Goal: Task Accomplishment & Management: Complete application form

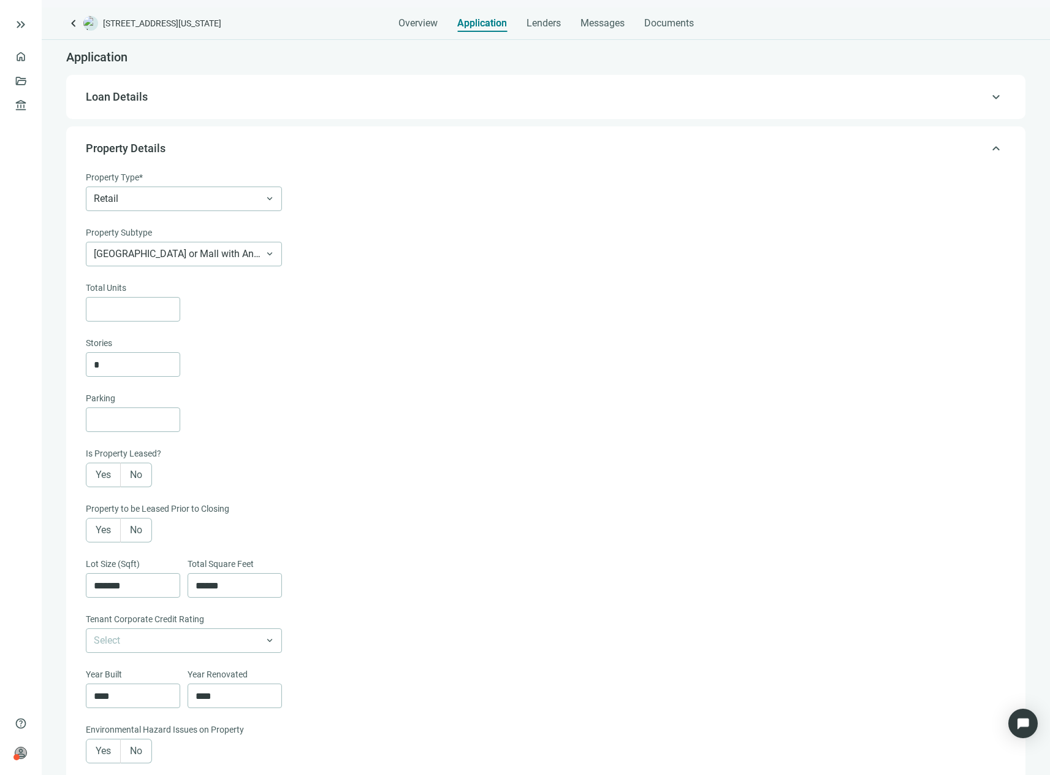
scroll to position [456, 0]
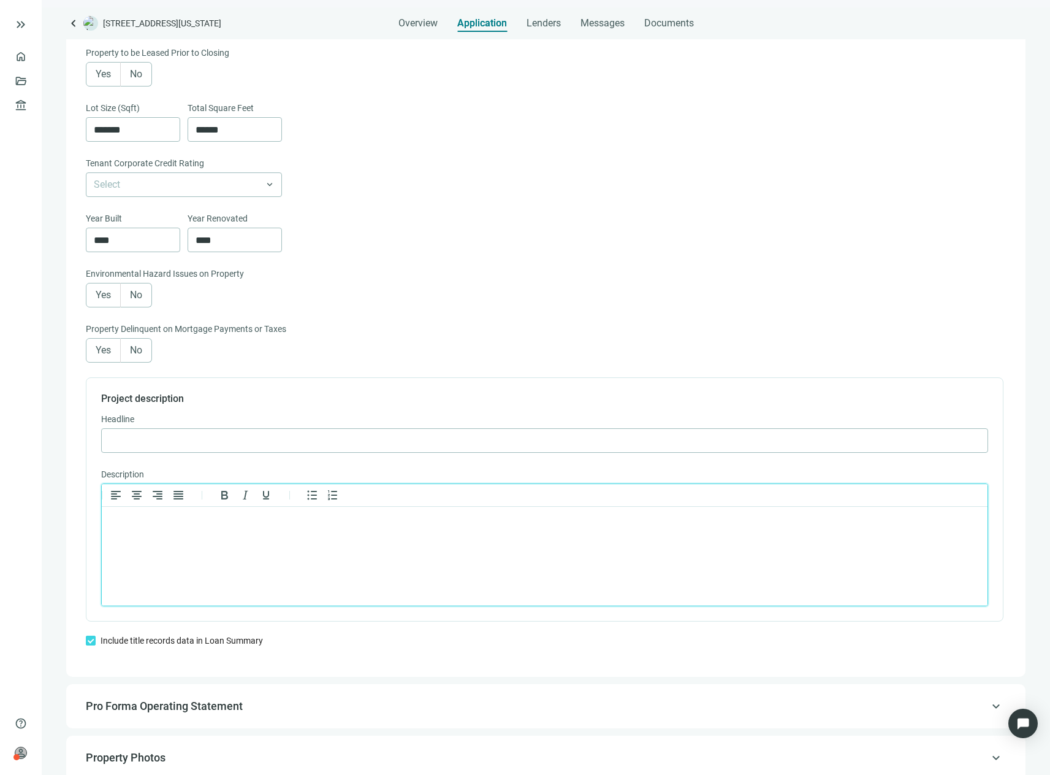
click at [389, 532] on html at bounding box center [545, 523] width 886 height 32
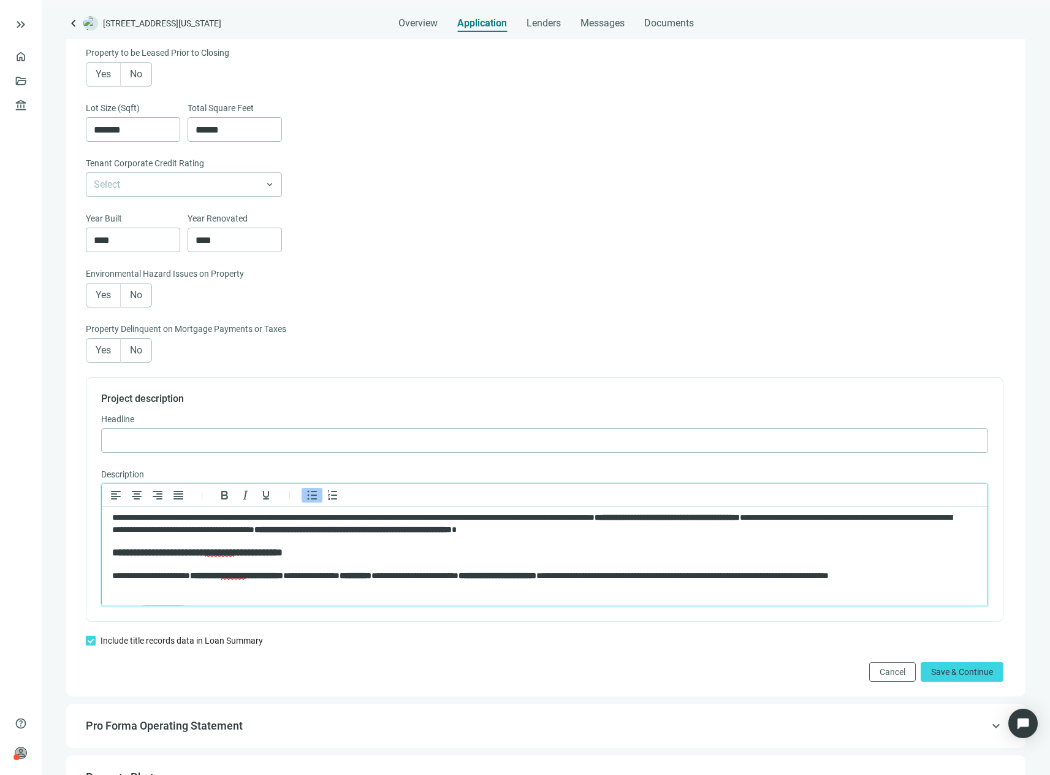
scroll to position [0, 0]
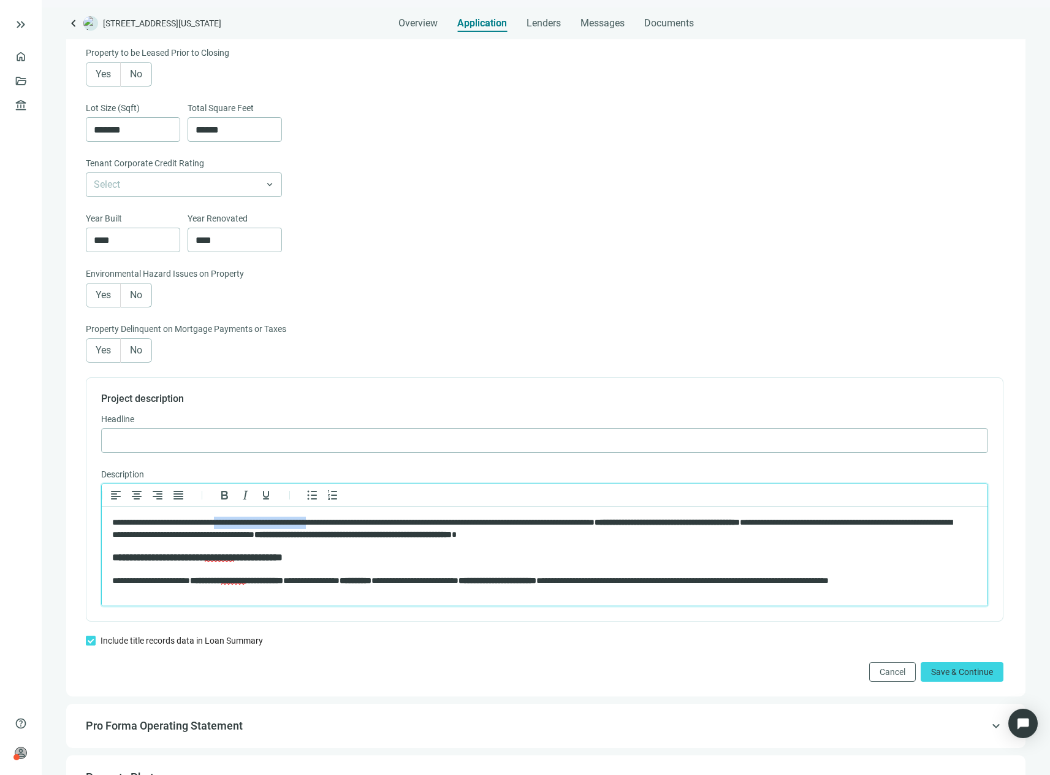
drag, startPoint x: 344, startPoint y: 522, endPoint x: 239, endPoint y: 520, distance: 104.9
click at [239, 520] on p "**********" at bounding box center [534, 528] width 844 height 24
click at [342, 528] on p "**********" at bounding box center [534, 528] width 844 height 24
drag, startPoint x: 339, startPoint y: 520, endPoint x: 218, endPoint y: 515, distance: 120.9
click at [218, 515] on html "**********" at bounding box center [545, 754] width 886 height 494
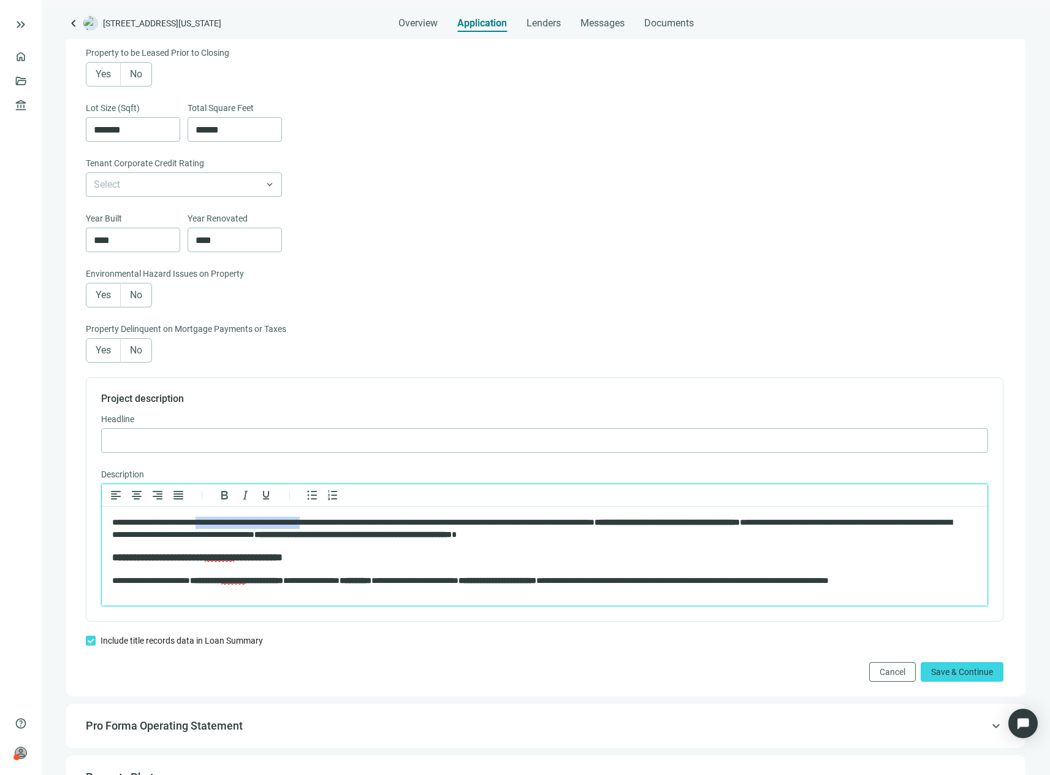
click at [337, 526] on p "**********" at bounding box center [534, 528] width 844 height 24
drag, startPoint x: 350, startPoint y: 521, endPoint x: 224, endPoint y: 516, distance: 126.4
click at [224, 516] on html "**********" at bounding box center [545, 754] width 886 height 494
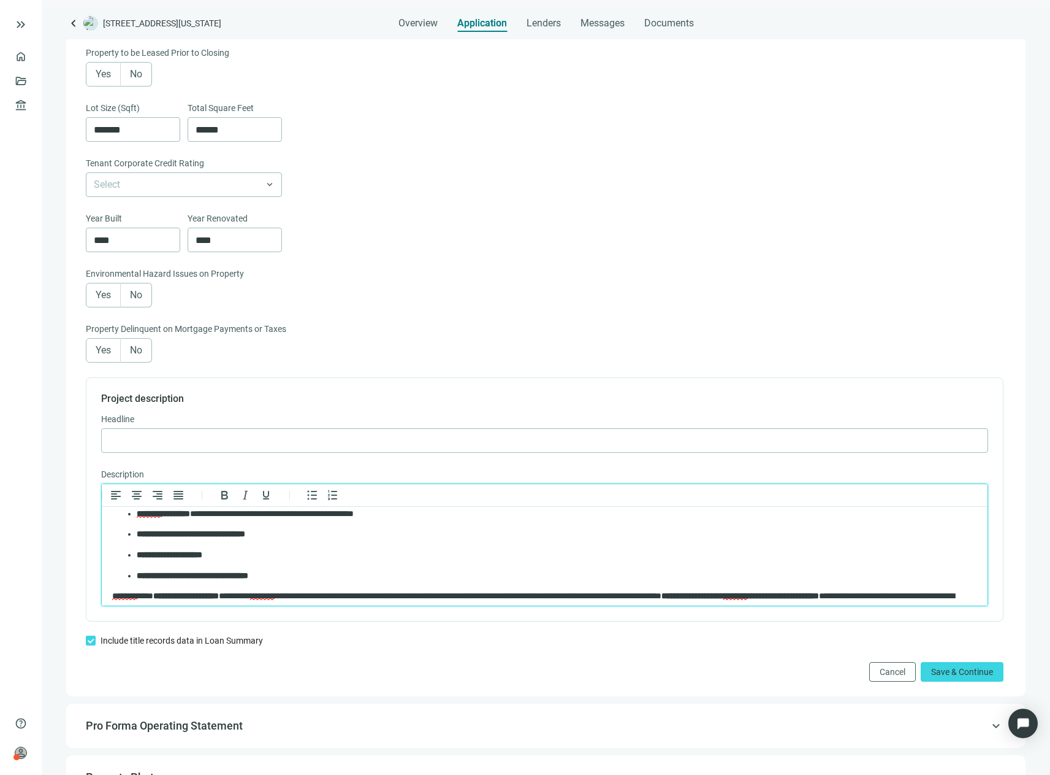
scroll to position [123, 0]
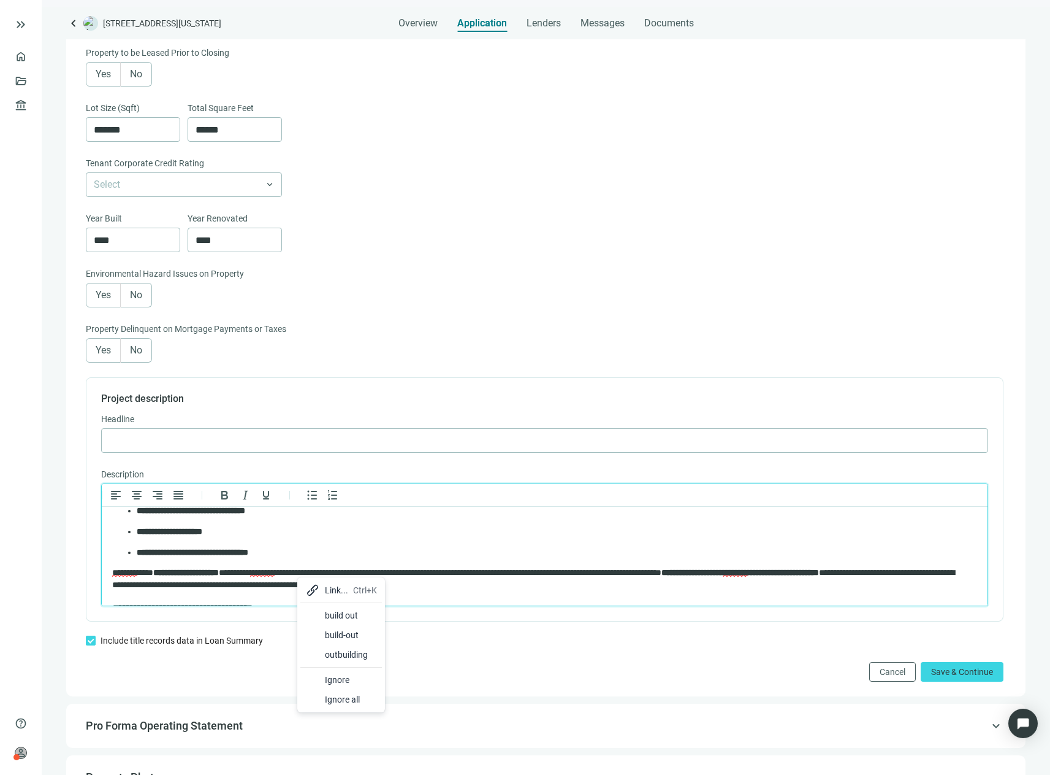
click at [349, 616] on div "build out" at bounding box center [351, 615] width 52 height 15
drag, startPoint x: 136, startPoint y: 584, endPoint x: 800, endPoint y: 570, distance: 663.7
click at [800, 570] on strong "**********" at bounding box center [744, 572] width 158 height 9
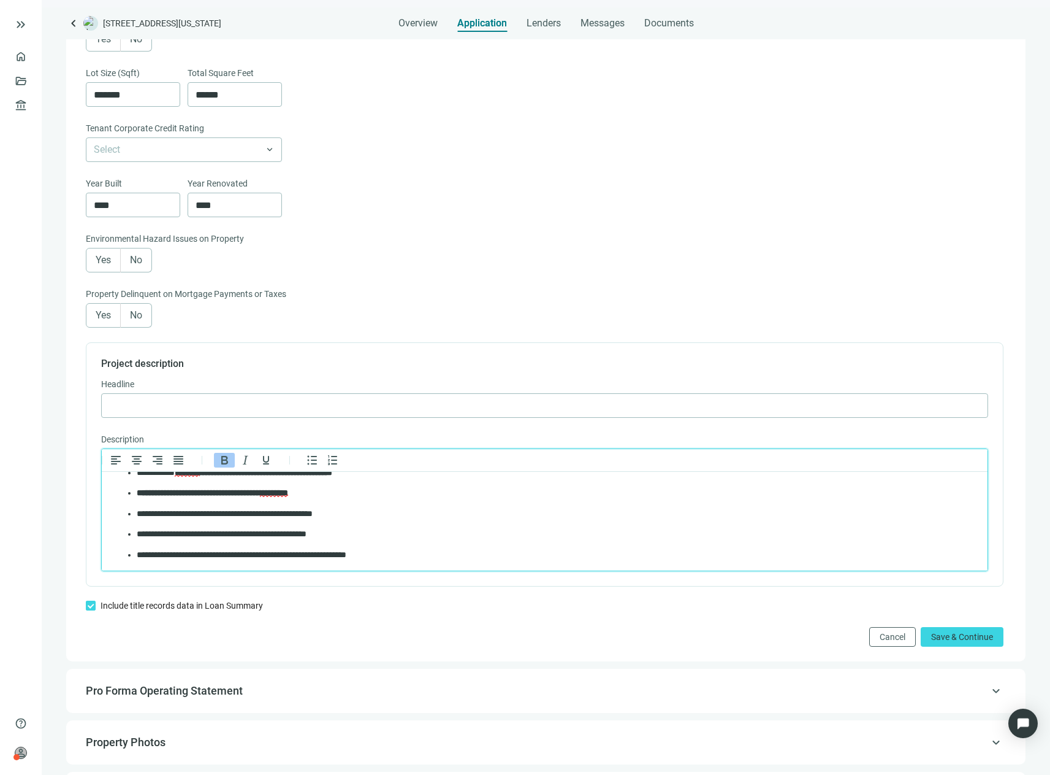
scroll to position [517, 0]
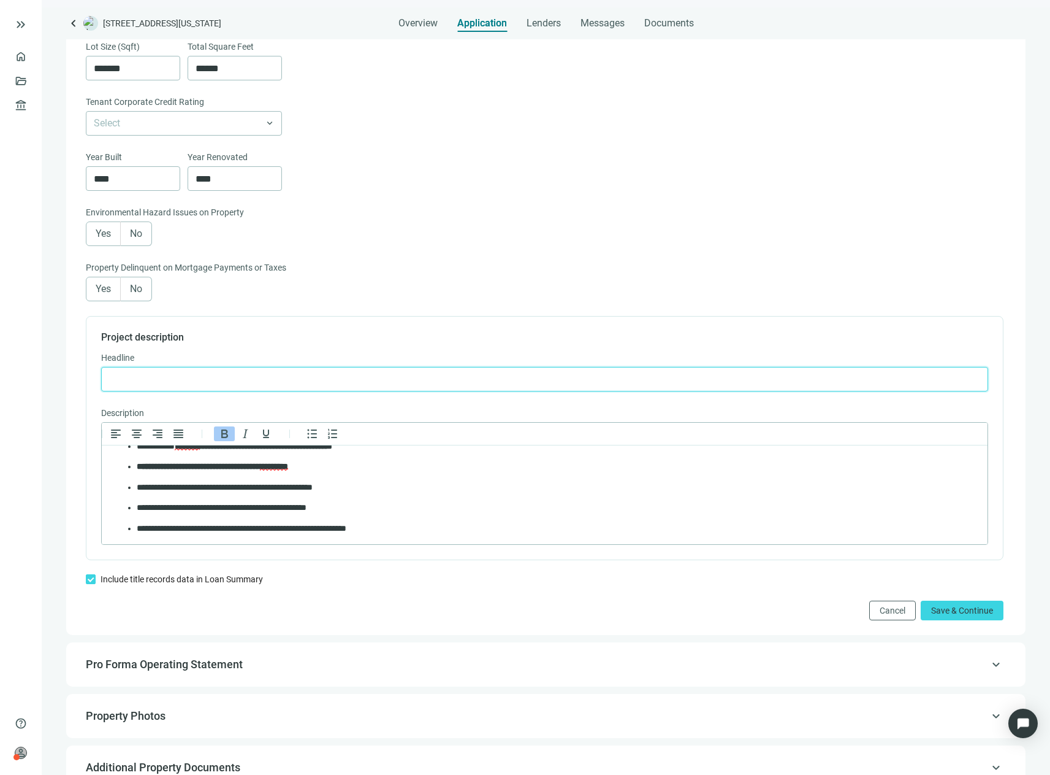
click at [260, 391] on input "text" at bounding box center [544, 378] width 871 height 23
type input "**********"
click at [965, 615] on span "Save & Continue" at bounding box center [963, 610] width 62 height 10
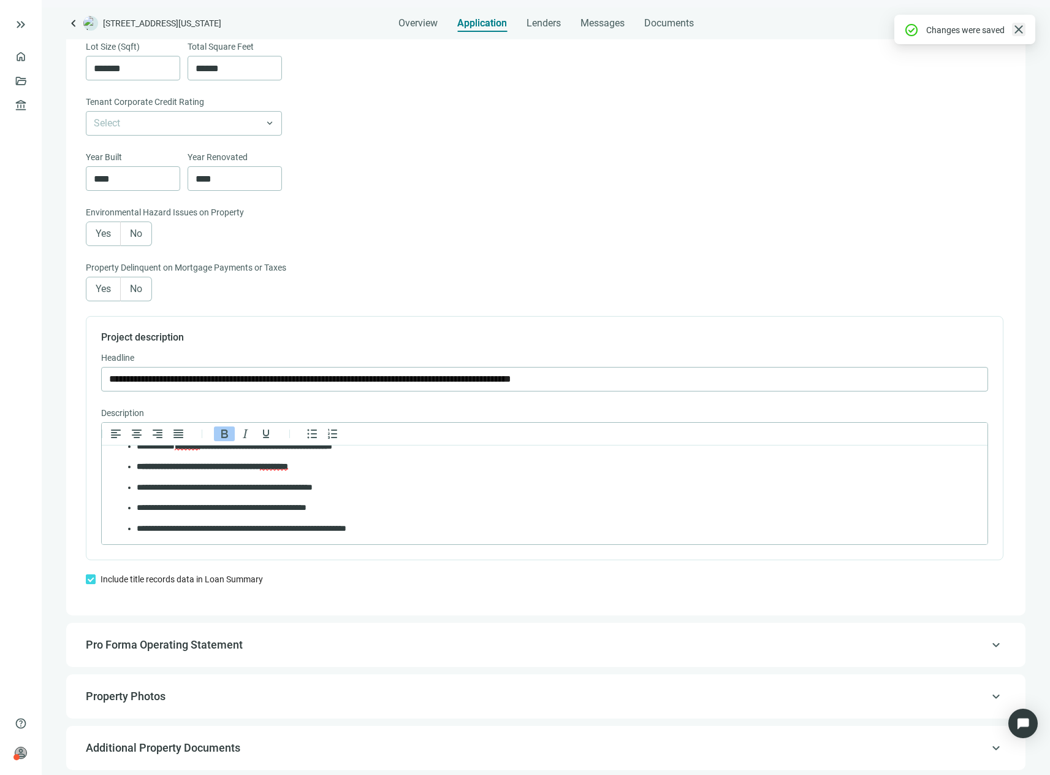
click at [1021, 29] on span "close" at bounding box center [1019, 29] width 15 height 15
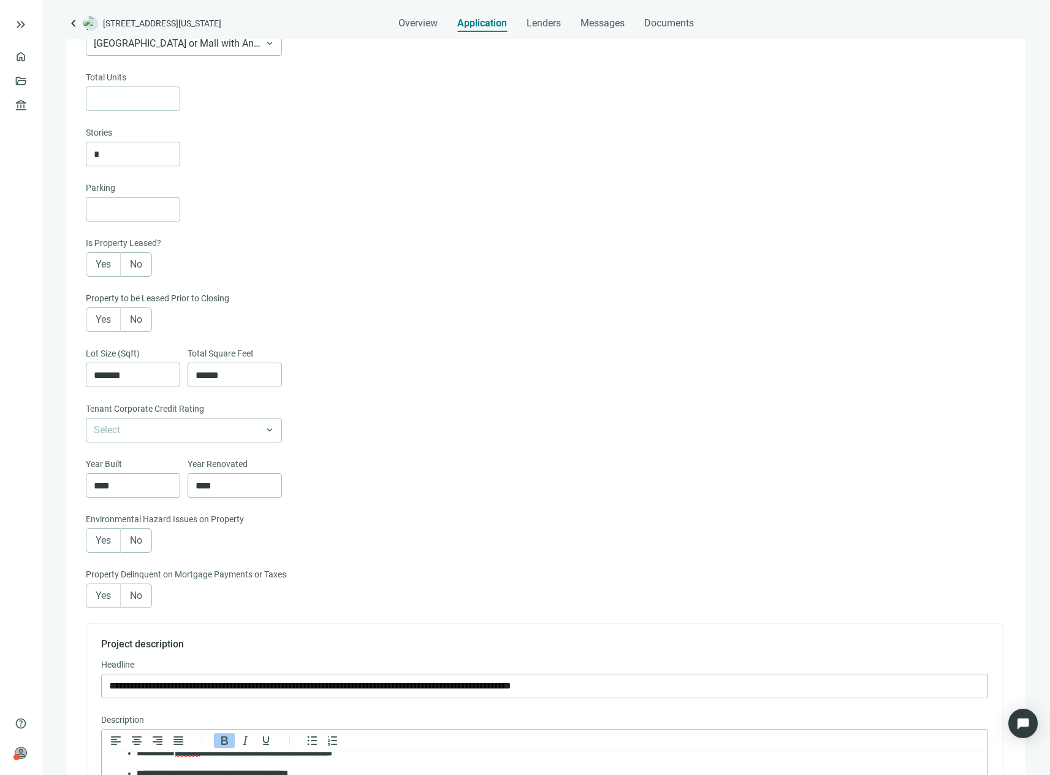
scroll to position [26, 0]
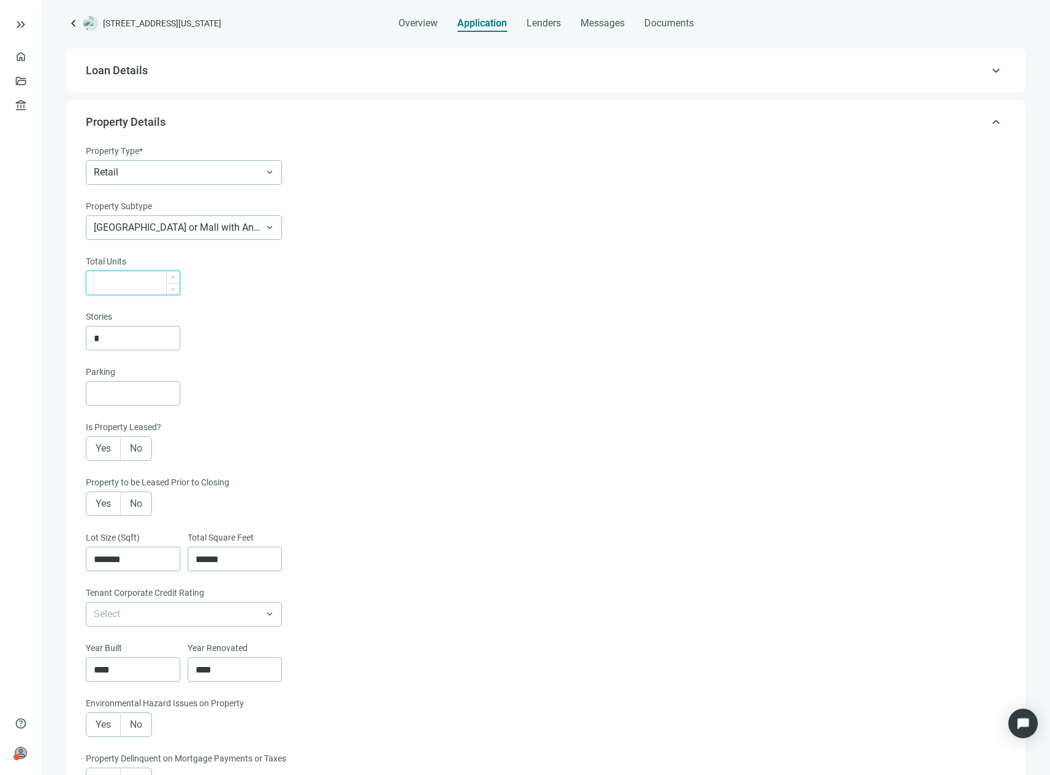
click at [144, 279] on input at bounding box center [137, 282] width 86 height 23
type input "*"
click at [160, 397] on input at bounding box center [137, 392] width 86 height 23
click at [112, 391] on input at bounding box center [137, 392] width 86 height 23
type input "***"
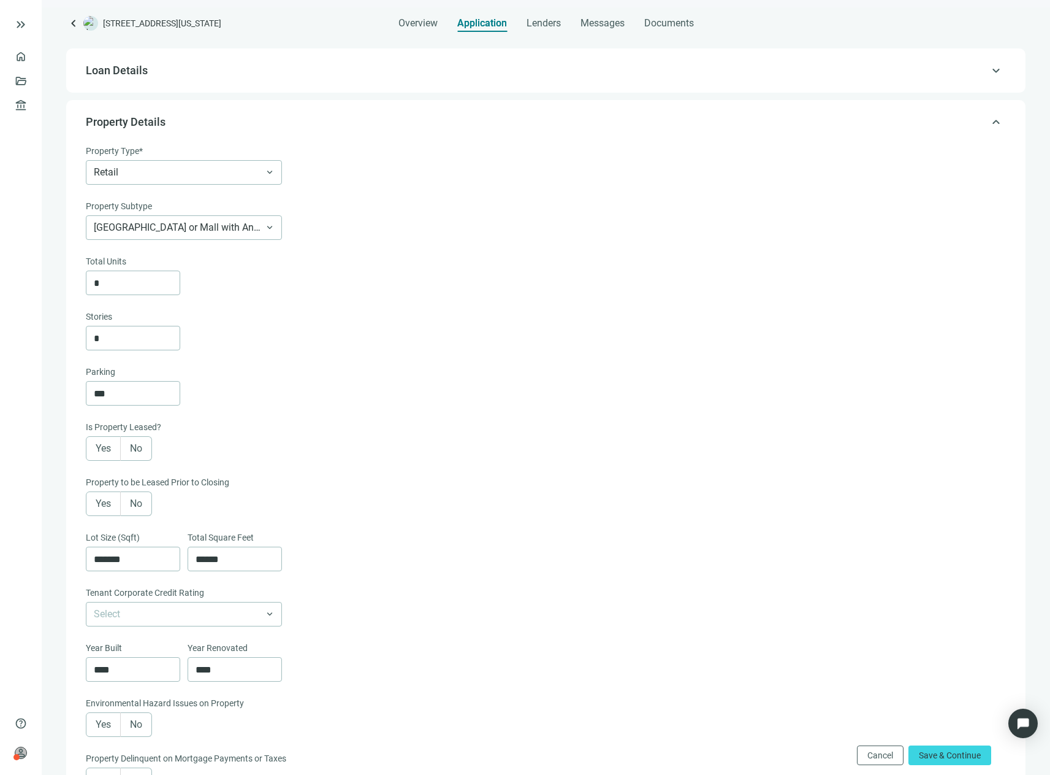
click at [106, 454] on span "Yes" at bounding box center [103, 448] width 15 height 12
click at [106, 509] on span "Yes" at bounding box center [103, 503] width 15 height 12
click at [104, 450] on span "Yes" at bounding box center [103, 448] width 15 height 12
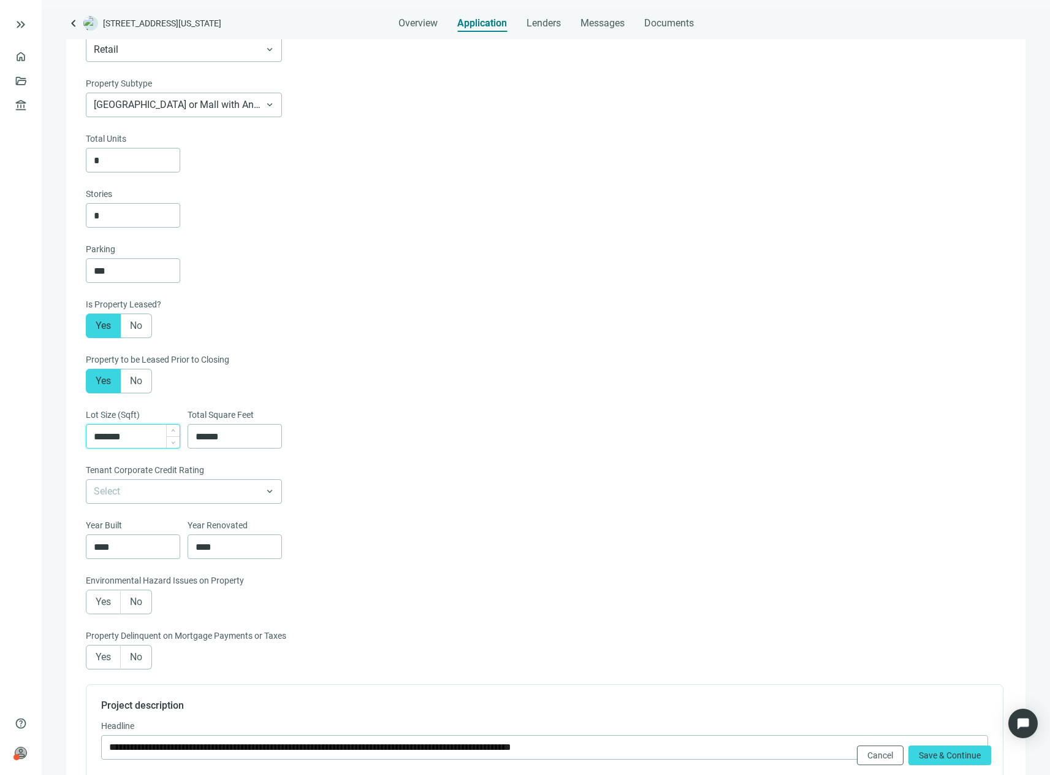
click at [158, 441] on input "*******" at bounding box center [137, 435] width 86 height 23
type input "*******"
click at [267, 462] on div "Total Square Feet ******" at bounding box center [235, 435] width 94 height 55
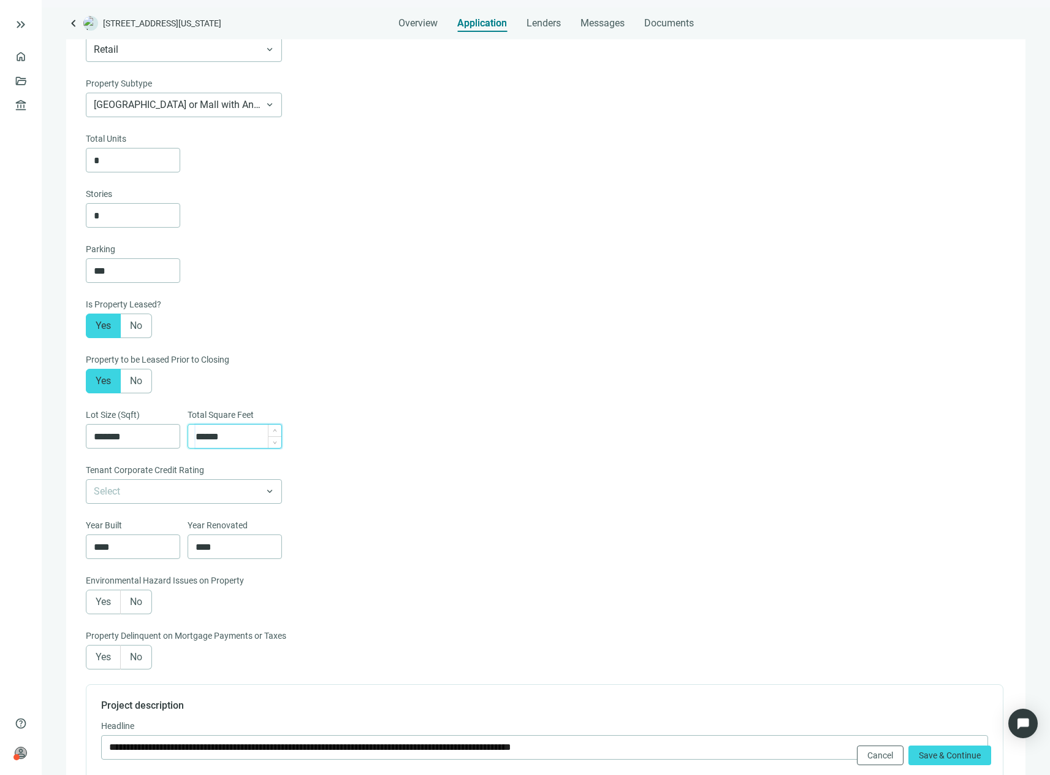
click at [247, 443] on input "******" at bounding box center [239, 435] width 86 height 23
type input "******"
click at [166, 544] on span "Increase Value" at bounding box center [172, 542] width 13 height 14
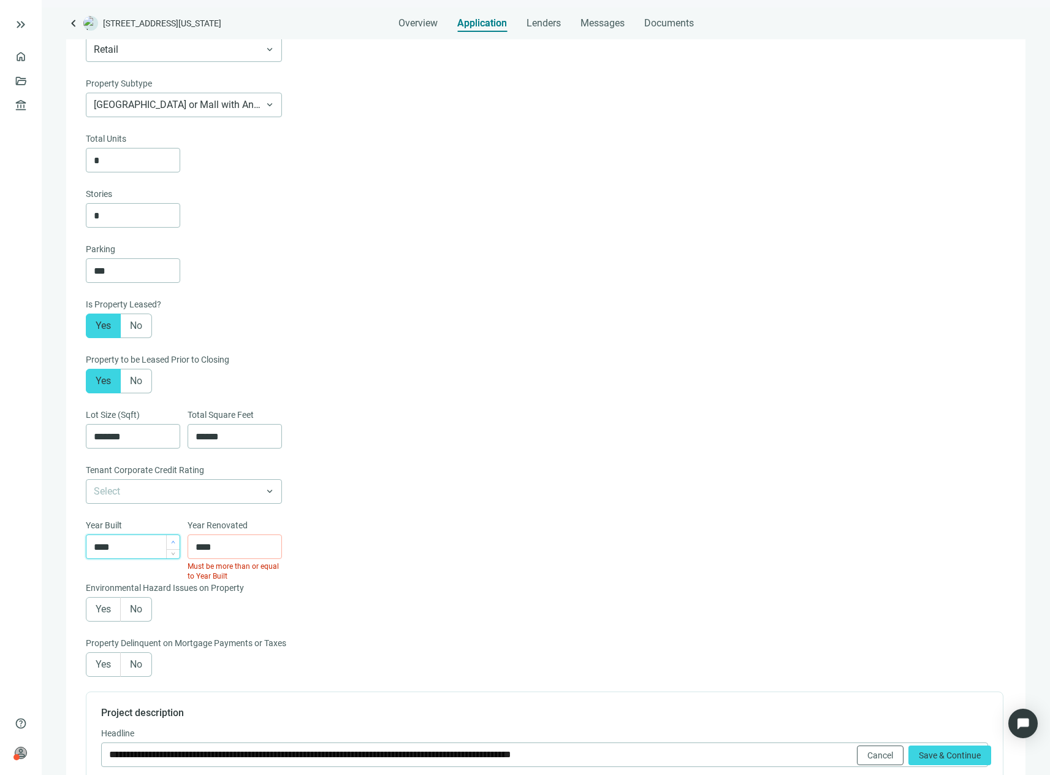
click at [166, 544] on span "Increase Value" at bounding box center [172, 542] width 13 height 14
click at [131, 551] on input "****" at bounding box center [137, 546] width 86 height 23
type input "****"
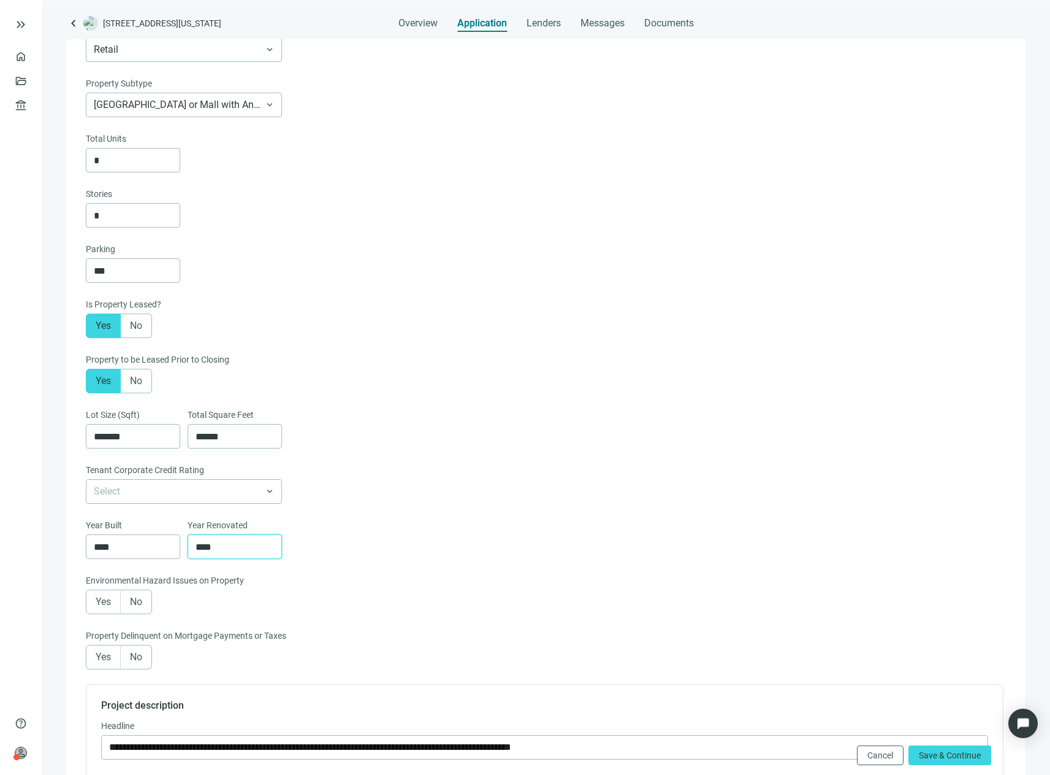
type input "****"
click at [150, 611] on label "No" at bounding box center [136, 601] width 31 height 25
click at [142, 659] on span "No" at bounding box center [136, 657] width 12 height 12
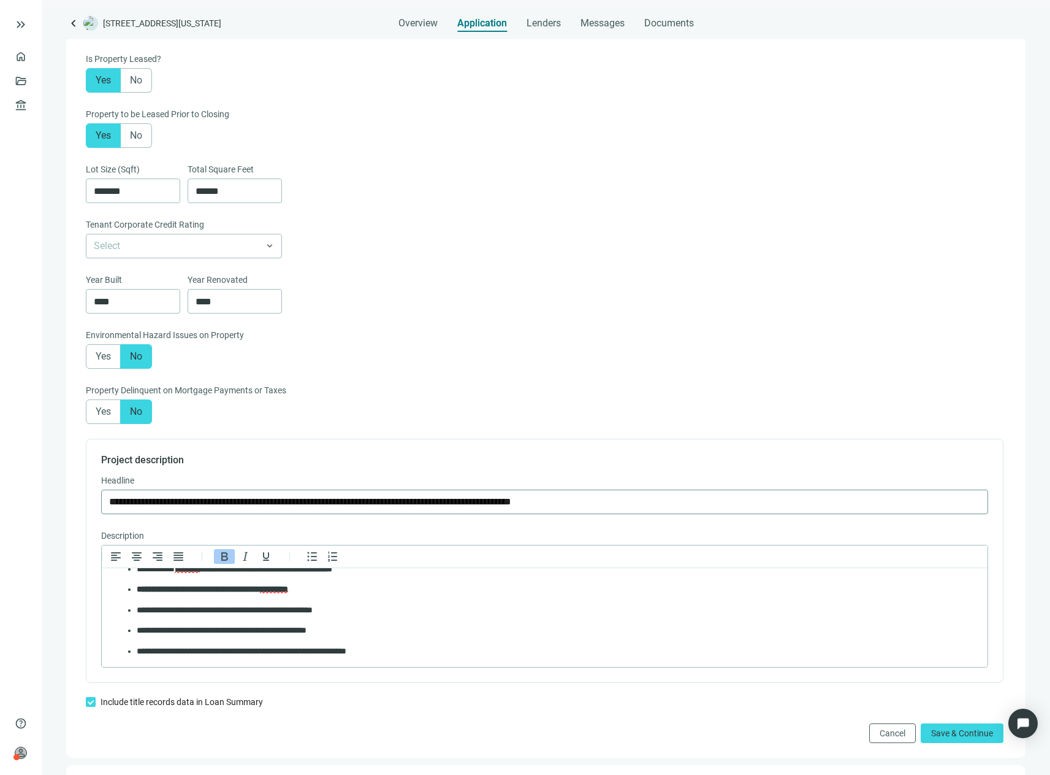
scroll to position [578, 0]
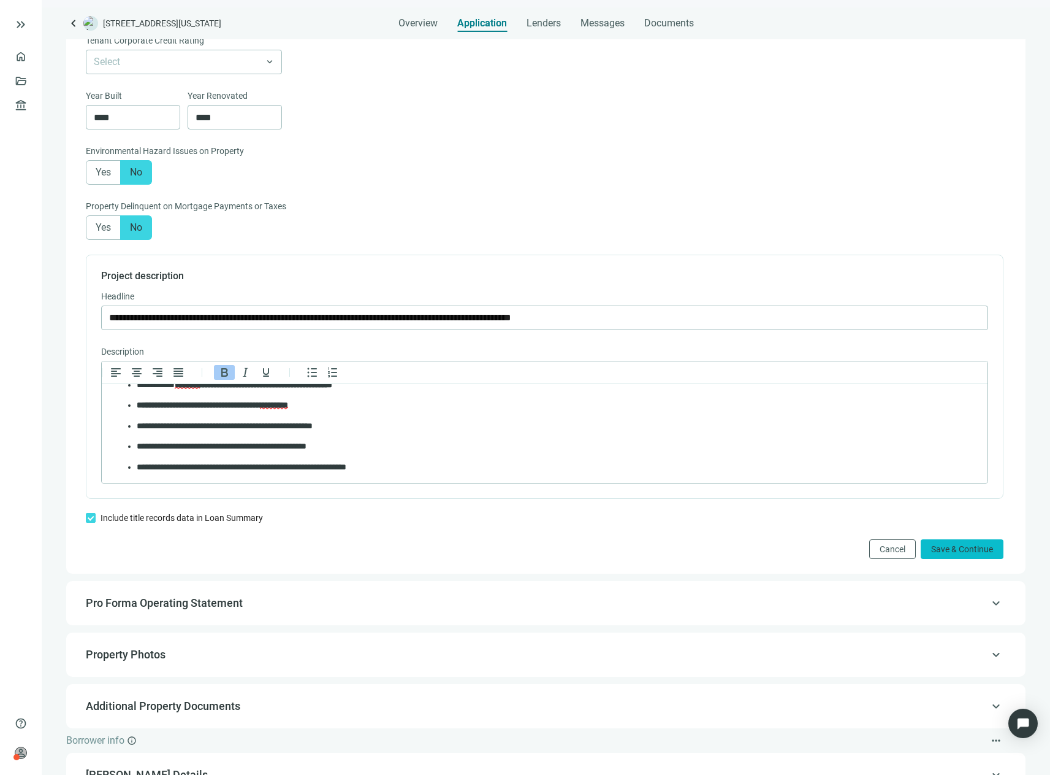
click at [928, 549] on button "Save & Continue" at bounding box center [962, 549] width 83 height 20
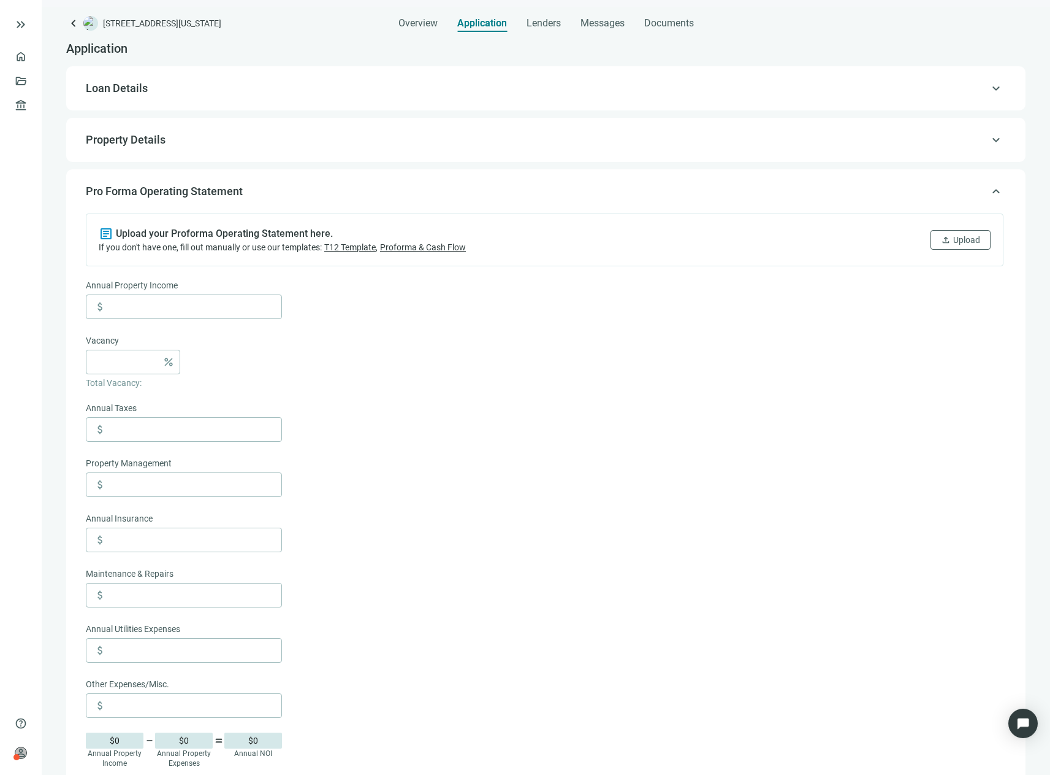
scroll to position [0, 0]
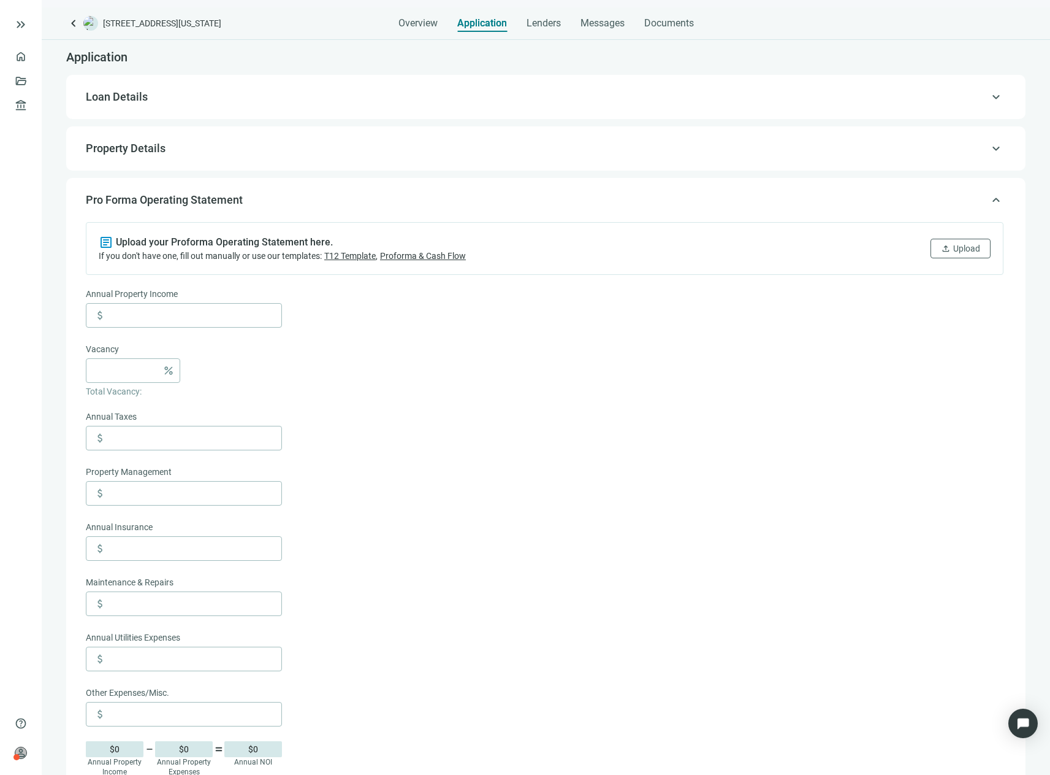
click at [451, 140] on div "keyboard_arrow_up Property Details" at bounding box center [545, 148] width 935 height 29
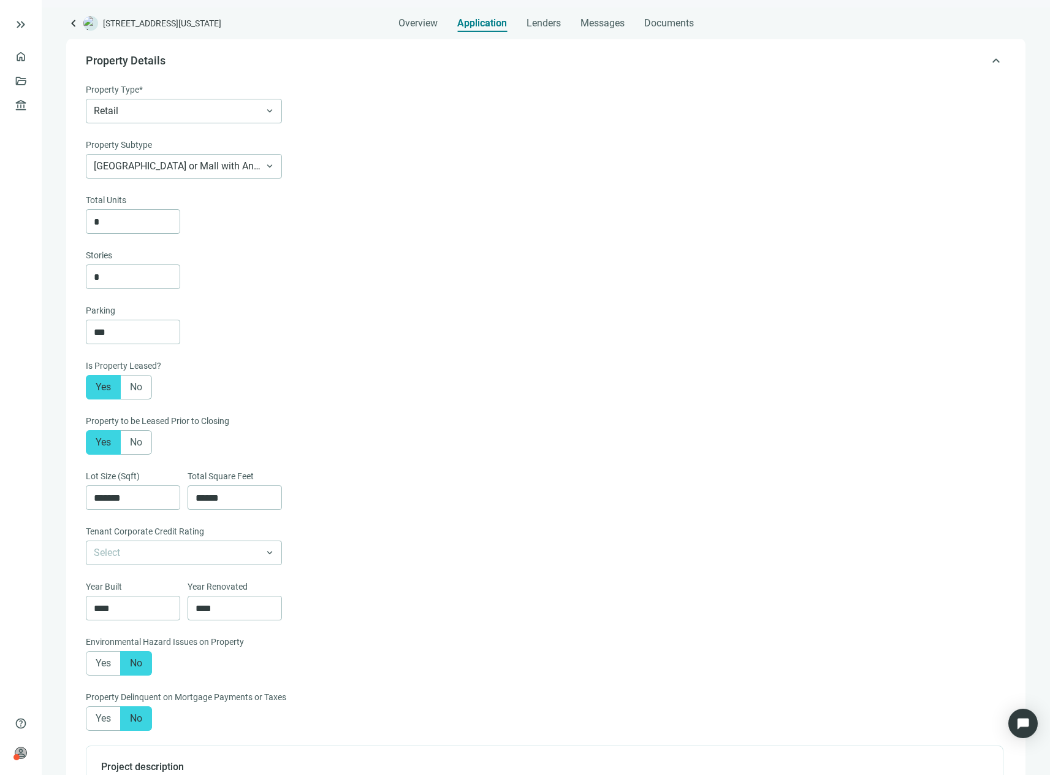
click at [451, 140] on div "**********" at bounding box center [546, 542] width 960 height 1006
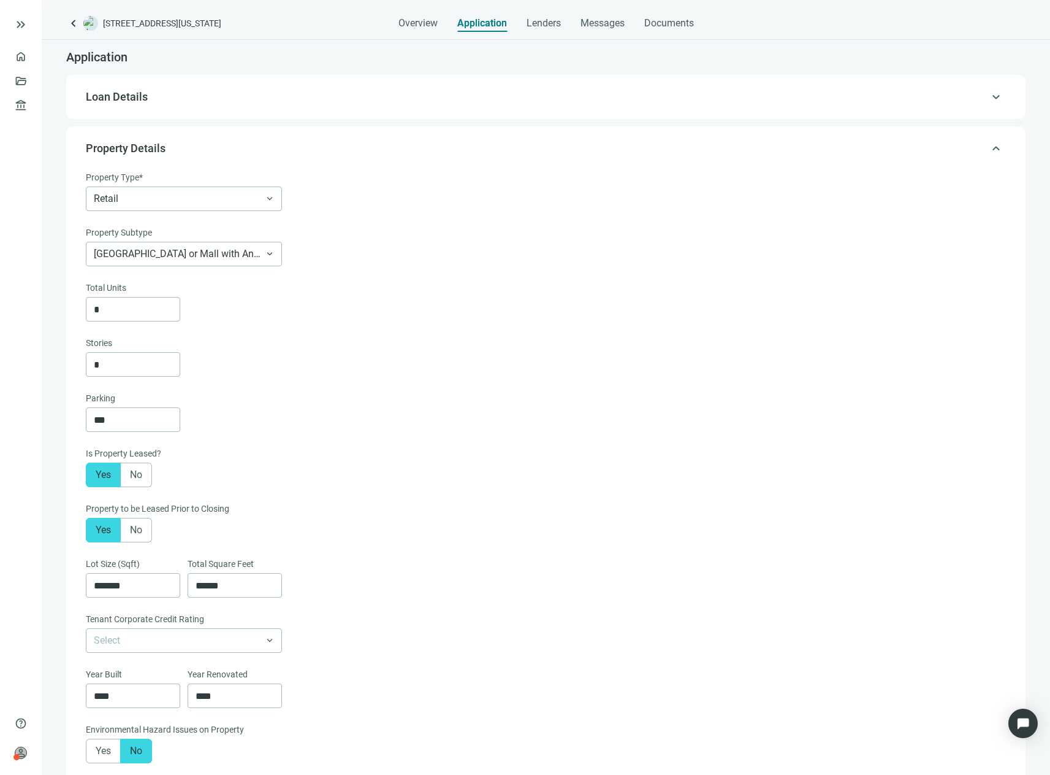
click at [989, 148] on span "keyboard_arrow_up" at bounding box center [996, 148] width 15 height 0
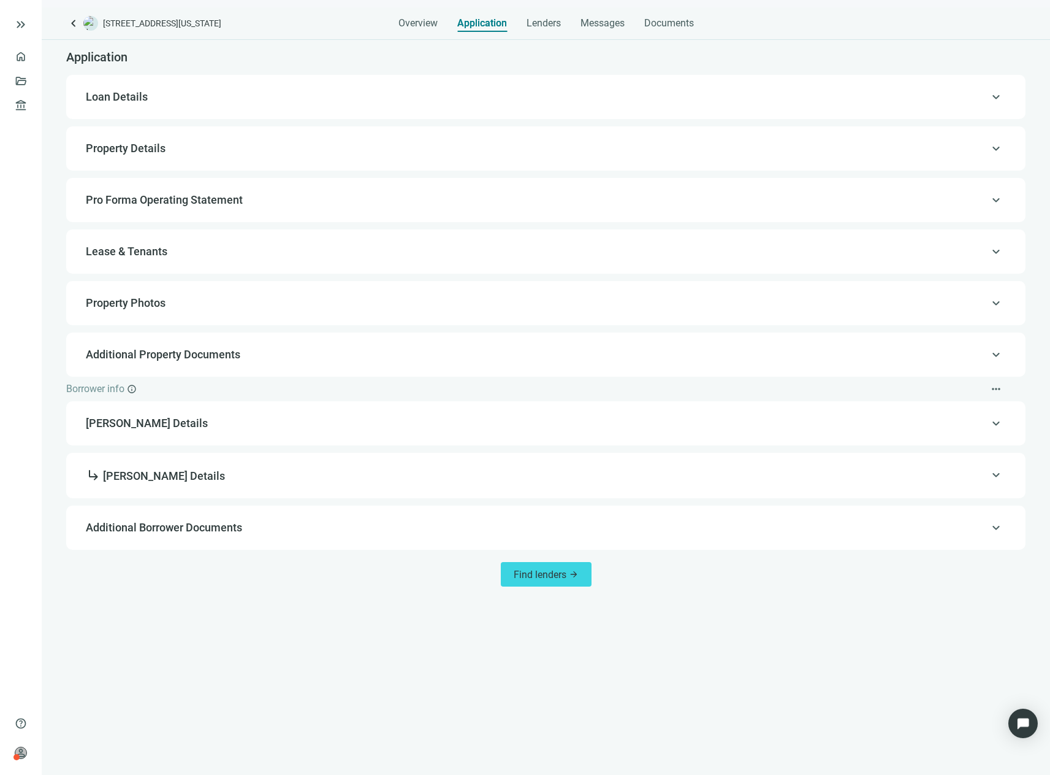
click at [244, 200] on span "Pro Forma Operating Statement" at bounding box center [545, 200] width 918 height 15
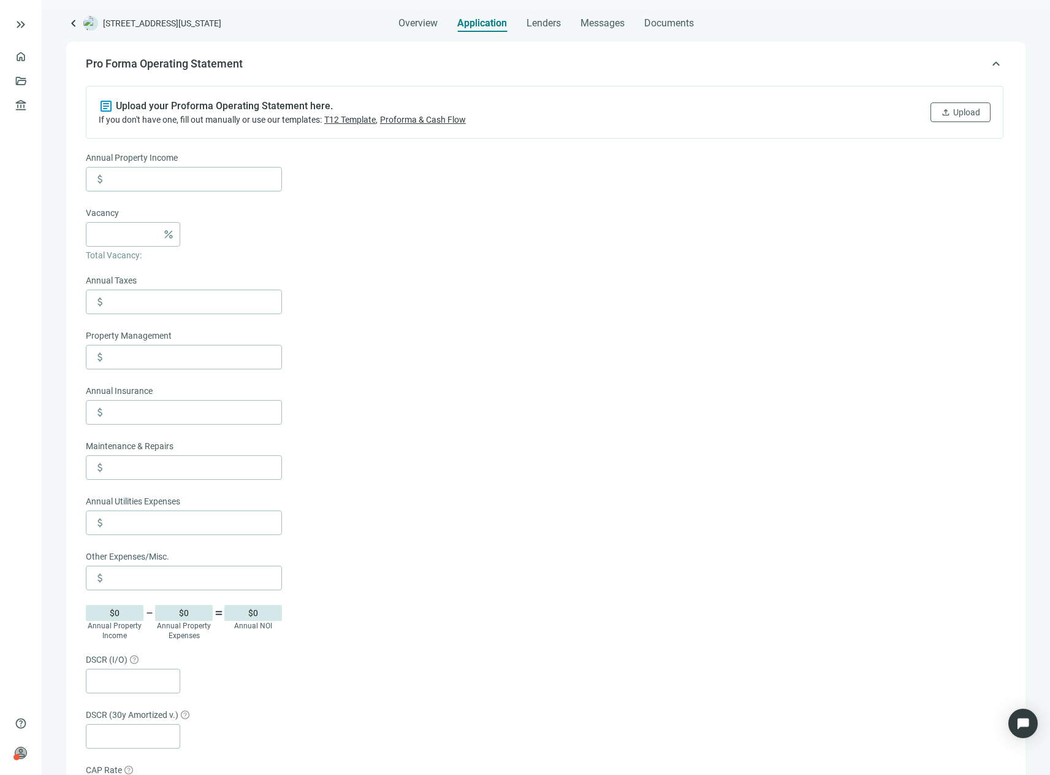
scroll to position [139, 0]
click at [957, 107] on span "Upload" at bounding box center [967, 109] width 27 height 10
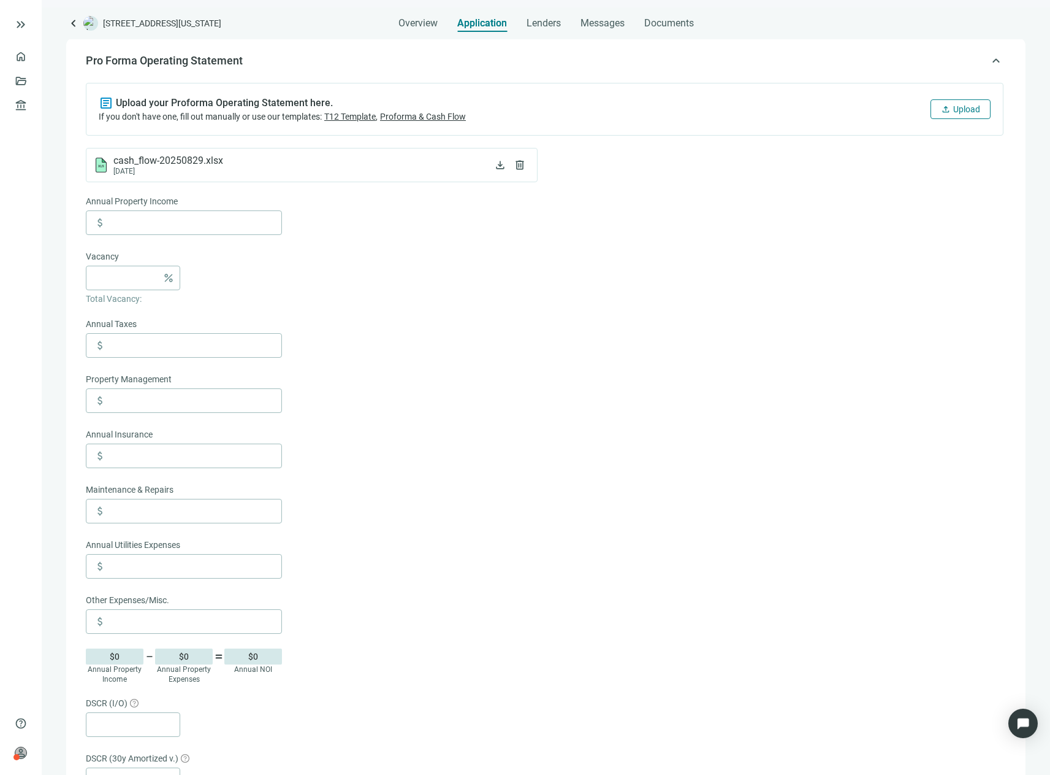
click at [962, 111] on span "Upload" at bounding box center [967, 109] width 27 height 10
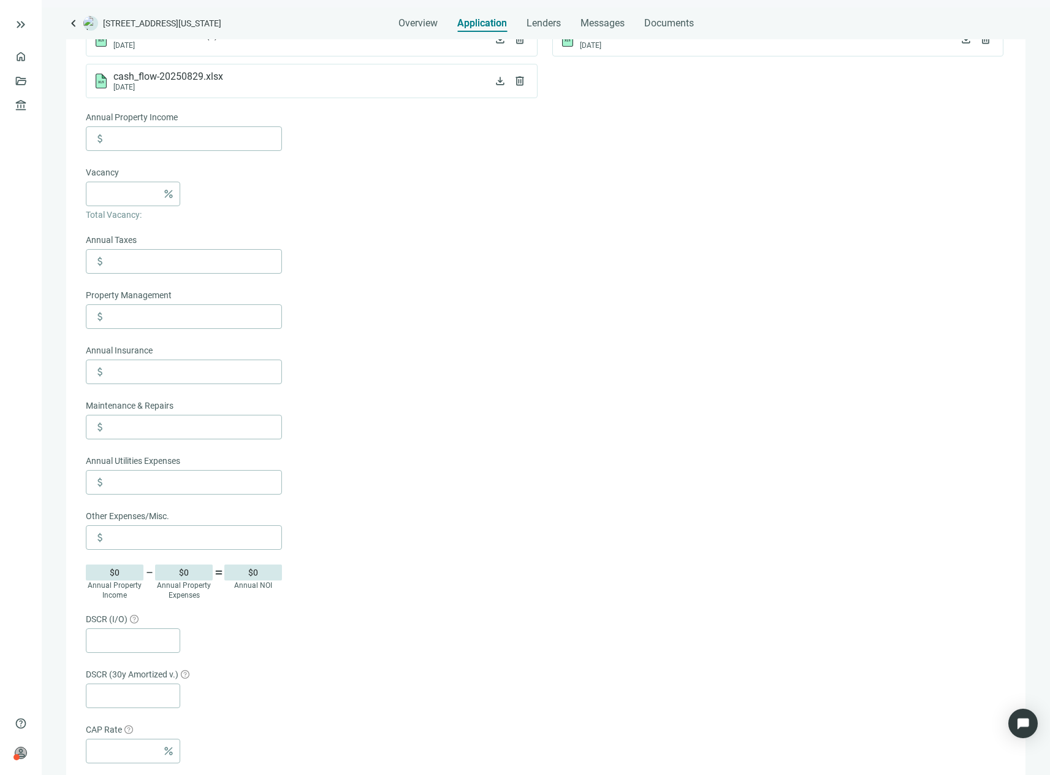
scroll to position [675, 0]
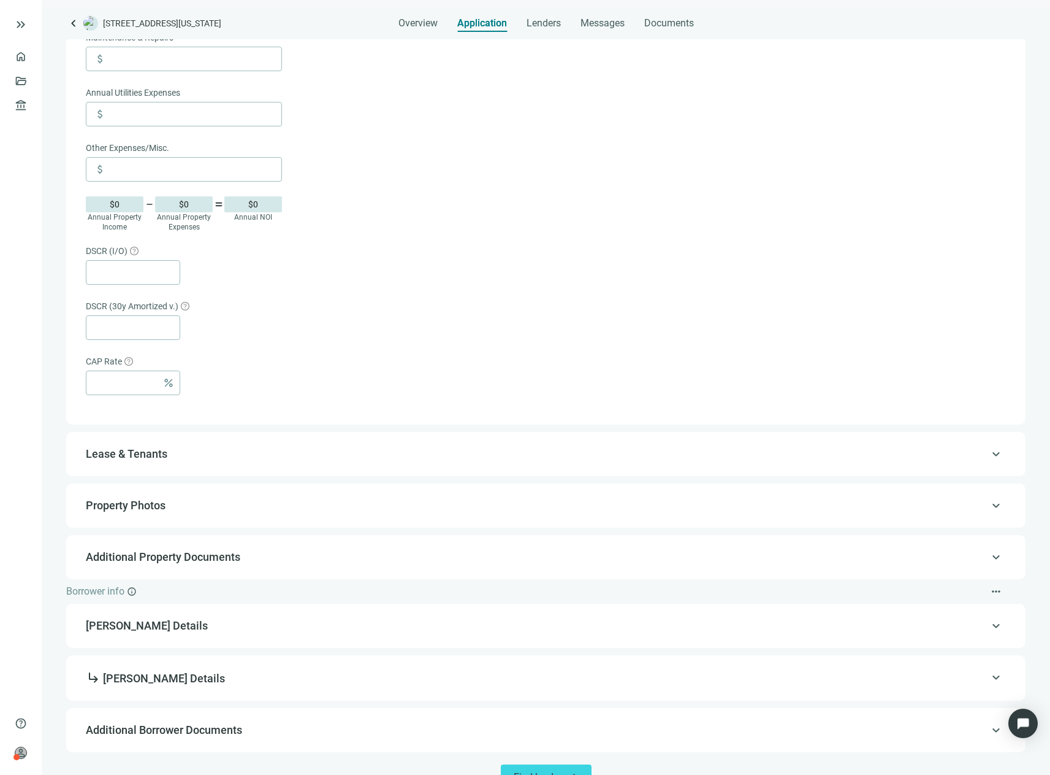
click at [237, 461] on span "Lease & Tenants" at bounding box center [545, 453] width 918 height 15
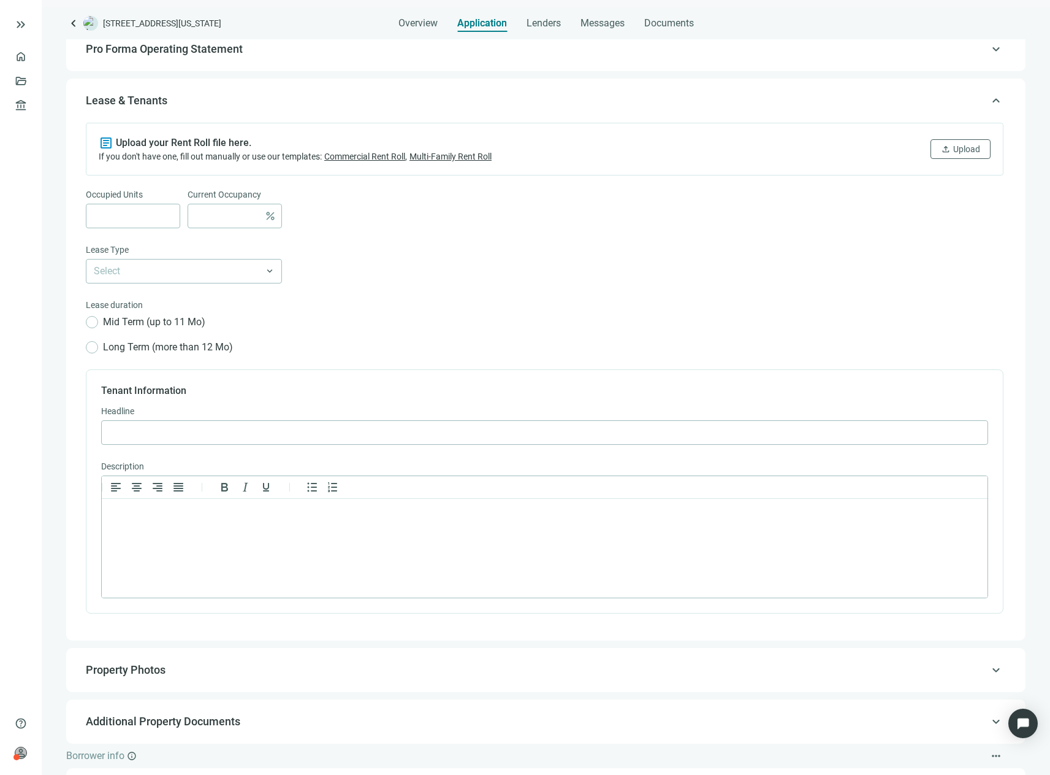
scroll to position [129, 0]
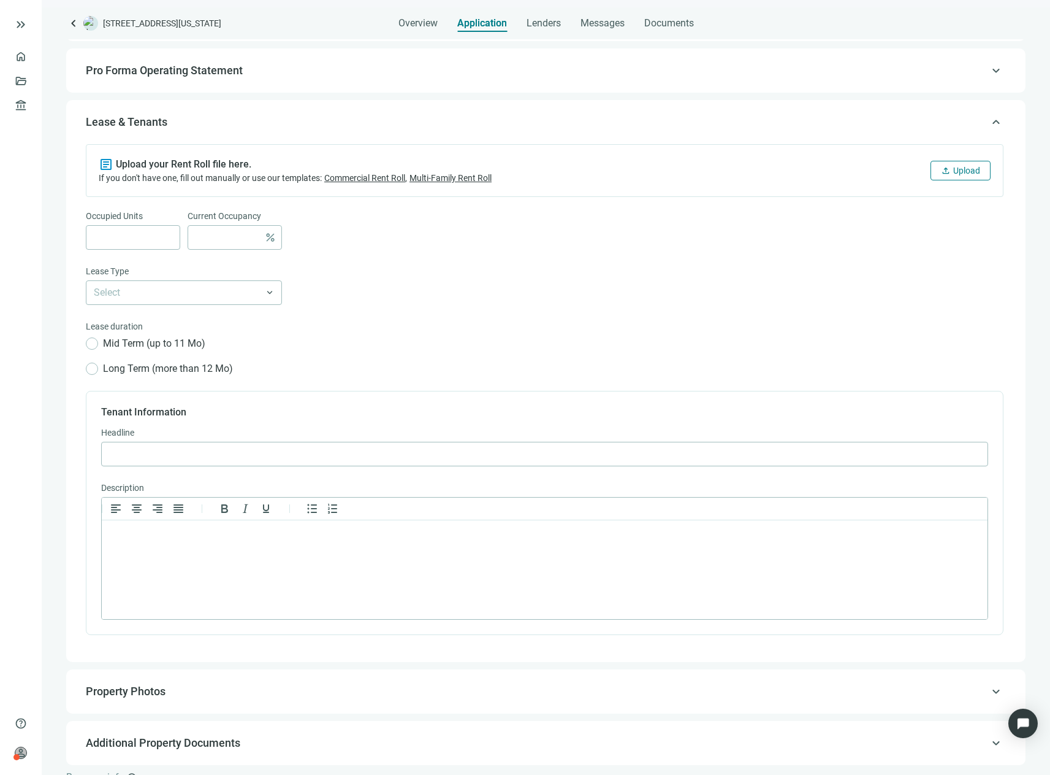
click at [954, 174] on span "Upload" at bounding box center [967, 171] width 27 height 10
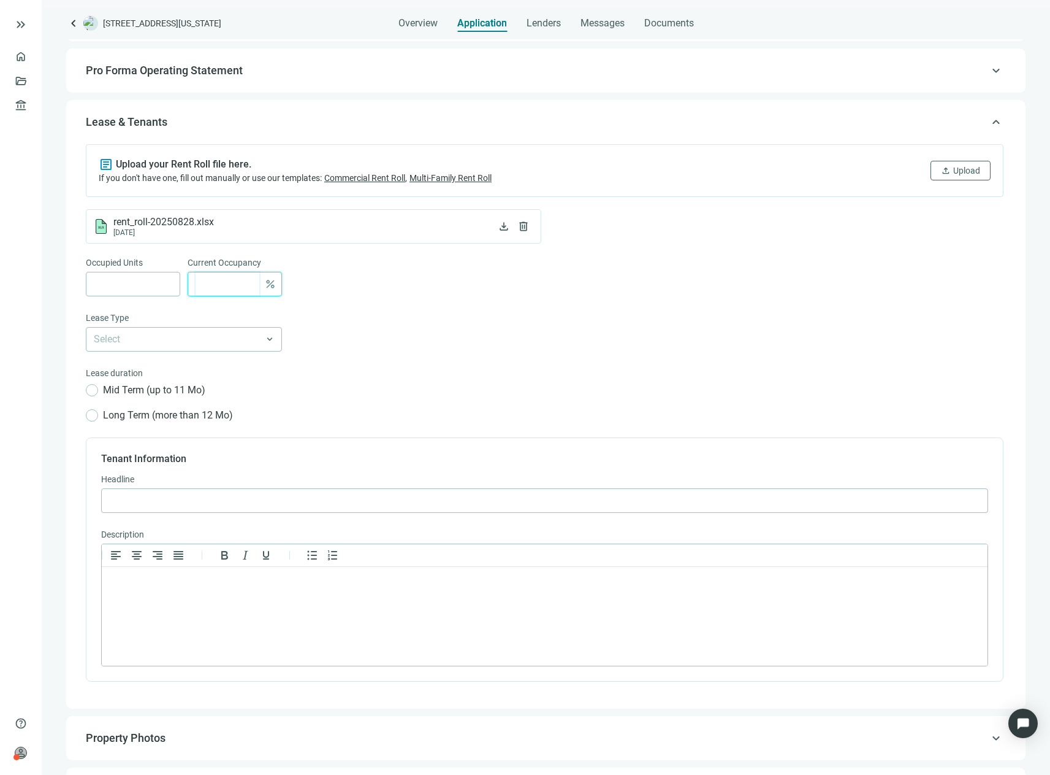
click at [240, 280] on input at bounding box center [228, 283] width 64 height 23
type input "**"
click at [261, 337] on input "search" at bounding box center [178, 338] width 169 height 23
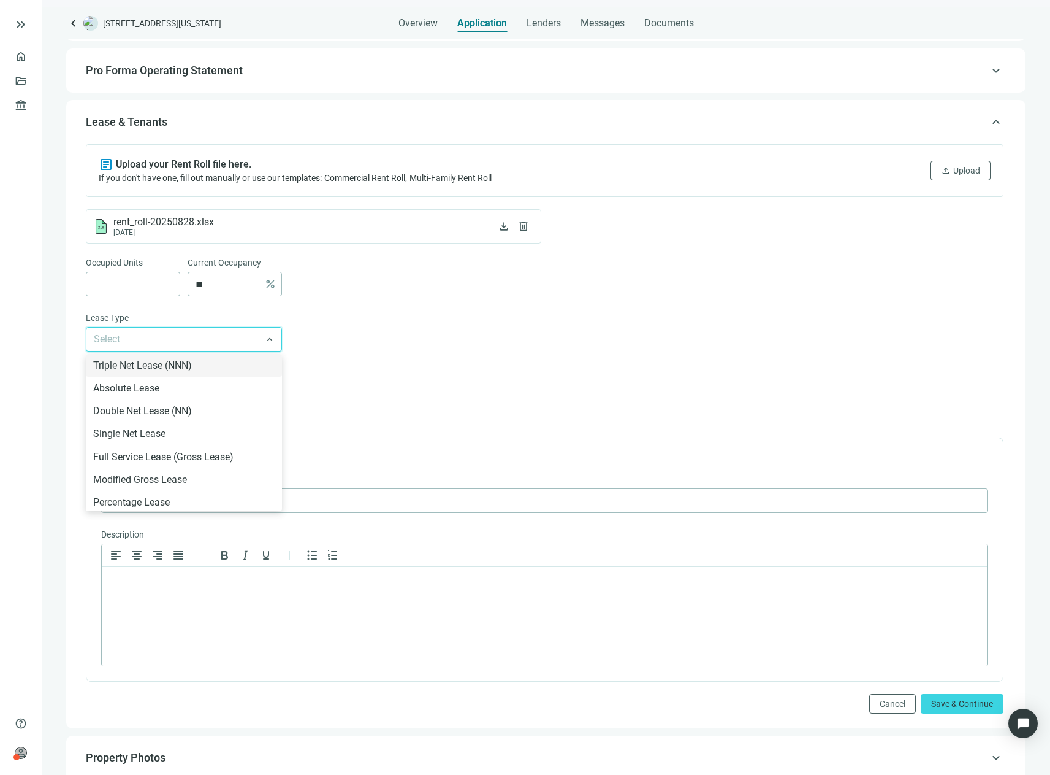
click at [261, 337] on input "search" at bounding box center [178, 338] width 169 height 23
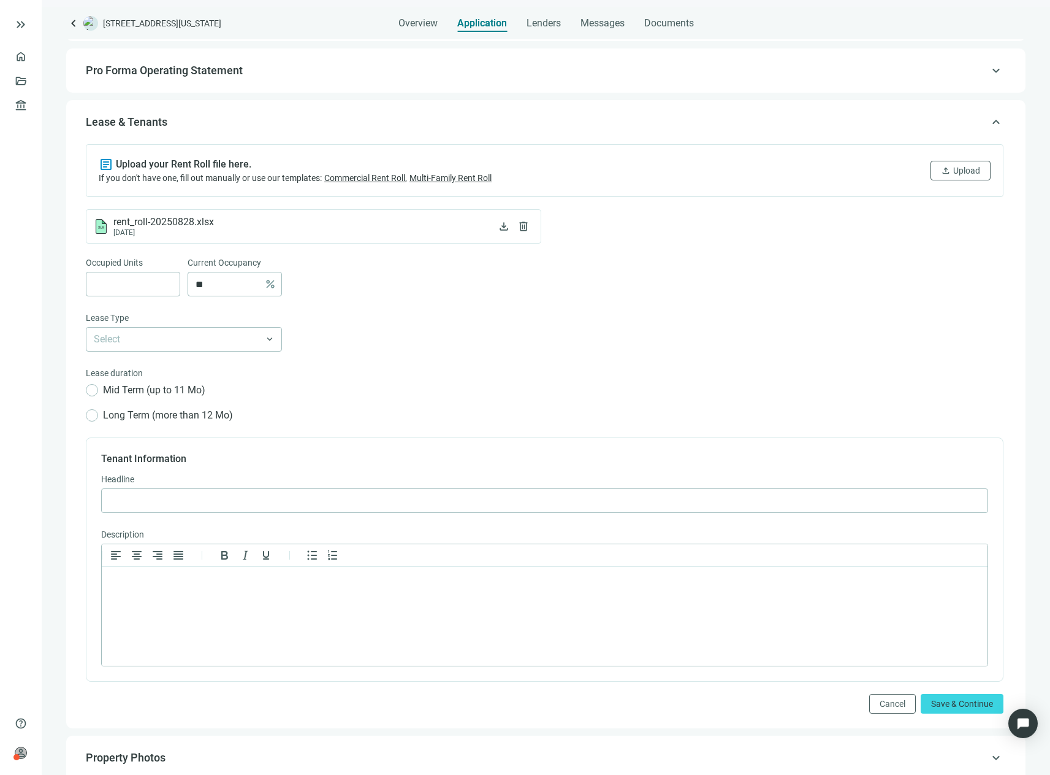
click at [399, 330] on div "Select Triple Net Lease (NNN) Absolute Lease Double Net Lease (NN) Single Net L…" at bounding box center [545, 339] width 918 height 25
click at [946, 708] on span "Save & Continue" at bounding box center [963, 703] width 62 height 10
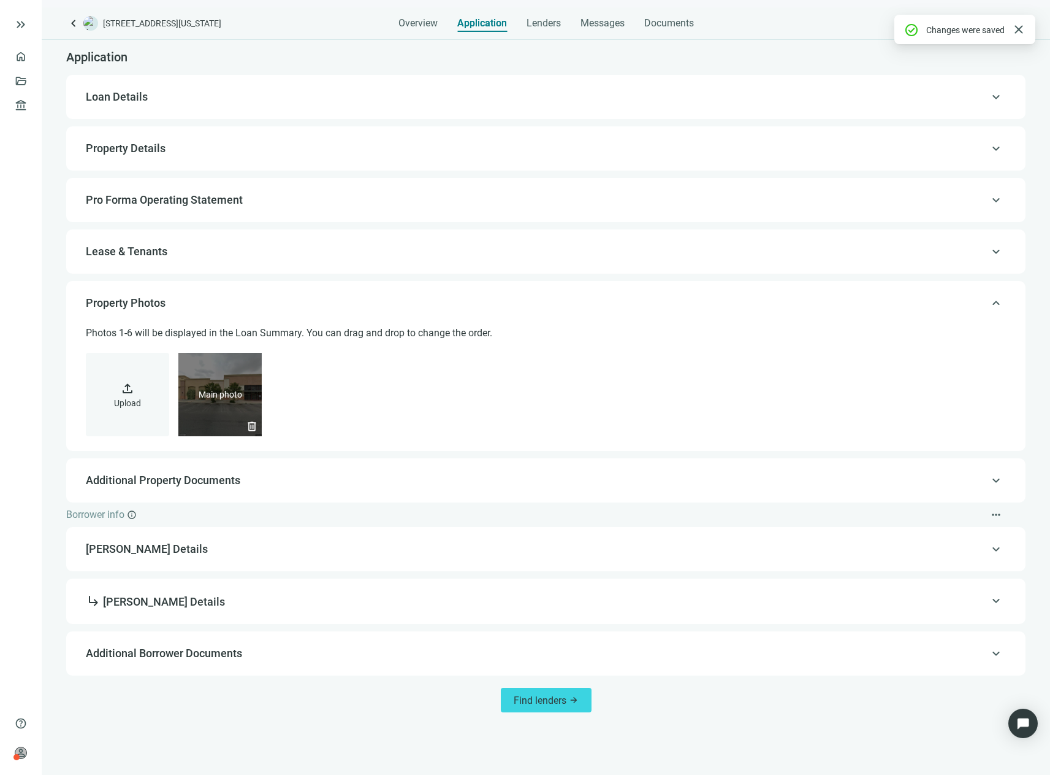
click at [243, 399] on div "delete" at bounding box center [219, 394] width 83 height 83
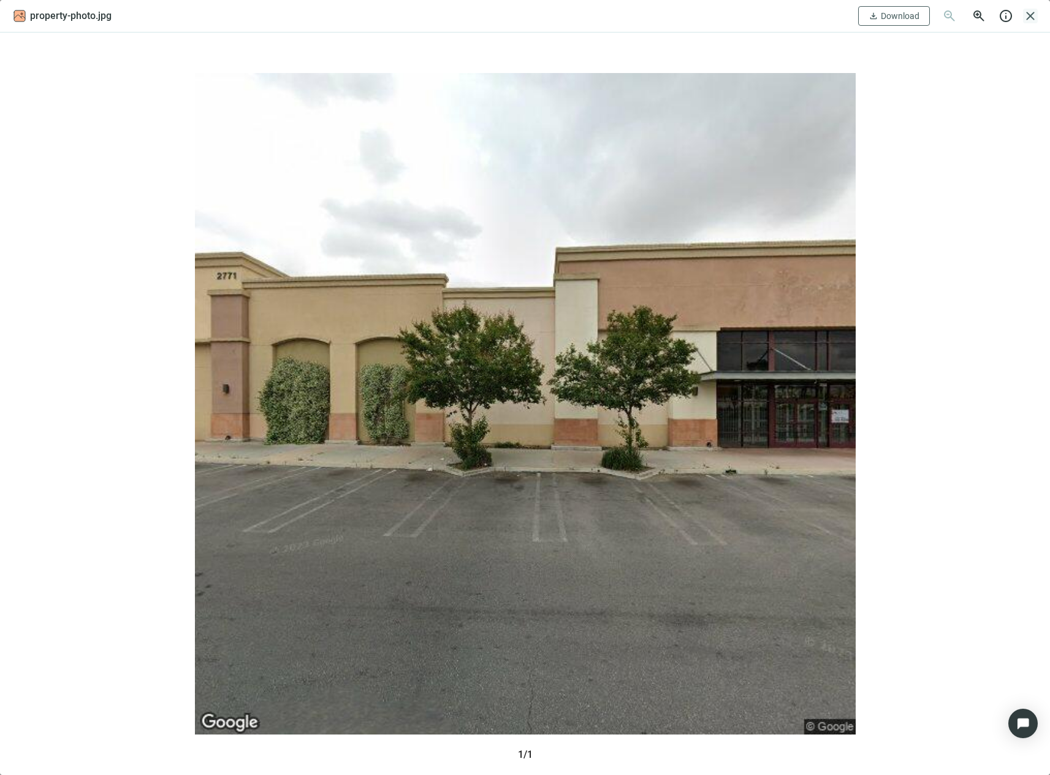
click at [1036, 18] on span "close" at bounding box center [1031, 16] width 15 height 15
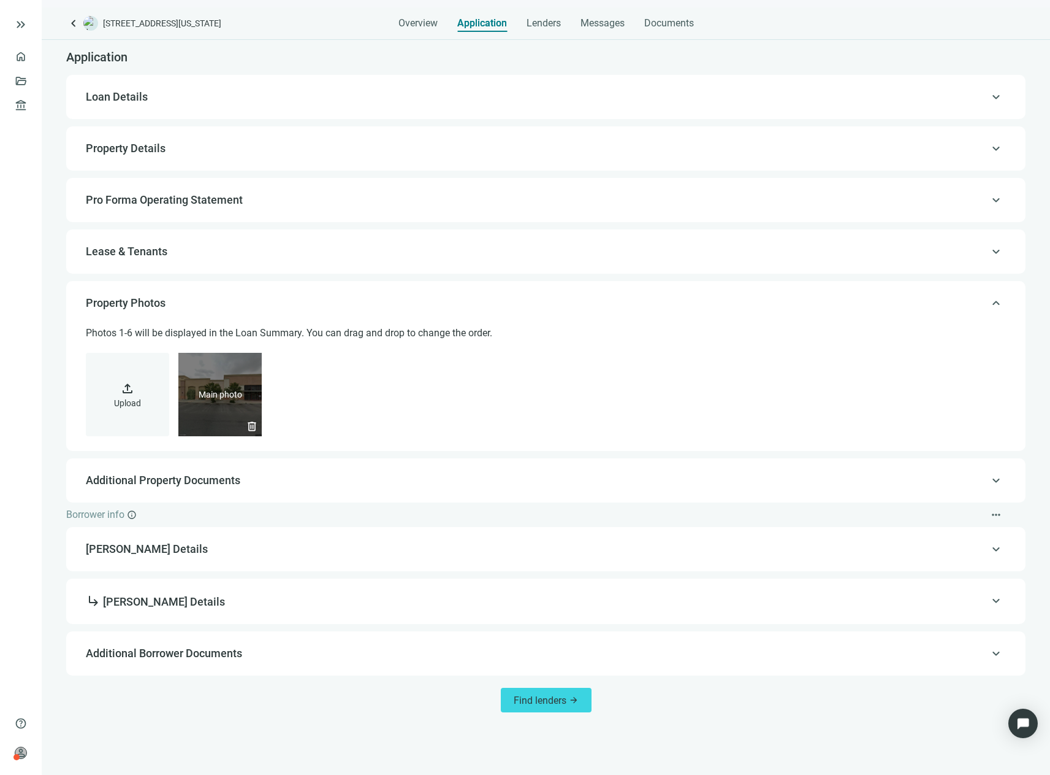
click at [254, 428] on span "delete" at bounding box center [252, 426] width 12 height 12
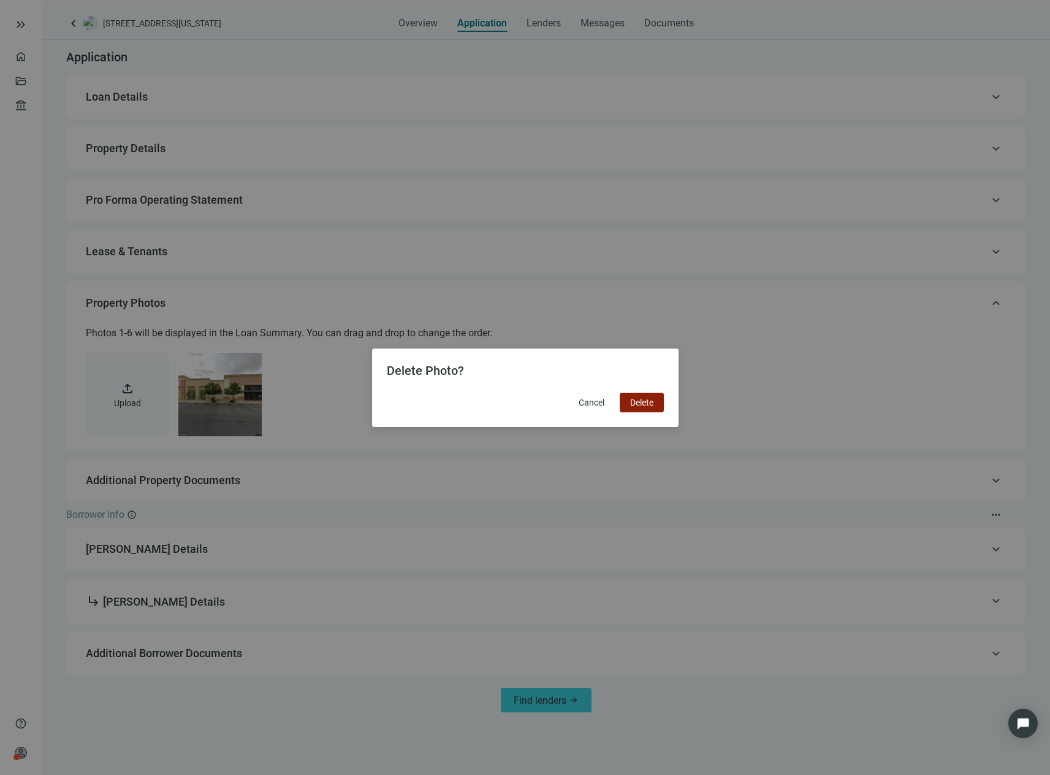
click at [649, 404] on span "Delete" at bounding box center [641, 402] width 23 height 10
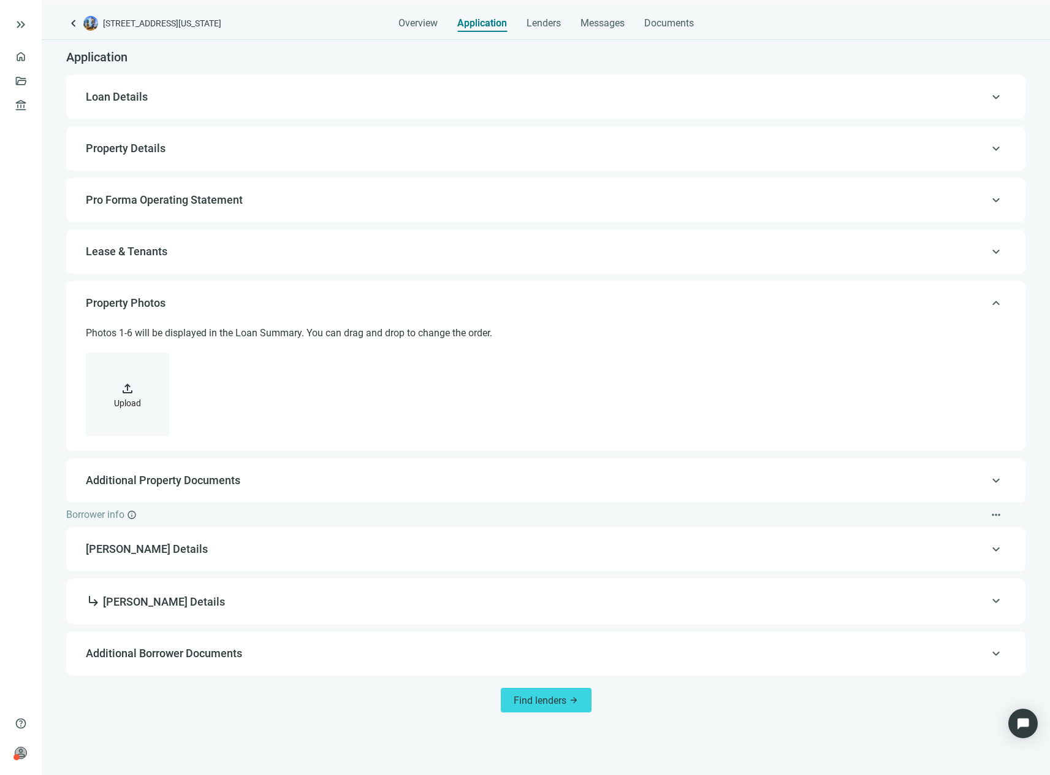
click at [115, 370] on button "upload Upload" at bounding box center [127, 394] width 83 height 83
click at [509, 552] on span "Frank Mushmel Details" at bounding box center [545, 548] width 918 height 15
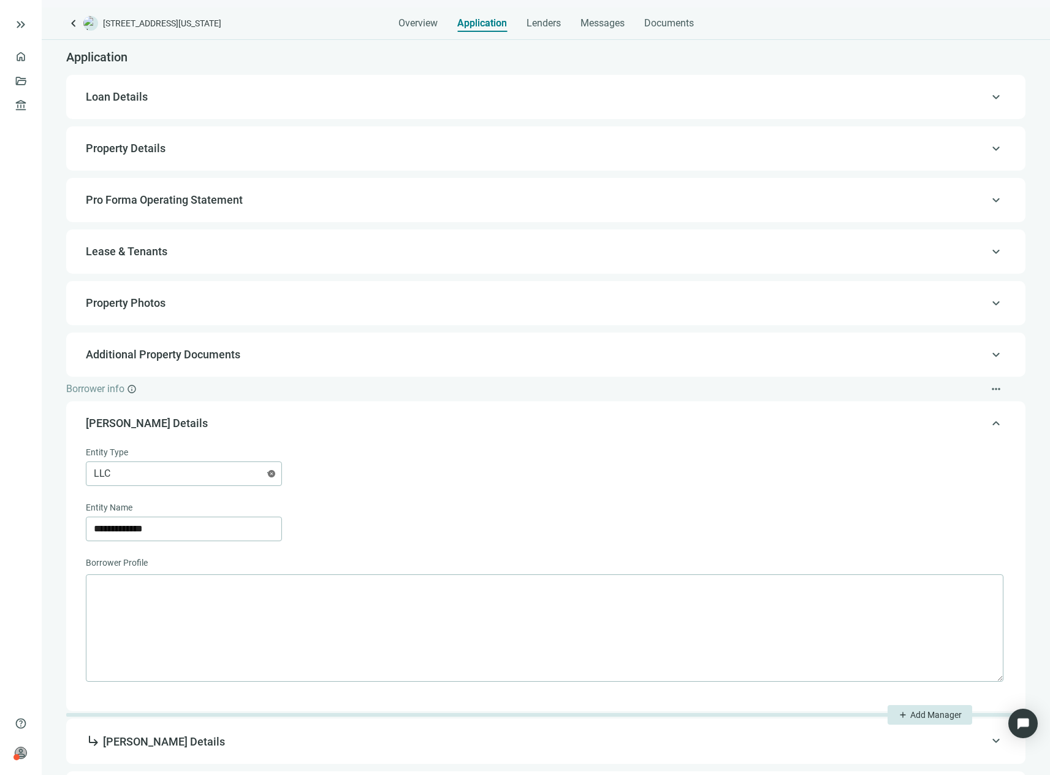
scroll to position [90, 0]
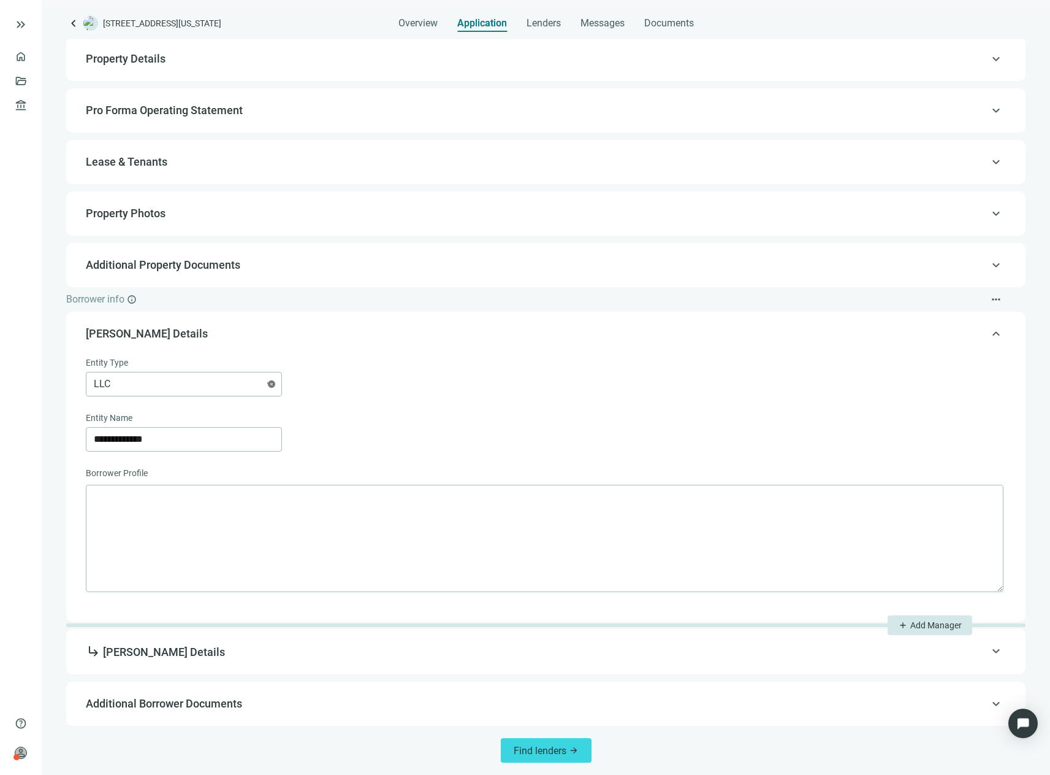
click at [989, 334] on span "keyboard_arrow_up" at bounding box center [996, 334] width 15 height 0
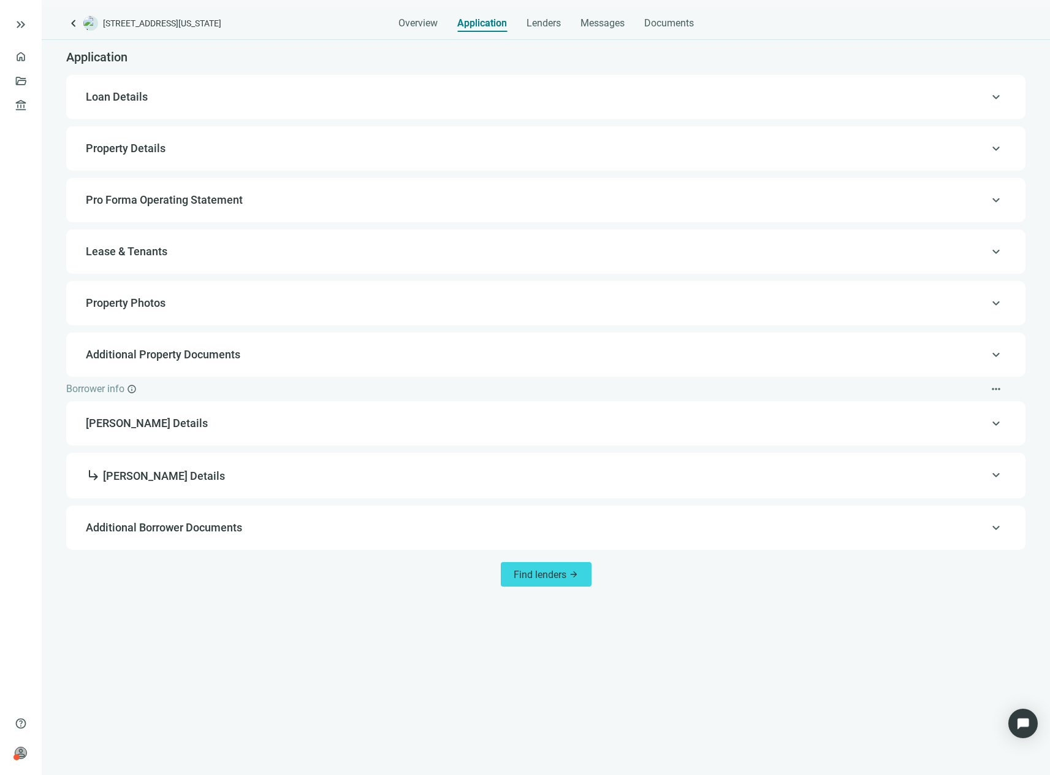
click at [981, 467] on div "keyboard_arrow_up subdirectory_arrow_right Frank Mushmel Details" at bounding box center [545, 475] width 935 height 31
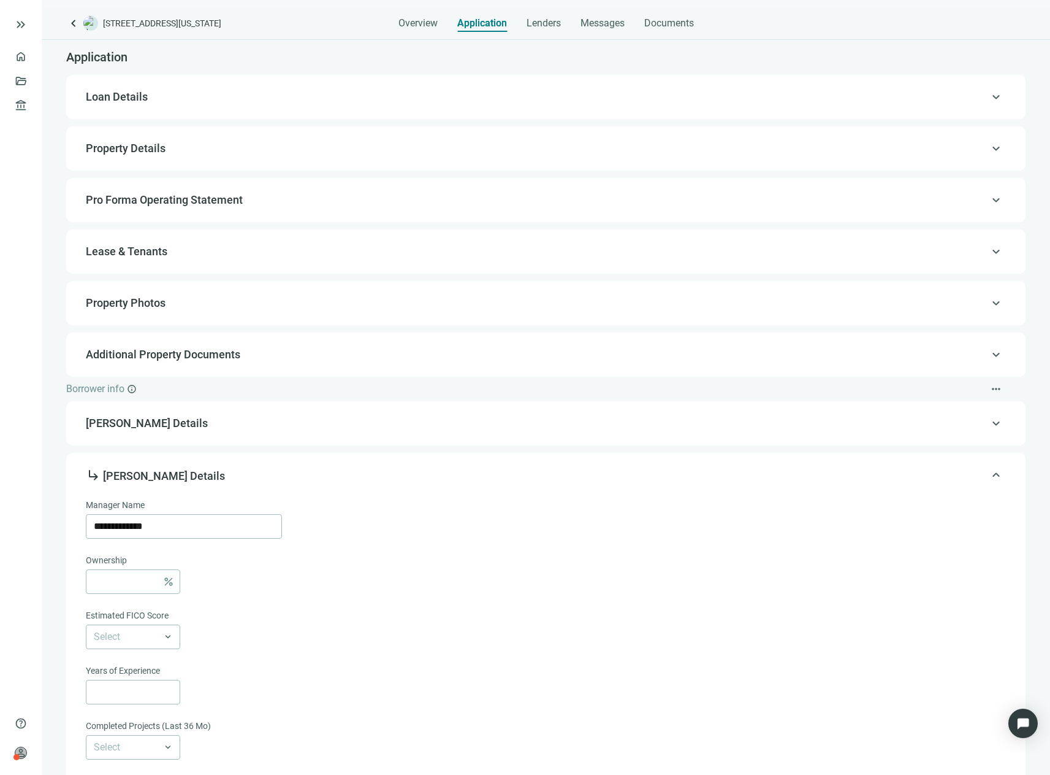
type input "**********"
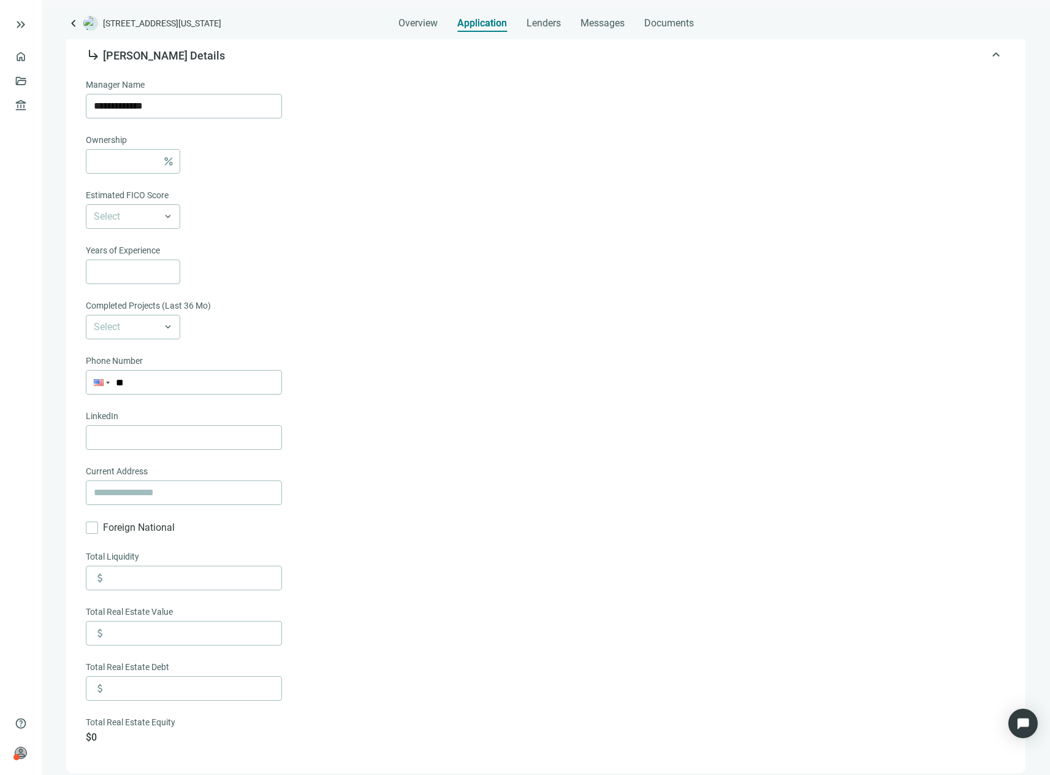
scroll to position [522, 0]
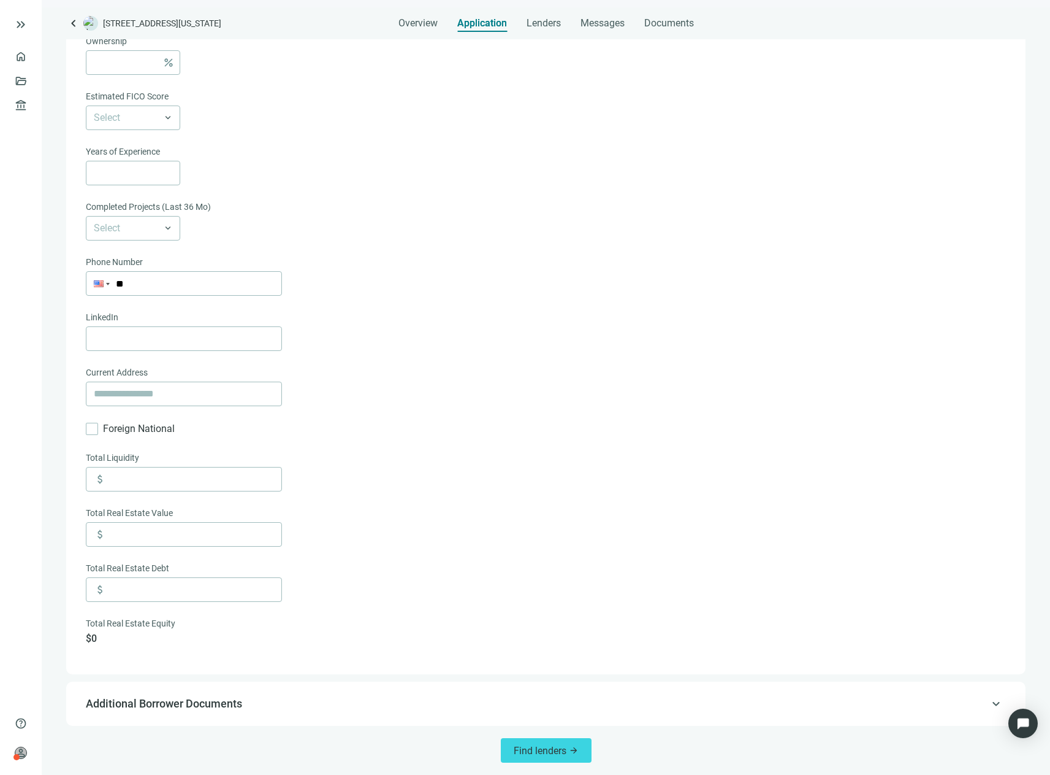
click at [704, 699] on span "Additional Borrower Documents" at bounding box center [545, 703] width 918 height 15
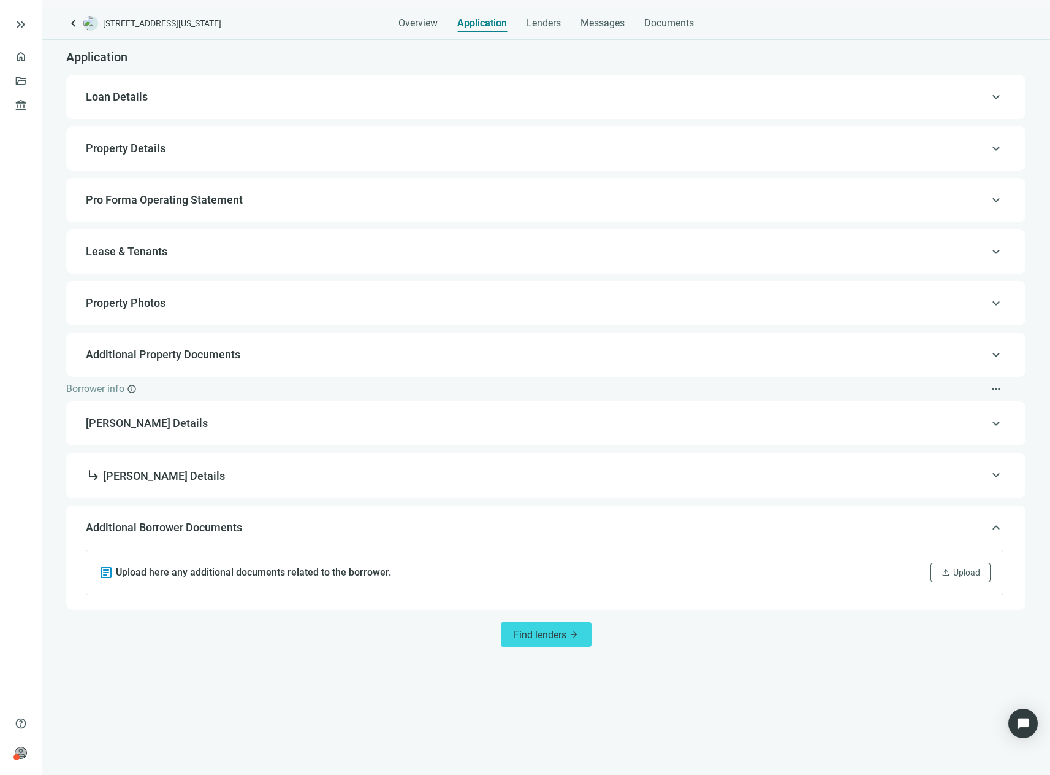
click at [955, 419] on span "Frank Mushmel Details" at bounding box center [545, 423] width 918 height 15
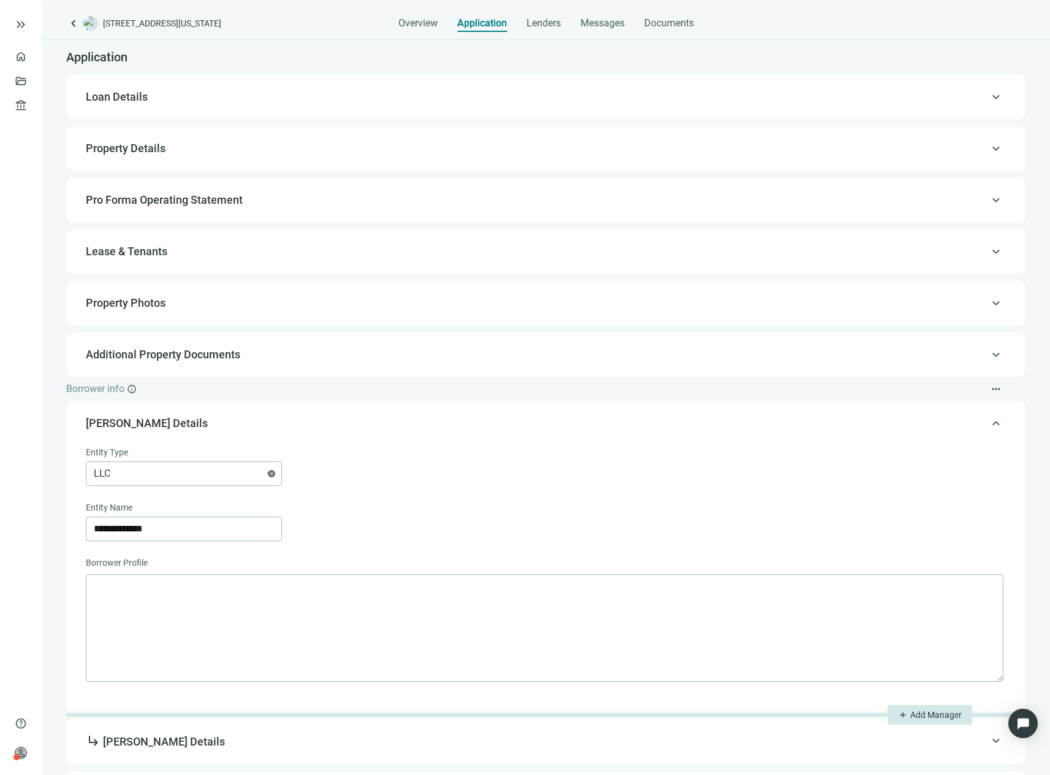
scroll to position [90, 0]
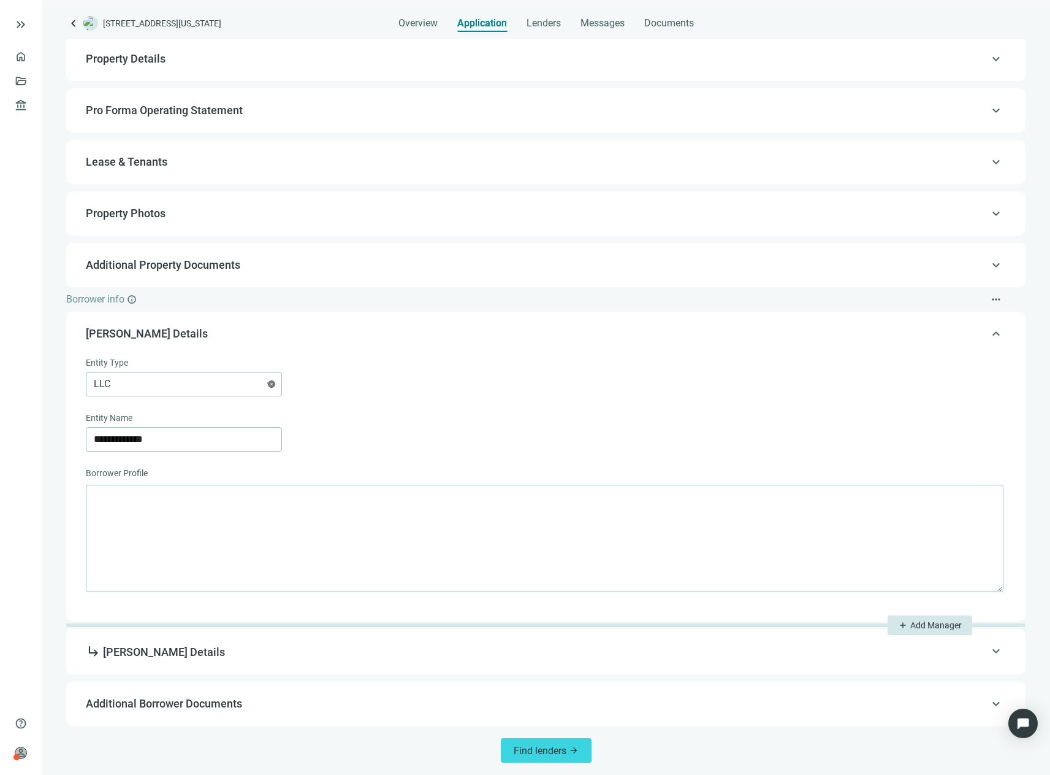
click at [150, 333] on span "Frank Mushmel Details" at bounding box center [545, 333] width 918 height 15
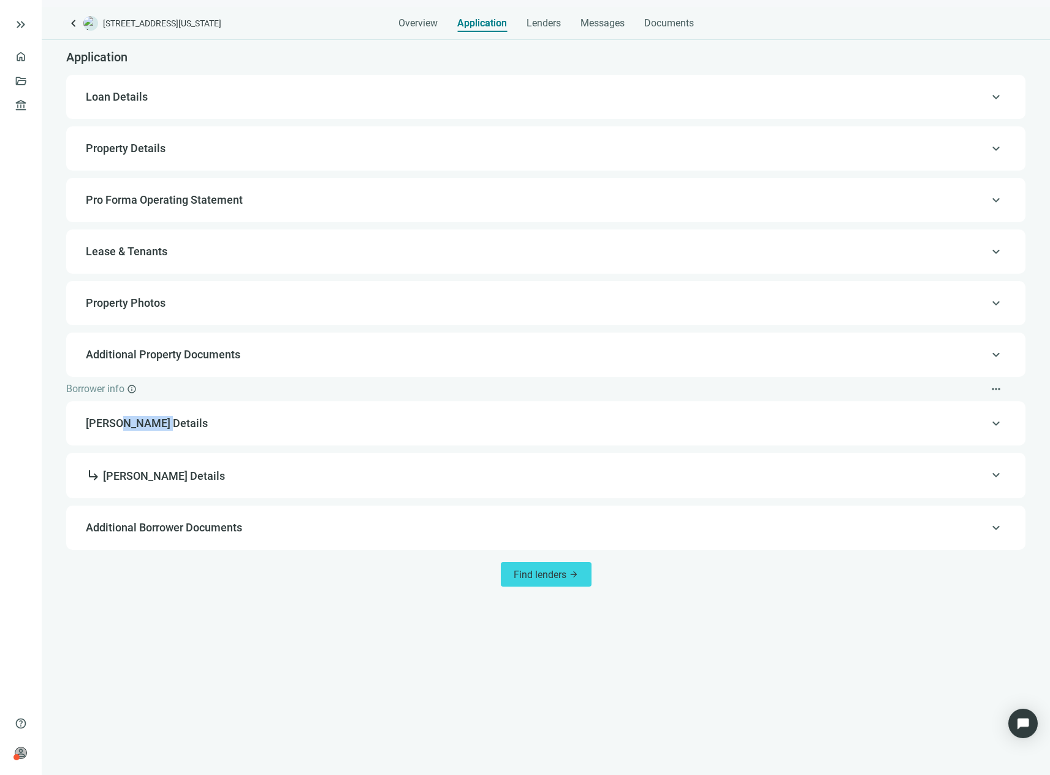
click at [150, 333] on div "**********" at bounding box center [546, 319] width 1009 height 559
click at [167, 419] on span "Frank Mushmel Details" at bounding box center [545, 423] width 918 height 15
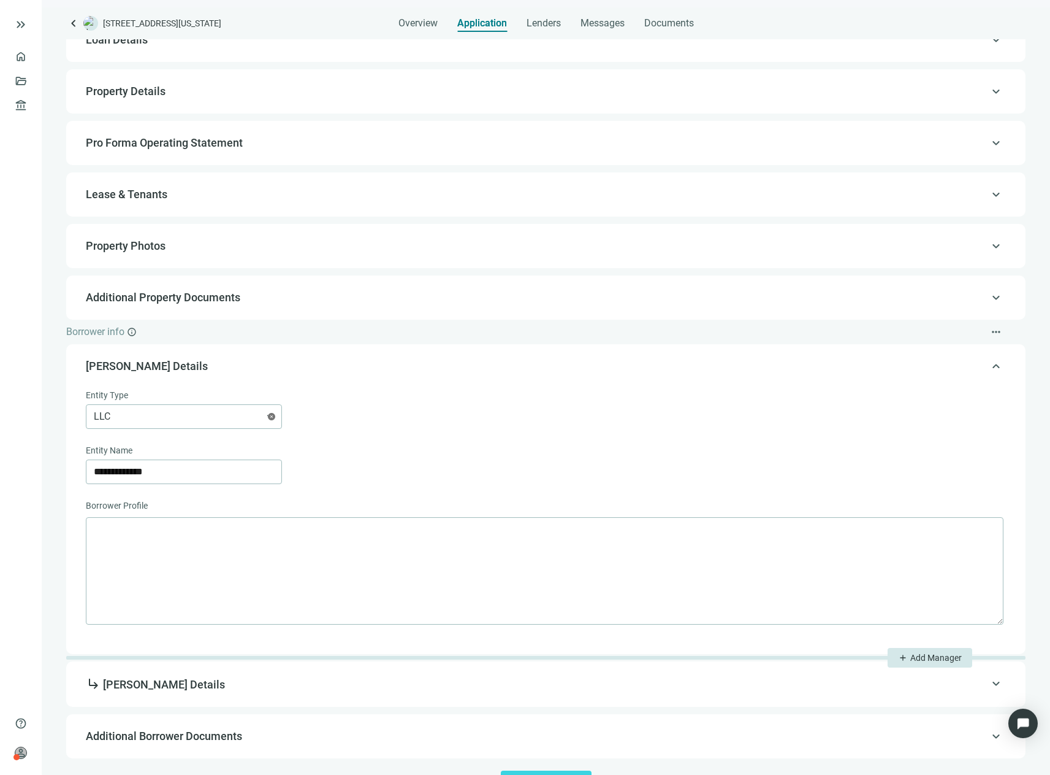
scroll to position [90, 0]
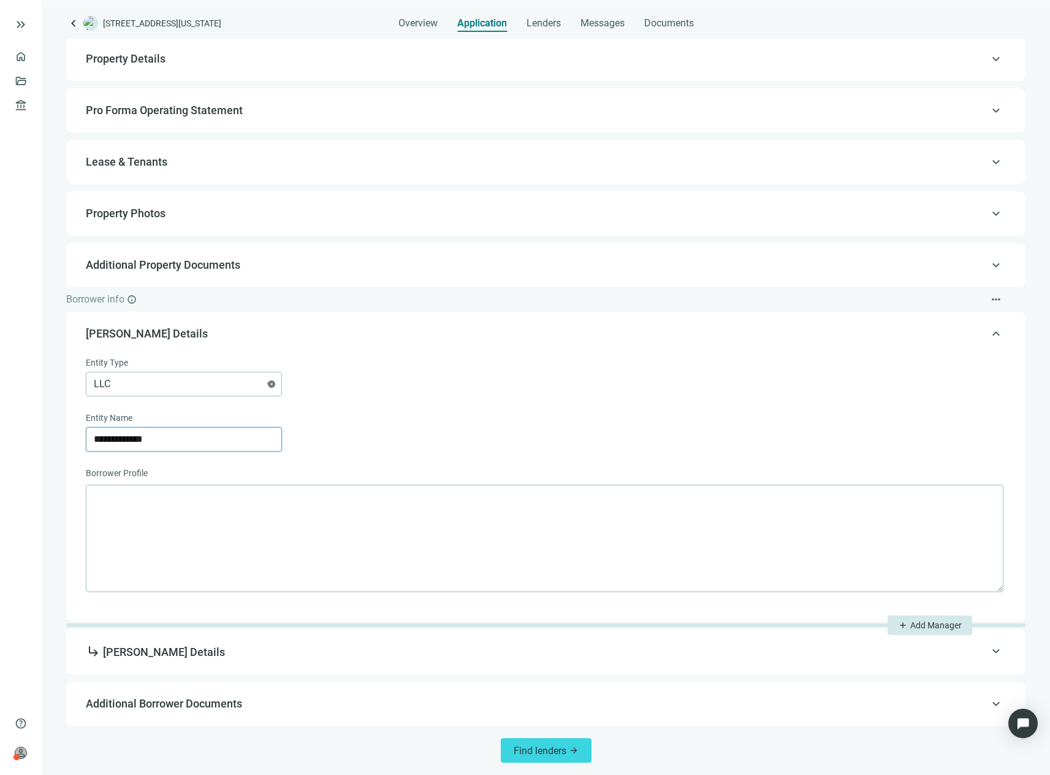
click at [183, 445] on input "**********" at bounding box center [184, 438] width 180 height 23
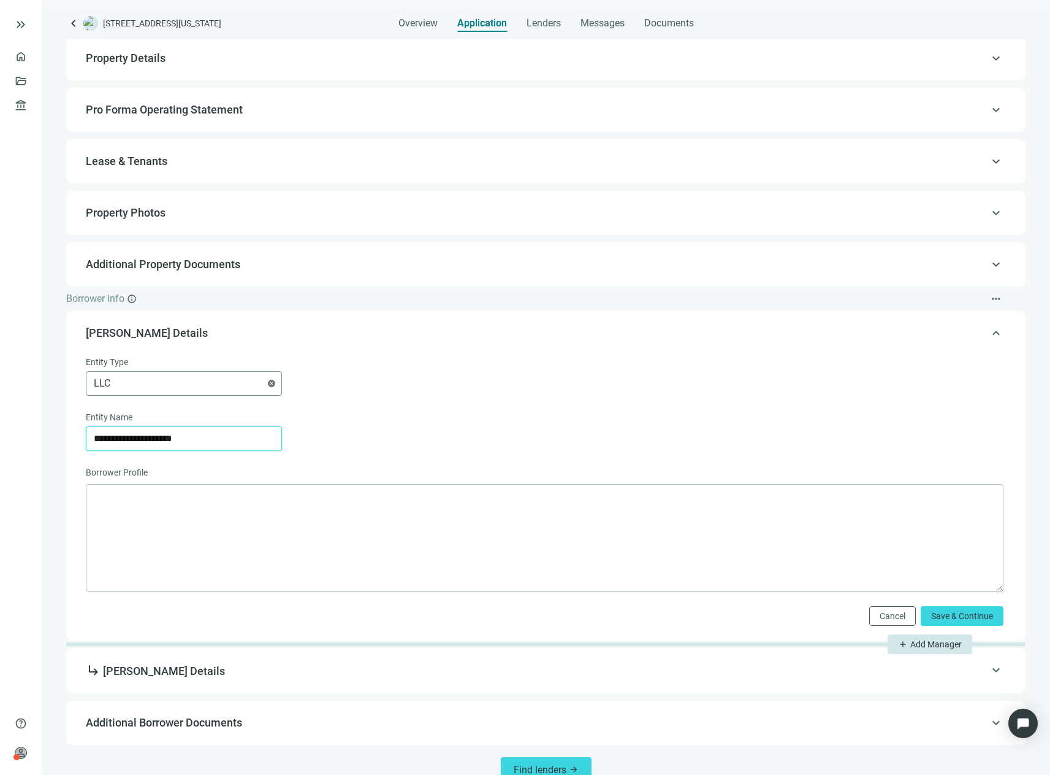
click at [235, 378] on span "LLC" at bounding box center [184, 383] width 180 height 23
type input "**********"
click at [155, 454] on div "Corp" at bounding box center [184, 454] width 182 height 15
click at [507, 388] on div "Corp Corp Individual LLC Corp Trust Limited Partnership General Partnership TIC…" at bounding box center [545, 383] width 918 height 25
click at [955, 614] on span "Save & Continue" at bounding box center [963, 616] width 62 height 10
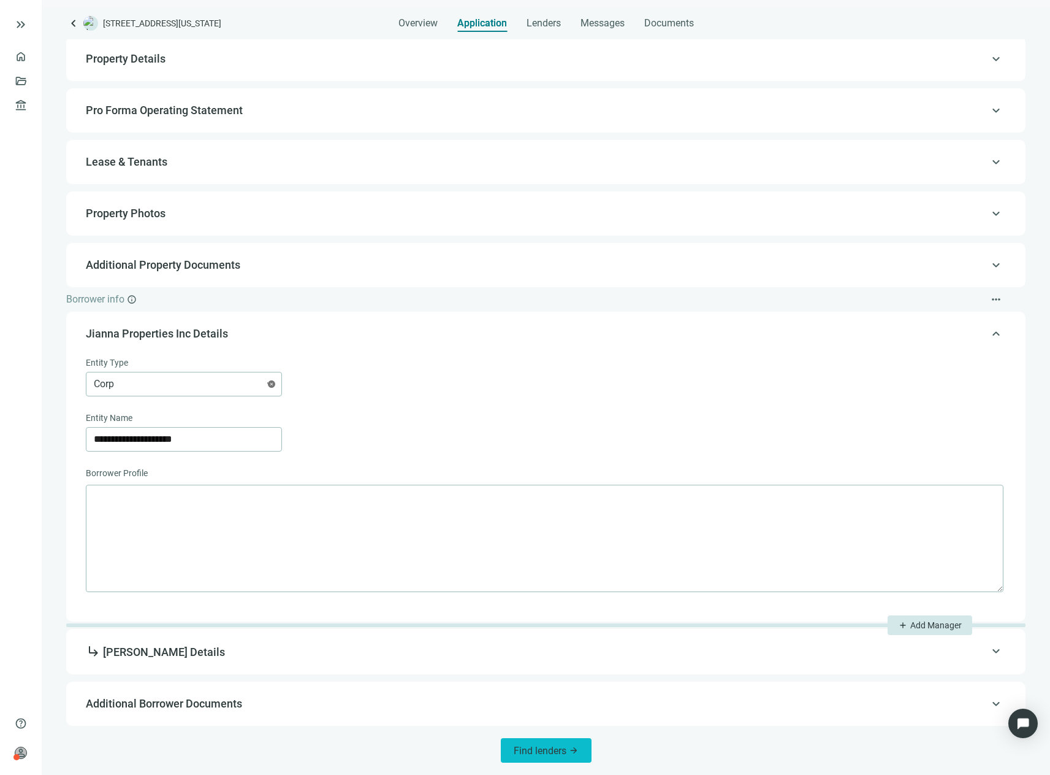
click at [569, 749] on span "arrow_forward" at bounding box center [574, 750] width 10 height 10
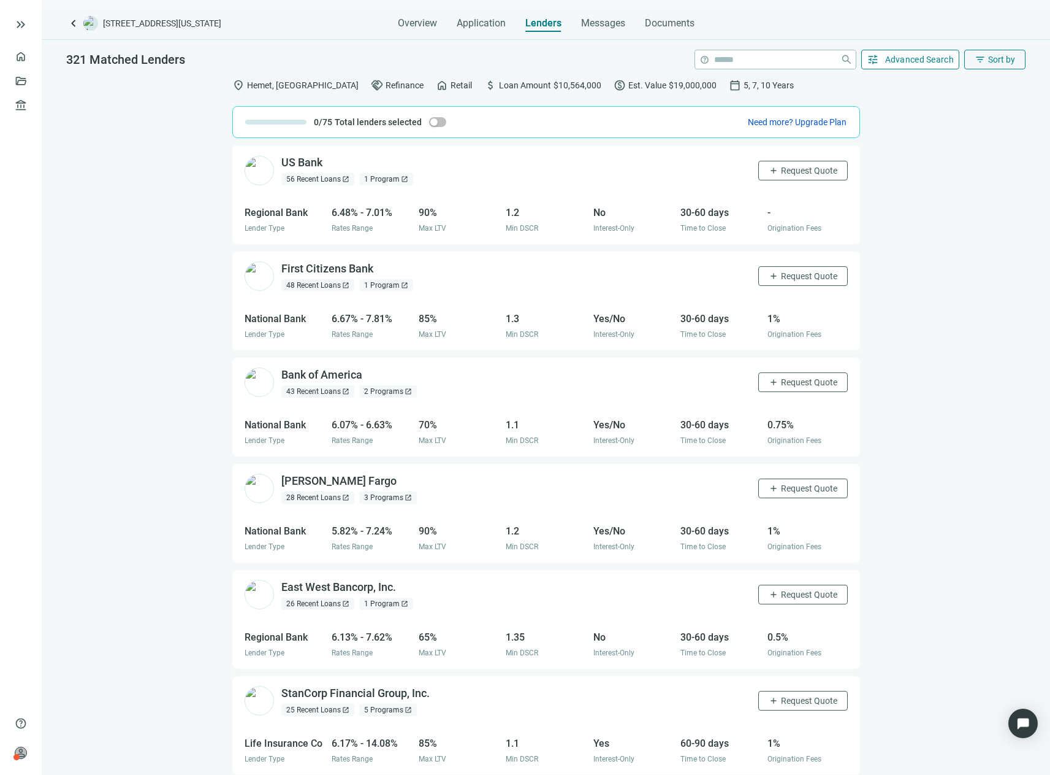
click at [921, 56] on span "Advanced Search" at bounding box center [920, 60] width 69 height 10
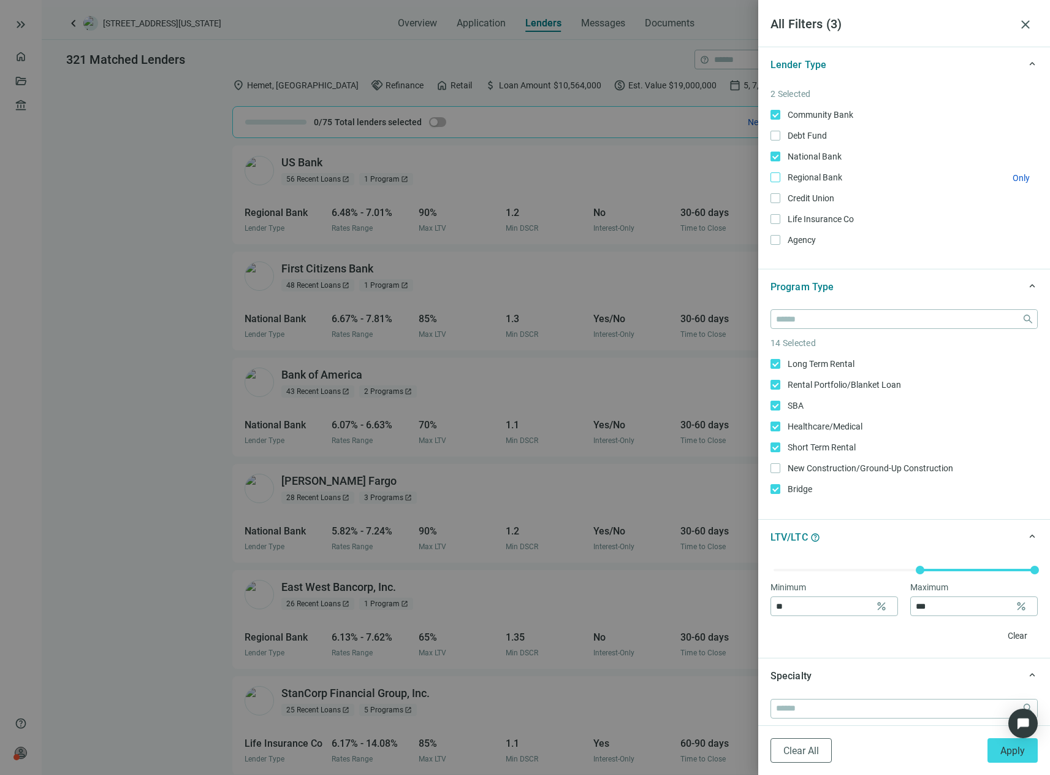
click at [779, 172] on label "Regional Bank Only" at bounding box center [904, 176] width 267 height 13
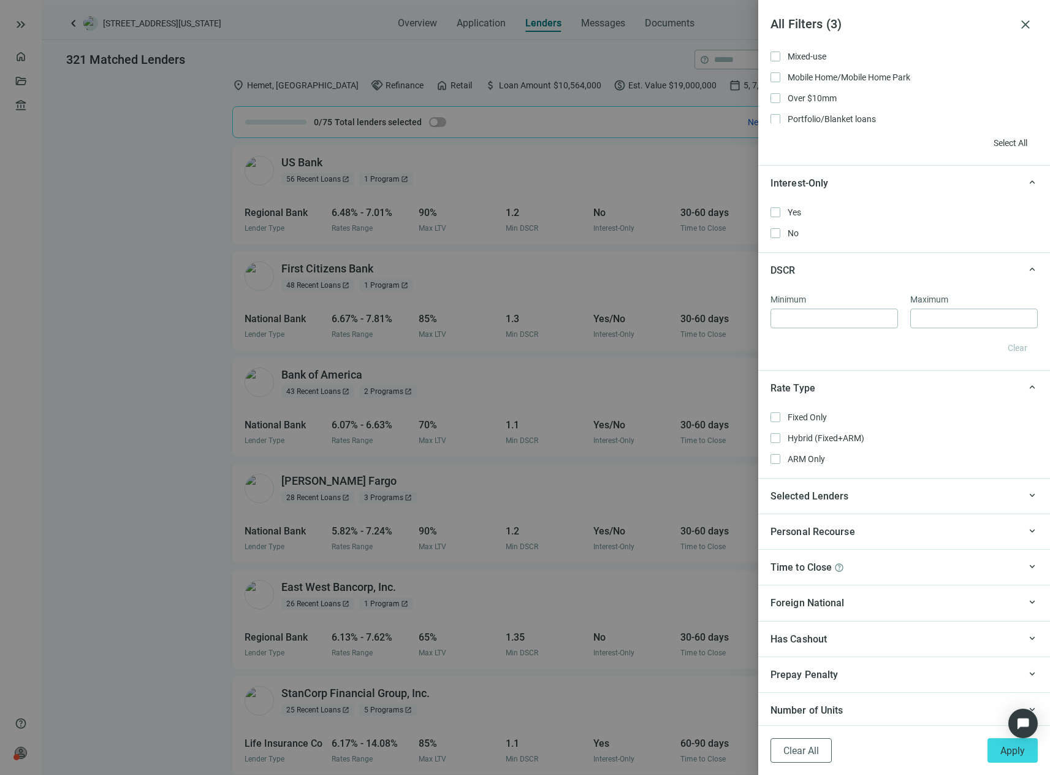
scroll to position [767, 0]
click at [908, 500] on div "Selected Lenders" at bounding box center [895, 493] width 249 height 15
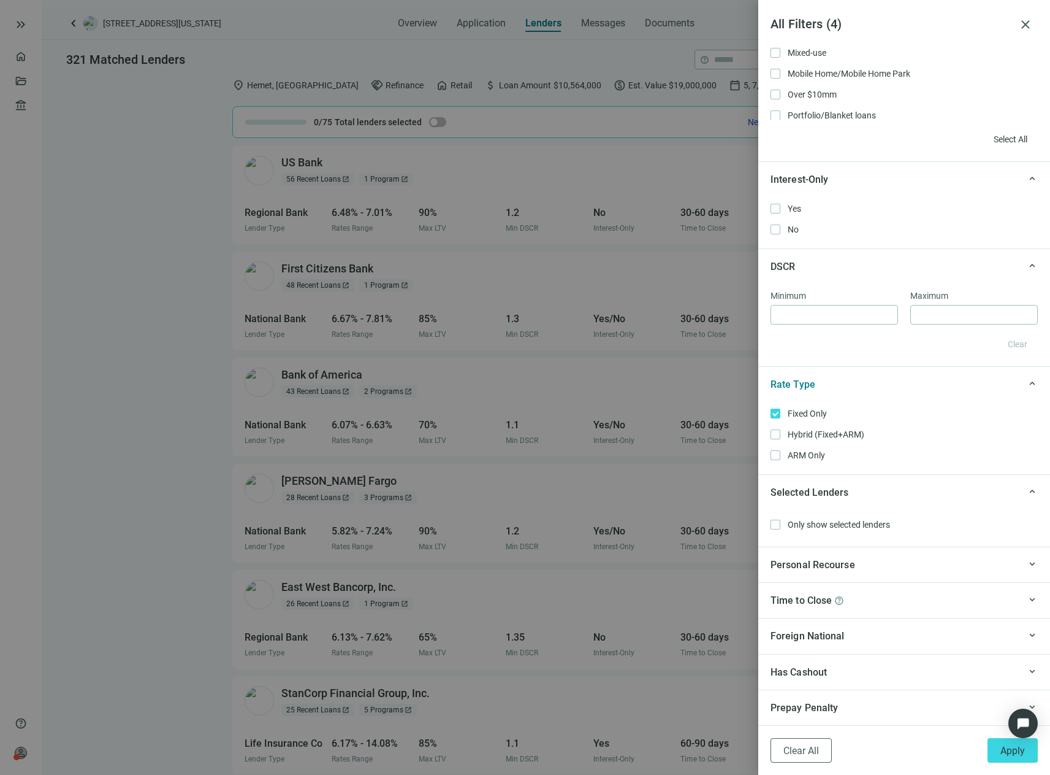
click at [908, 500] on div "Selected Lenders" at bounding box center [895, 491] width 249 height 15
click at [911, 531] on div "Personal Recourse" at bounding box center [895, 528] width 249 height 15
click at [911, 531] on div "Personal Recourse" at bounding box center [895, 527] width 249 height 15
click at [881, 567] on div "Time to Close help" at bounding box center [895, 564] width 249 height 15
click at [881, 567] on div "Time to Close help" at bounding box center [895, 563] width 249 height 15
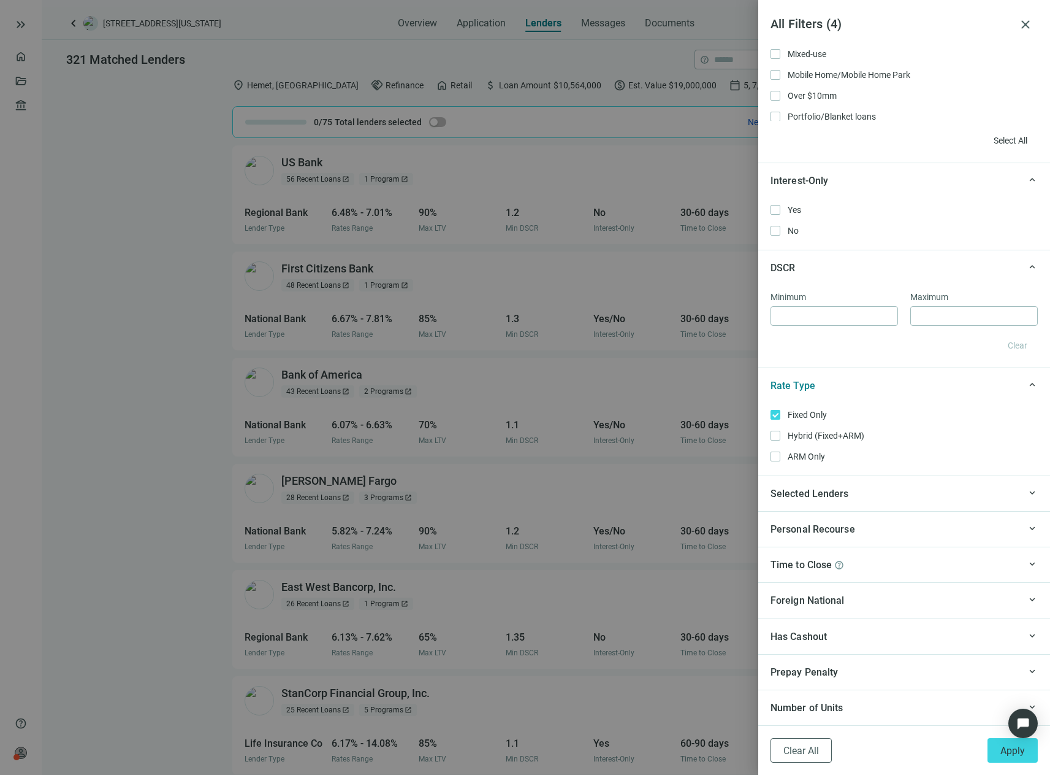
click at [898, 600] on div "Foreign National" at bounding box center [895, 599] width 249 height 15
click at [886, 591] on div "keyboard_arrow_up Foreign National" at bounding box center [905, 599] width 292 height 36
click at [877, 636] on div "Has Cashout" at bounding box center [895, 636] width 249 height 15
click at [792, 687] on span "Yes" at bounding box center [792, 684] width 23 height 13
click at [849, 635] on div "Has Cashout" at bounding box center [895, 634] width 249 height 15
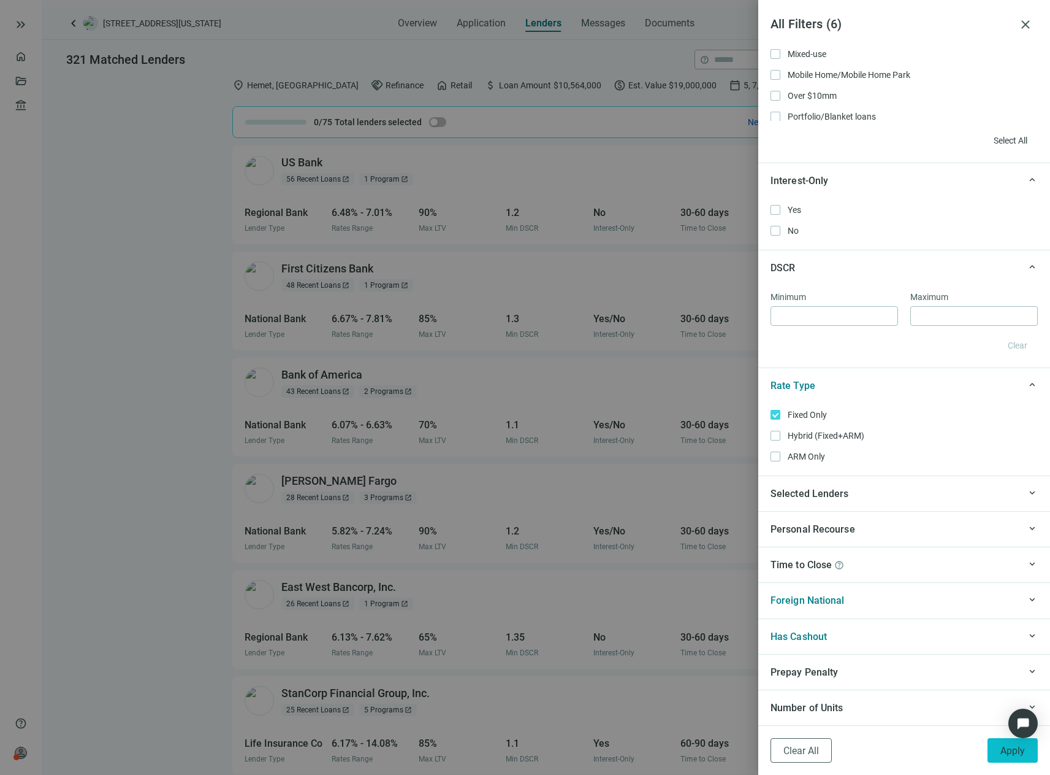
click at [1020, 757] on button "Apply" at bounding box center [1013, 750] width 50 height 25
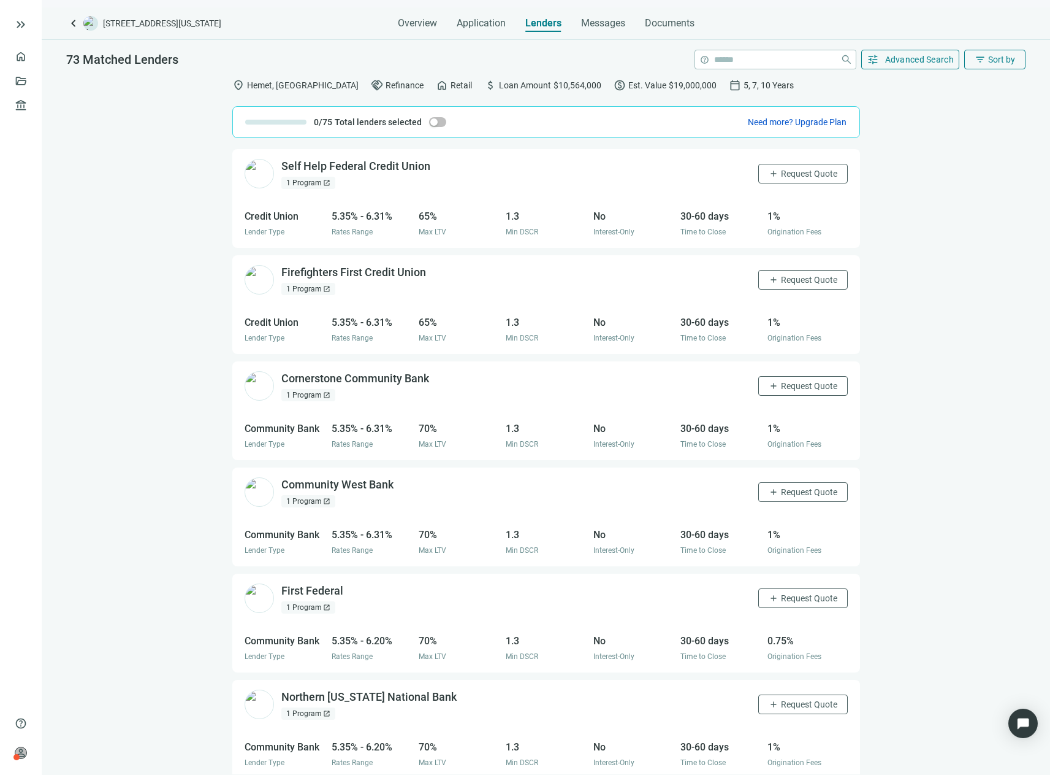
scroll to position [0, 0]
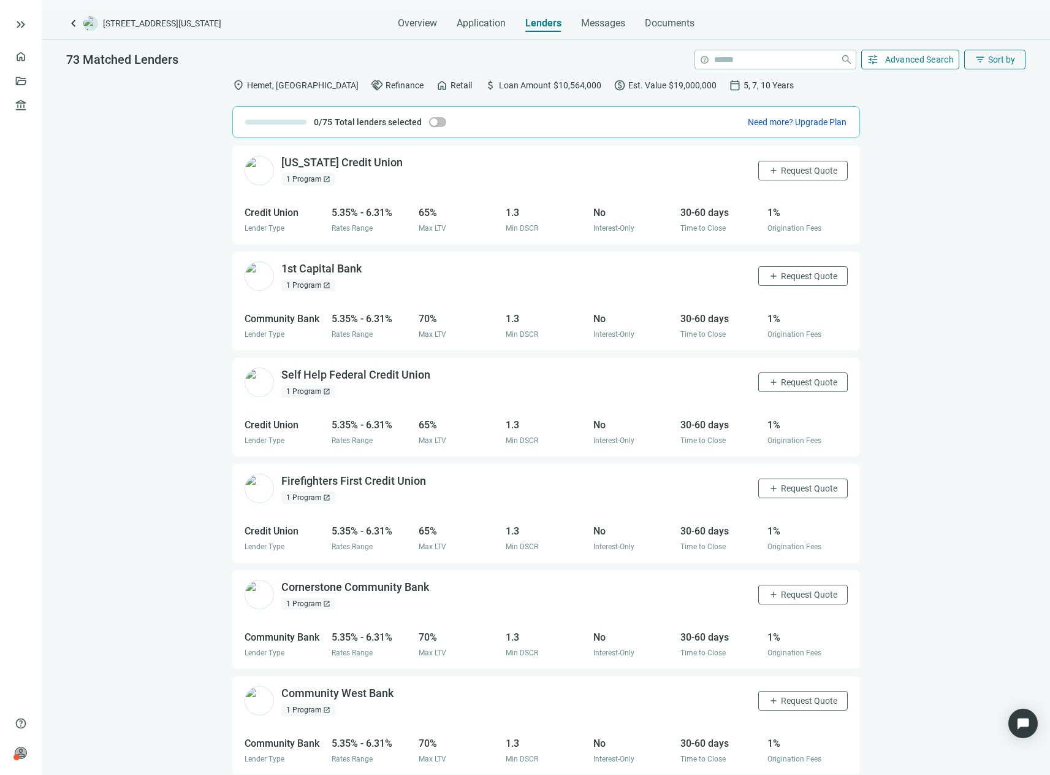
click at [919, 66] on button "tune Advanced Search" at bounding box center [911, 60] width 99 height 20
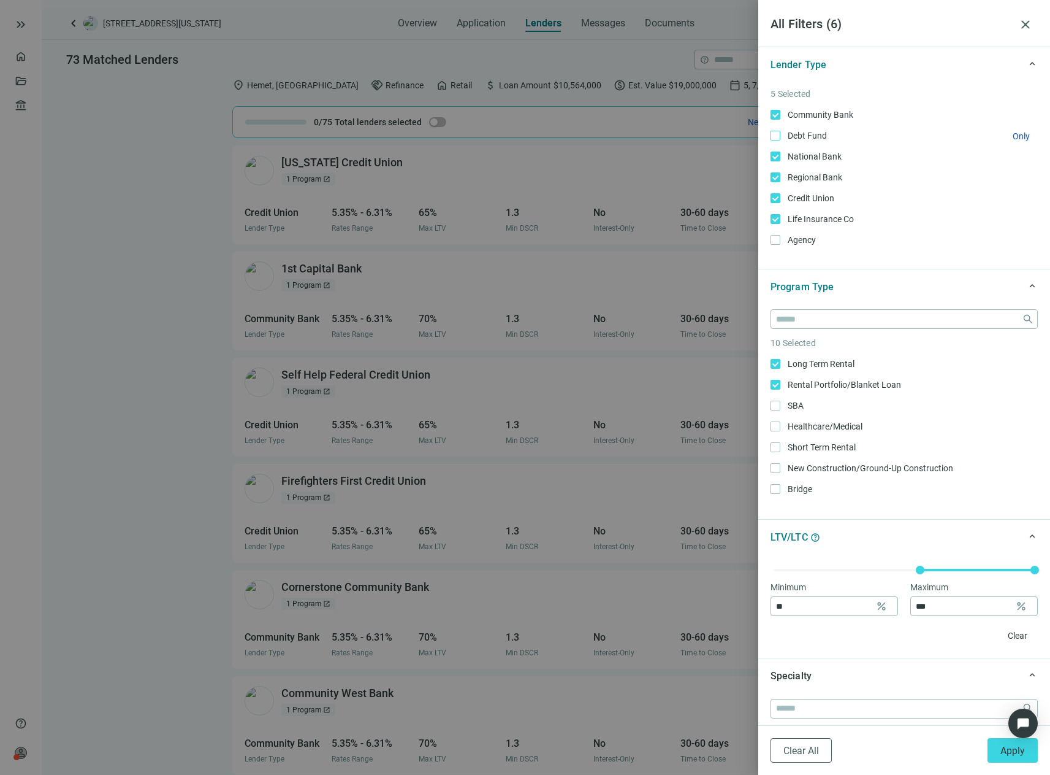
click at [790, 139] on span "Debt Fund Only" at bounding box center [807, 135] width 52 height 13
click at [798, 144] on div "Community Bank Only Debt Fund Only National Bank Only Regional Bank Only Credit…" at bounding box center [904, 177] width 267 height 139
click at [799, 139] on span "Debt Fund Only" at bounding box center [807, 135] width 52 height 13
click at [1014, 752] on span "Apply" at bounding box center [1013, 750] width 25 height 12
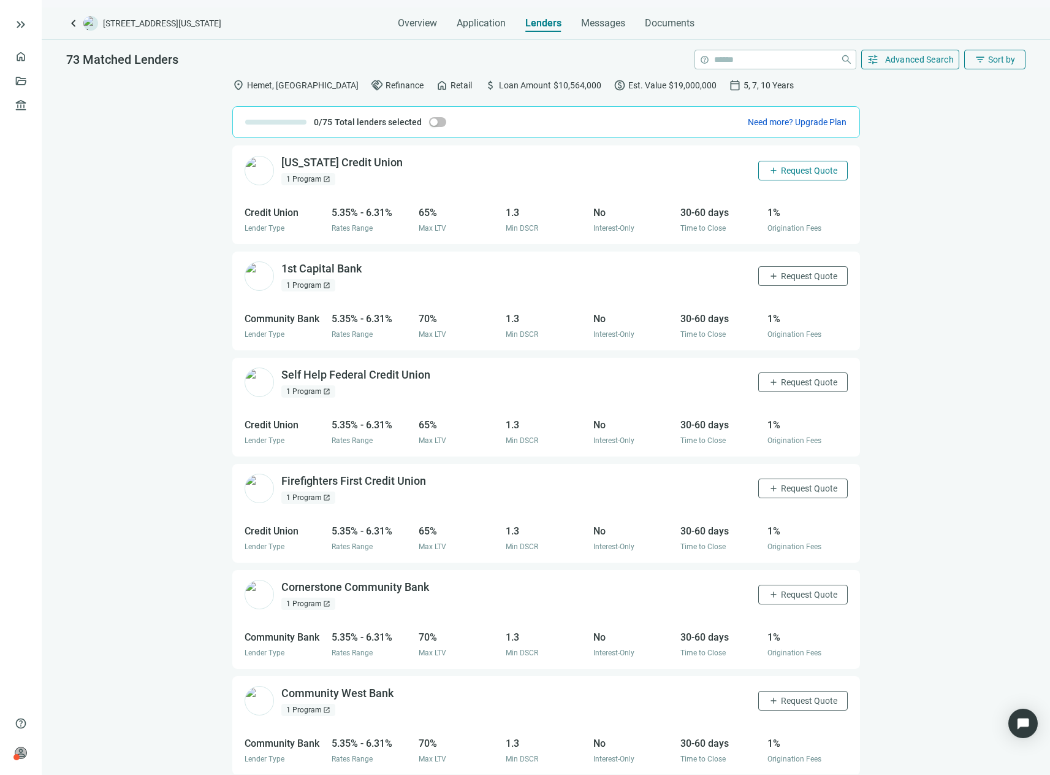
click at [792, 168] on span "Request Quote" at bounding box center [809, 171] width 56 height 10
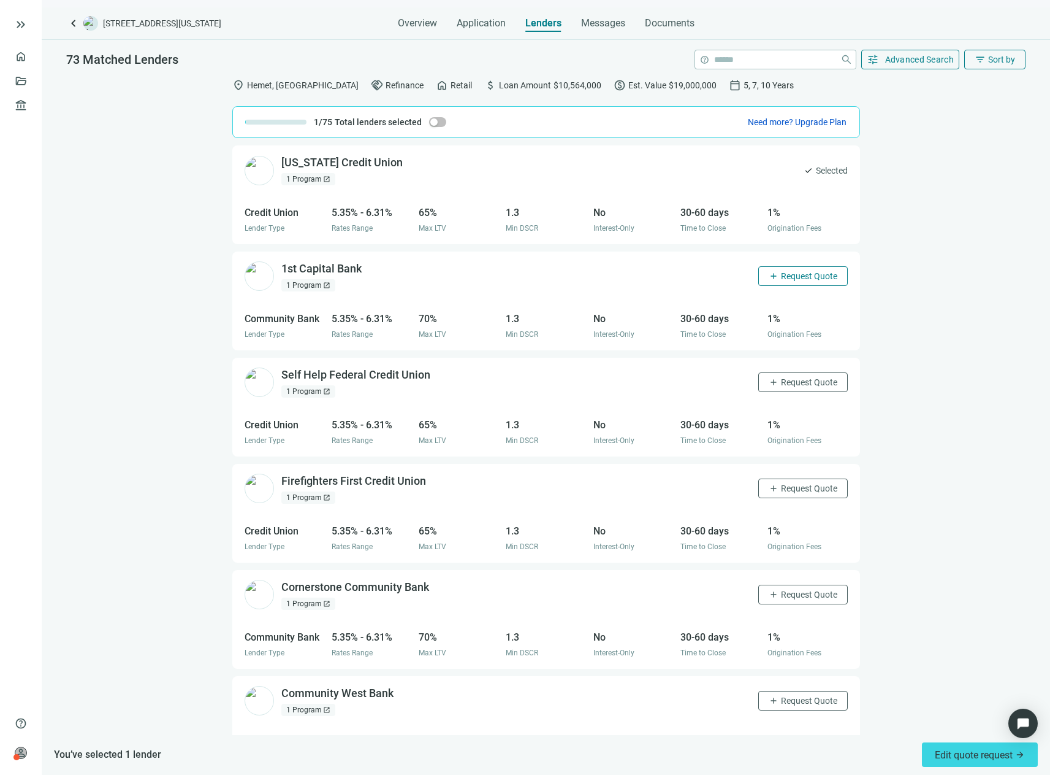
click at [806, 273] on span "Request Quote" at bounding box center [809, 276] width 56 height 10
click at [798, 378] on span "Request Quote" at bounding box center [809, 382] width 56 height 10
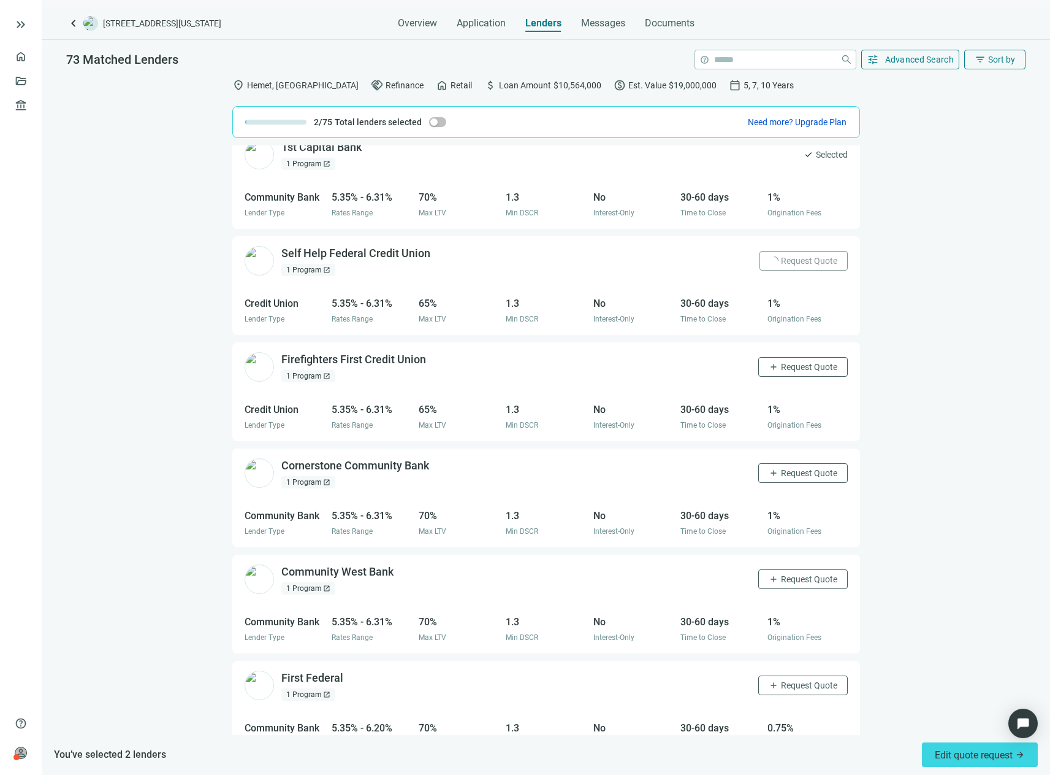
scroll to position [123, 0]
click at [803, 372] on button "add Request Quote" at bounding box center [804, 366] width 90 height 20
click at [813, 465] on button "add Request Quote" at bounding box center [804, 472] width 90 height 20
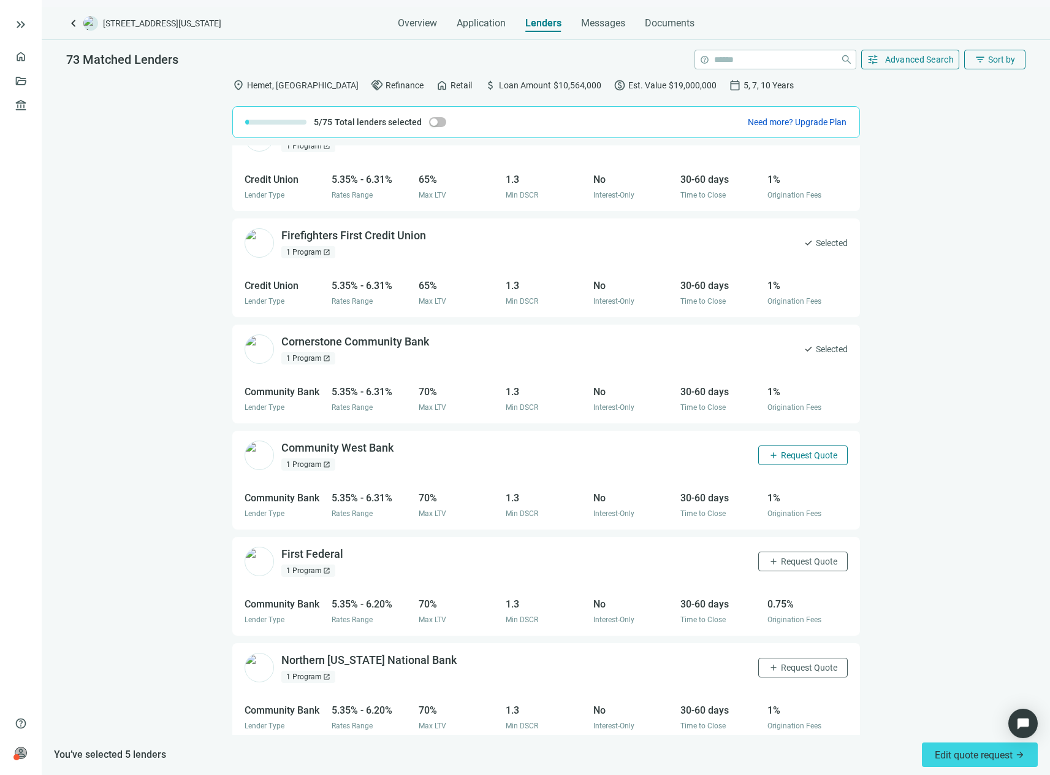
click at [811, 456] on span "Request Quote" at bounding box center [809, 455] width 56 height 10
click at [805, 558] on span "Request Quote" at bounding box center [809, 561] width 56 height 10
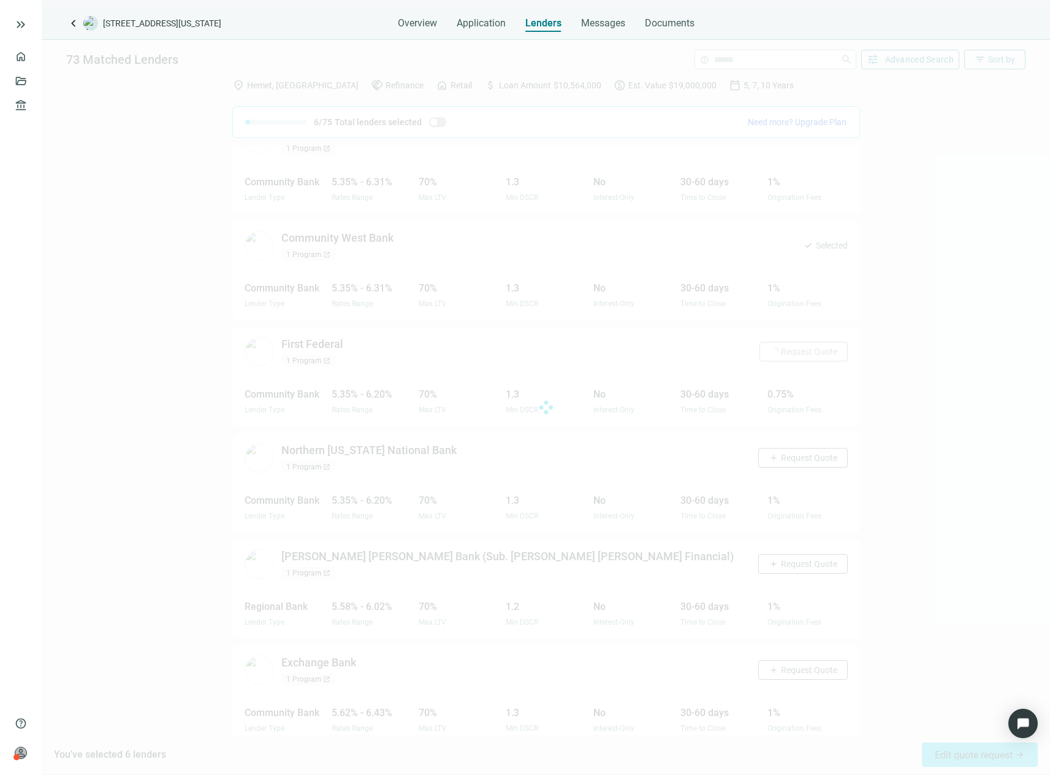
scroll to position [464, 0]
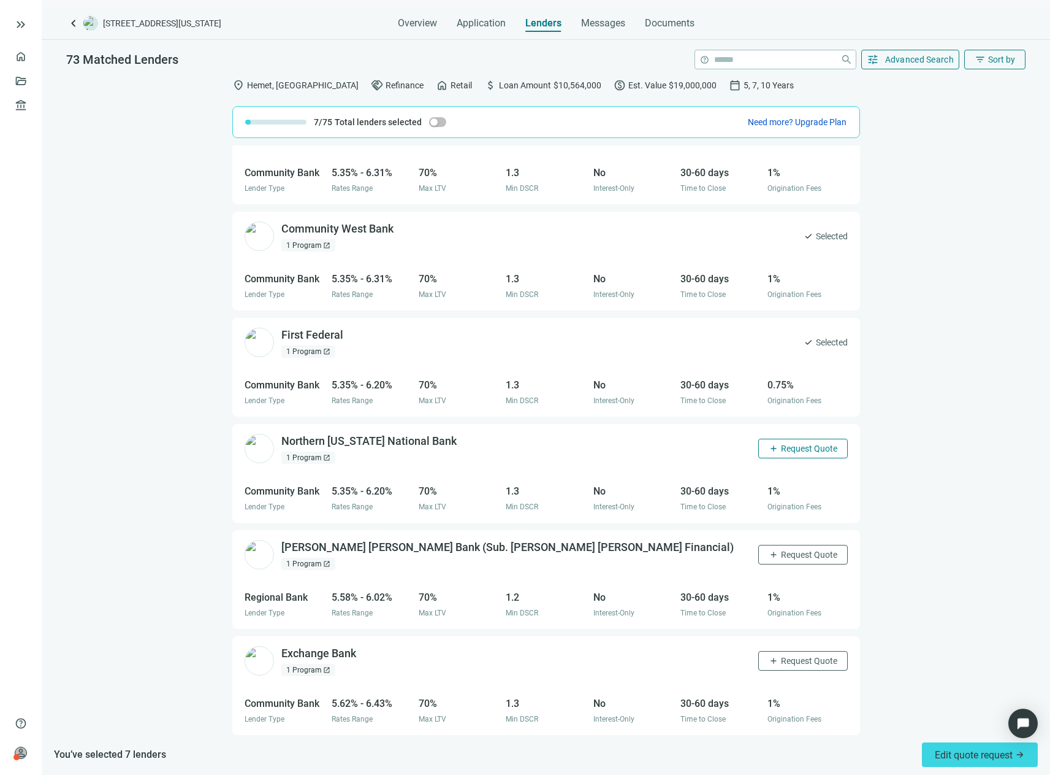
click at [810, 450] on span "Request Quote" at bounding box center [809, 448] width 56 height 10
click at [808, 557] on span "Request Quote" at bounding box center [809, 554] width 56 height 10
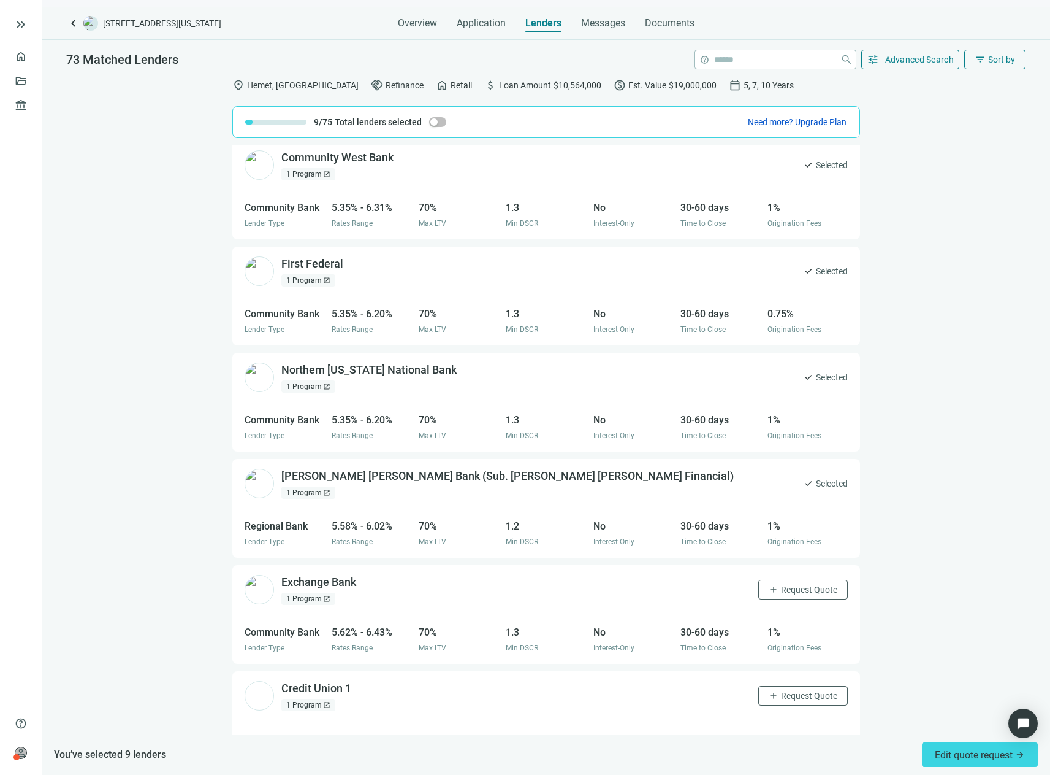
scroll to position [648, 0]
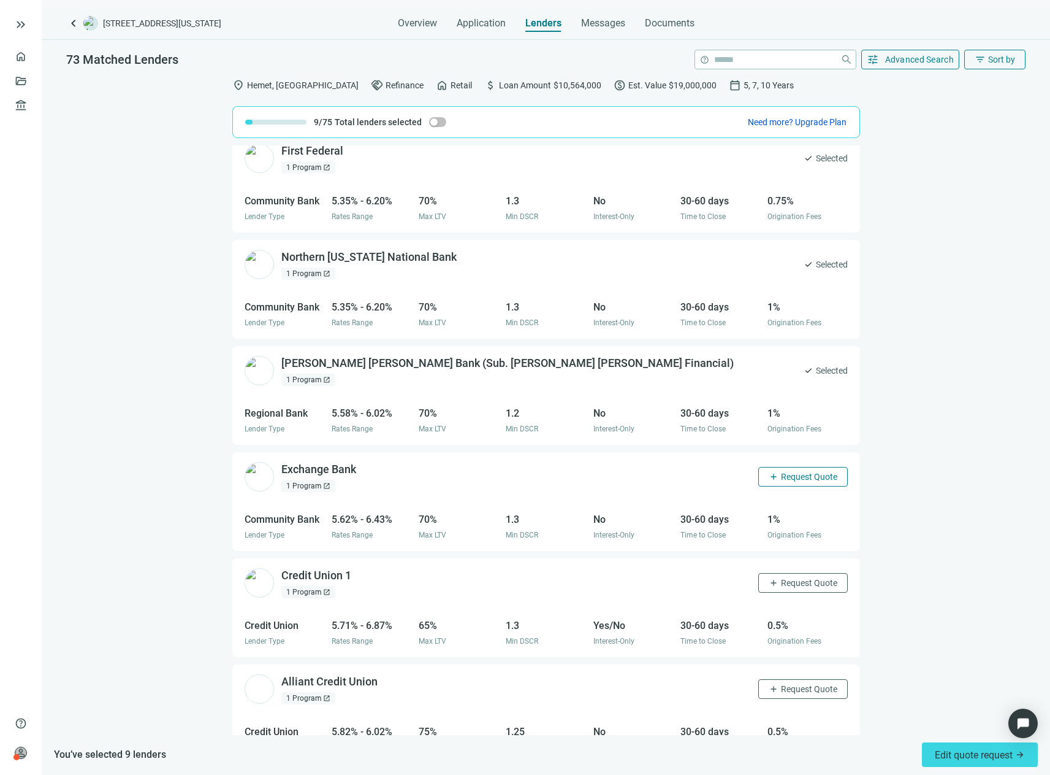
click at [812, 484] on button "add Request Quote" at bounding box center [804, 477] width 90 height 20
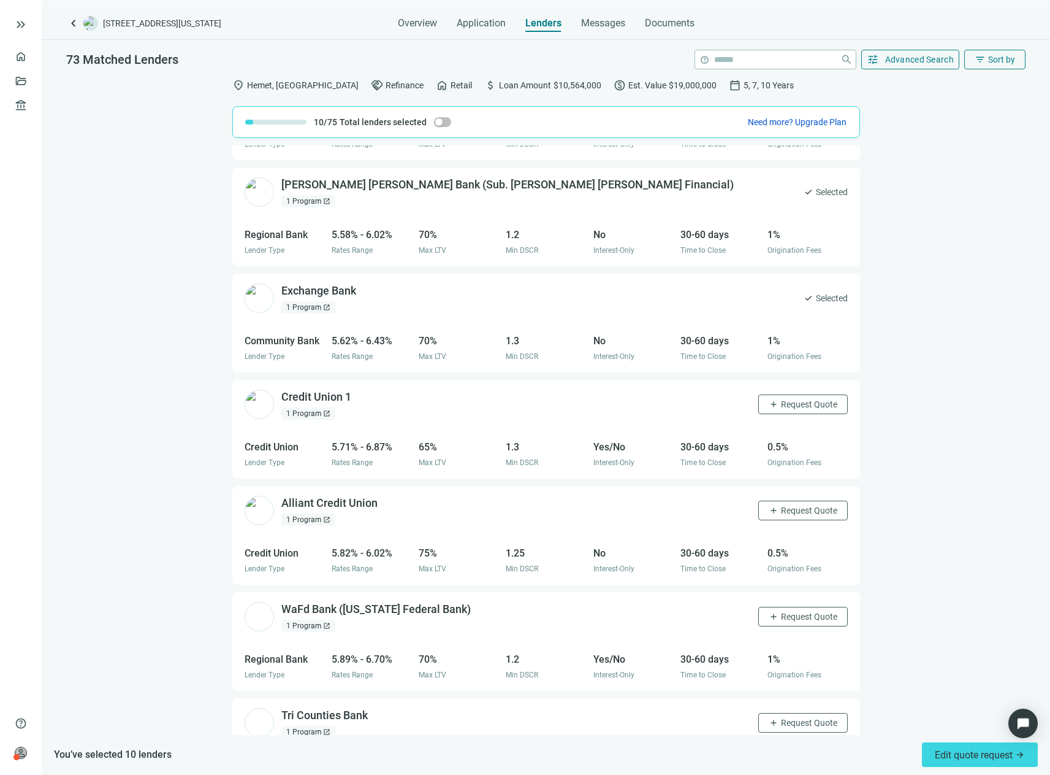
scroll to position [832, 0]
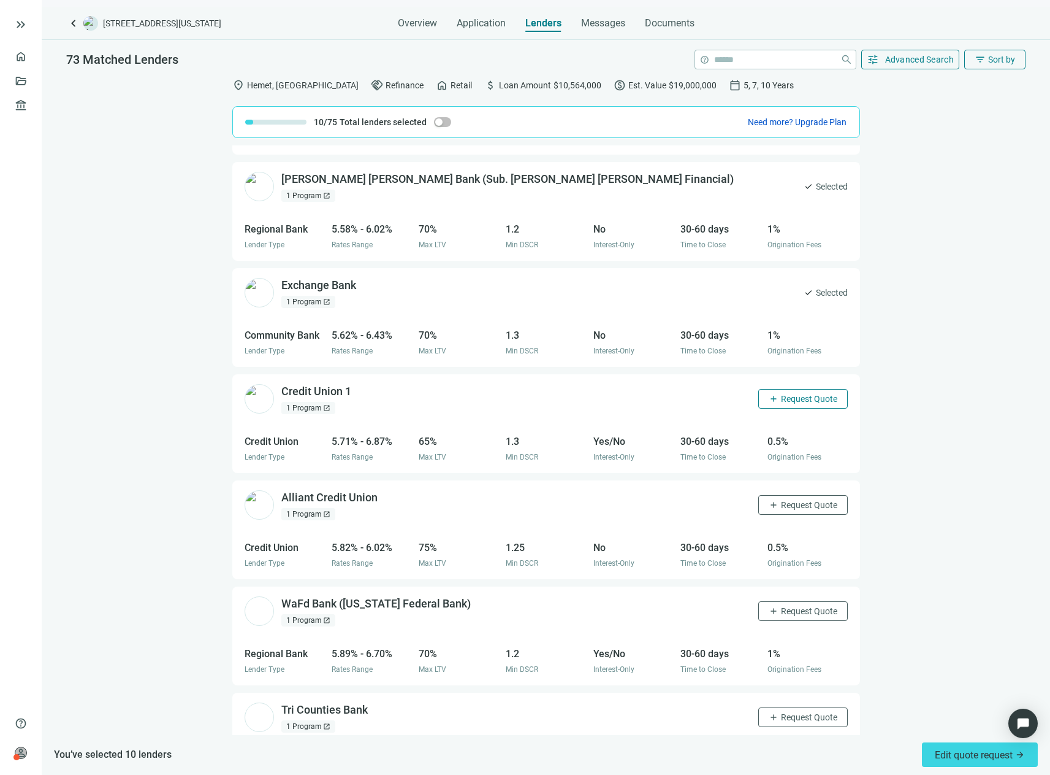
click at [795, 402] on span "Request Quote" at bounding box center [809, 399] width 56 height 10
click at [795, 503] on span "Request Quote" at bounding box center [809, 505] width 56 height 10
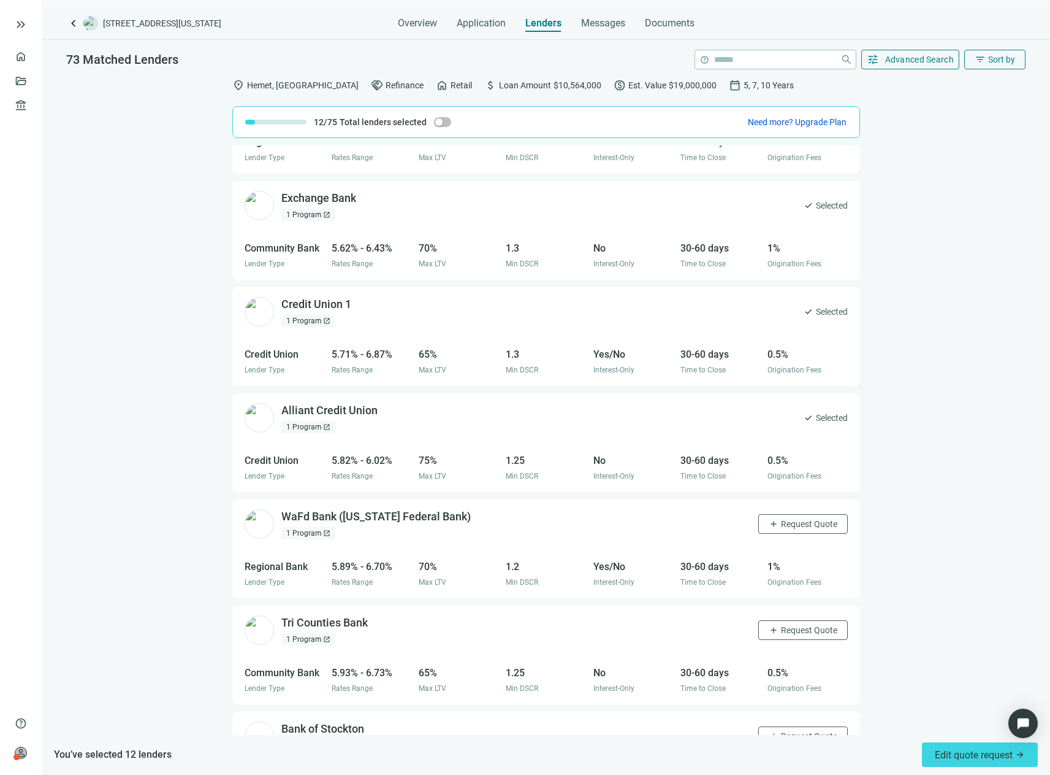
scroll to position [1077, 0]
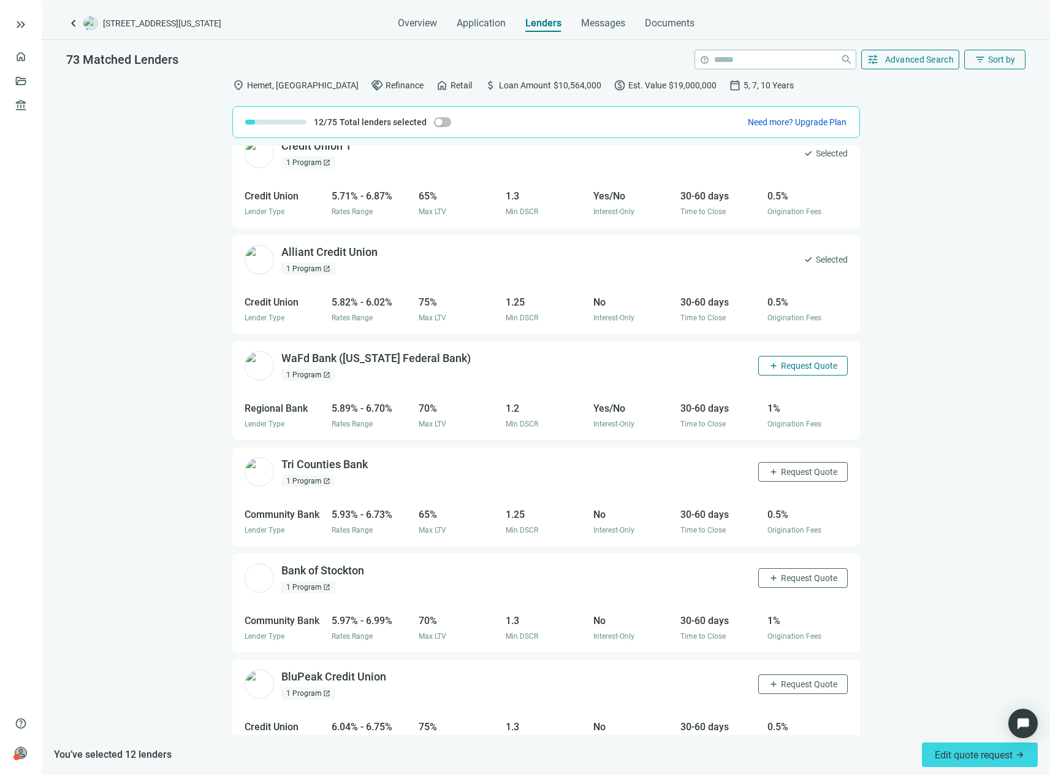
click at [789, 359] on button "add Request Quote" at bounding box center [804, 366] width 90 height 20
click at [794, 474] on span "Request Quote" at bounding box center [809, 472] width 56 height 10
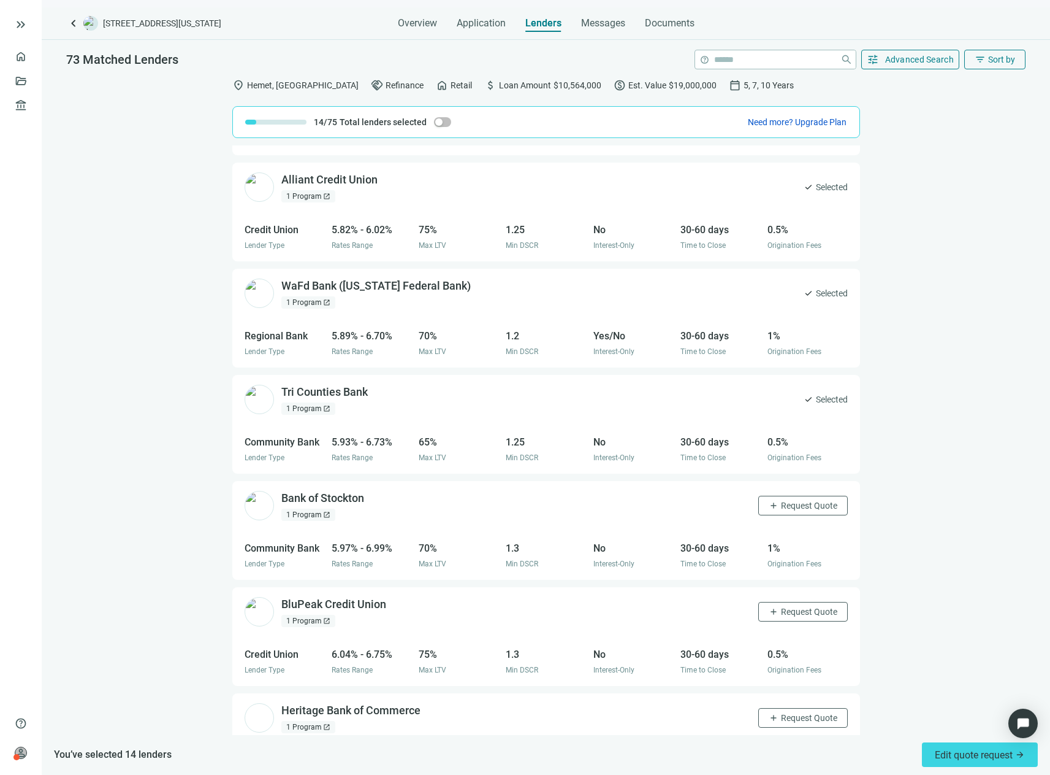
scroll to position [1323, 0]
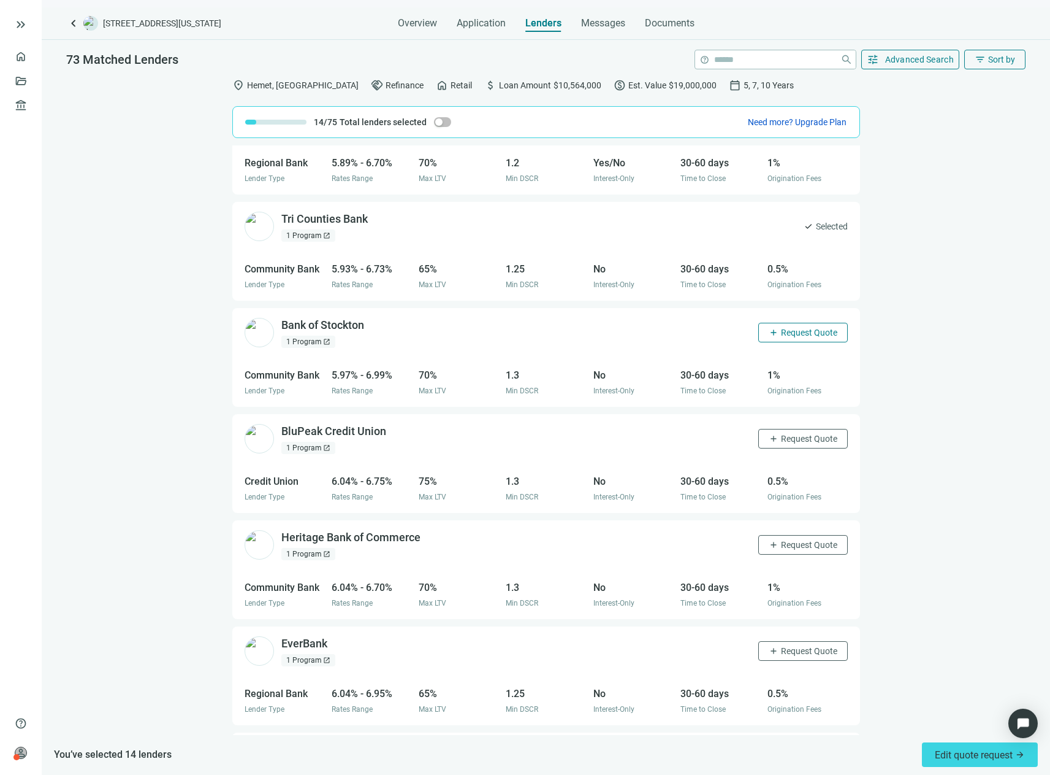
click at [811, 336] on span "Request Quote" at bounding box center [809, 332] width 56 height 10
click at [805, 440] on span "Request Quote" at bounding box center [809, 439] width 56 height 10
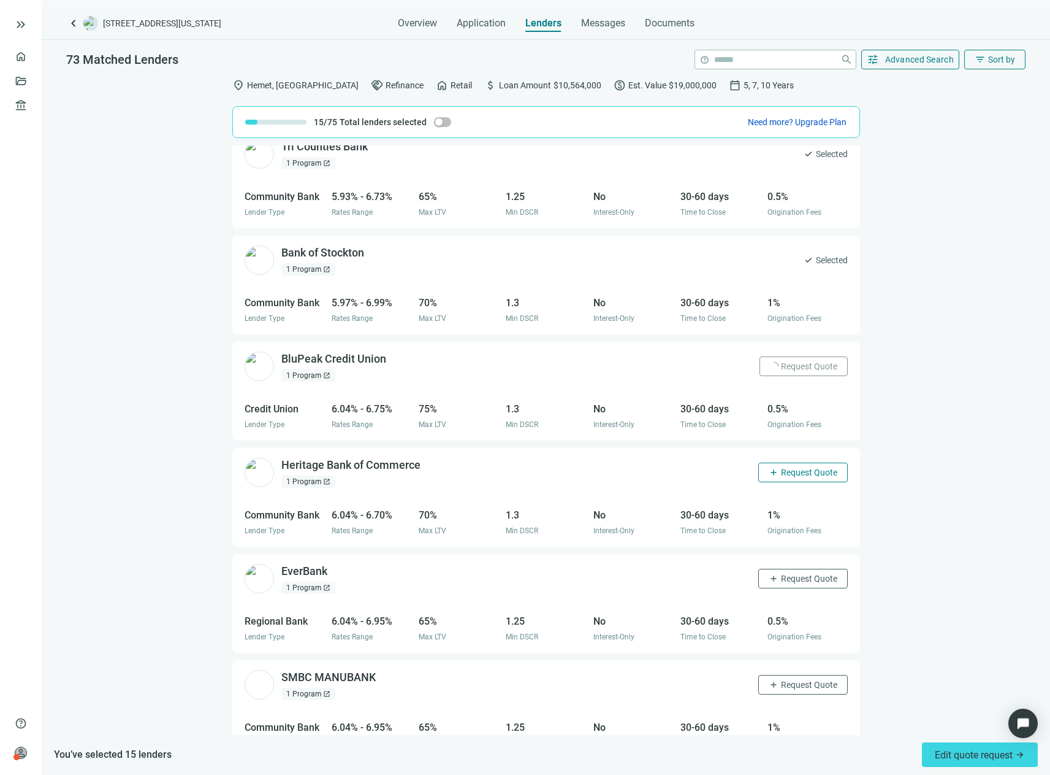
scroll to position [1525, 0]
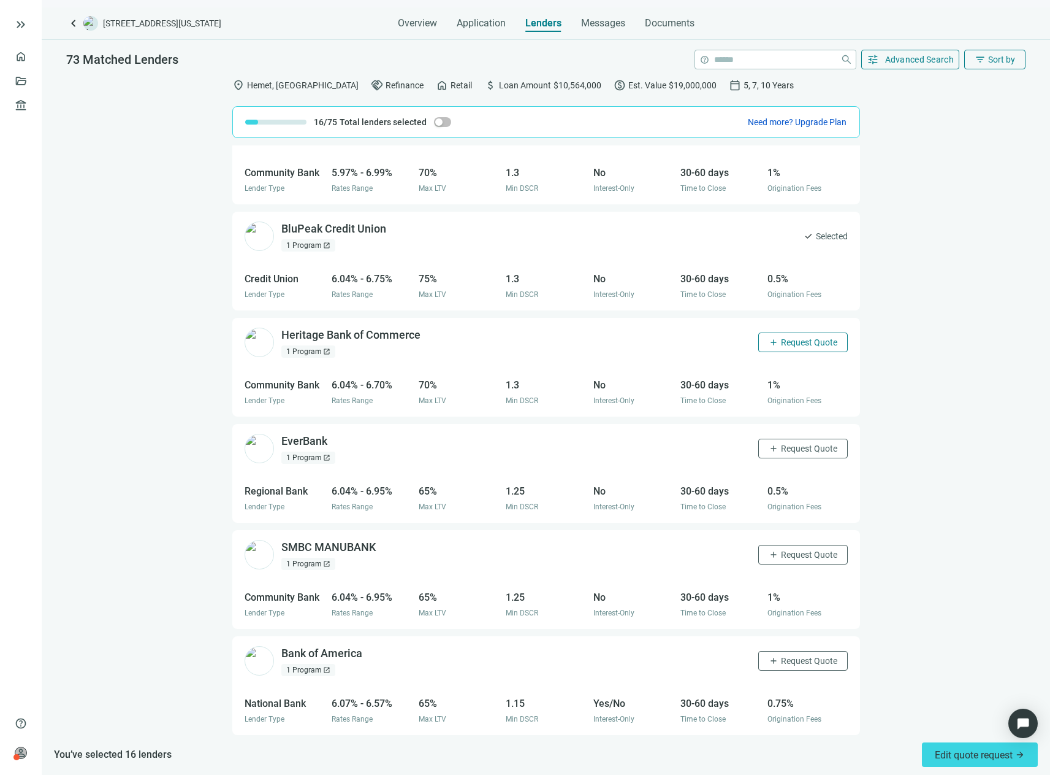
click at [795, 345] on span "Request Quote" at bounding box center [809, 342] width 56 height 10
click at [795, 451] on span "Request Quote" at bounding box center [809, 448] width 56 height 10
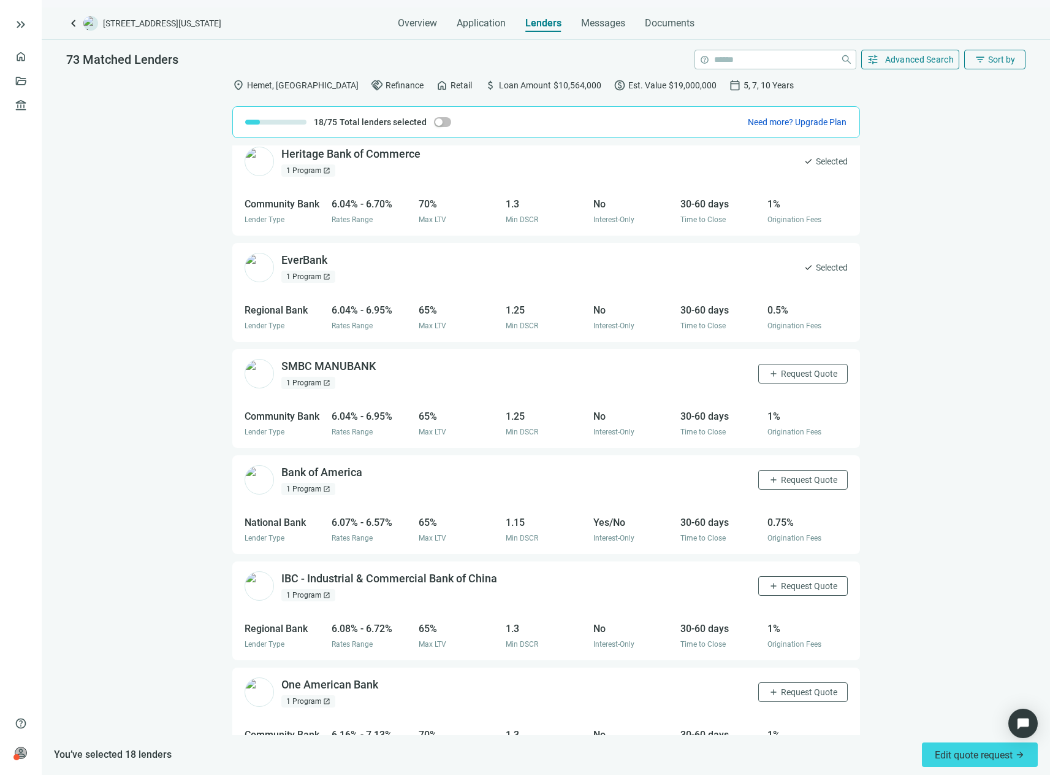
scroll to position [1709, 0]
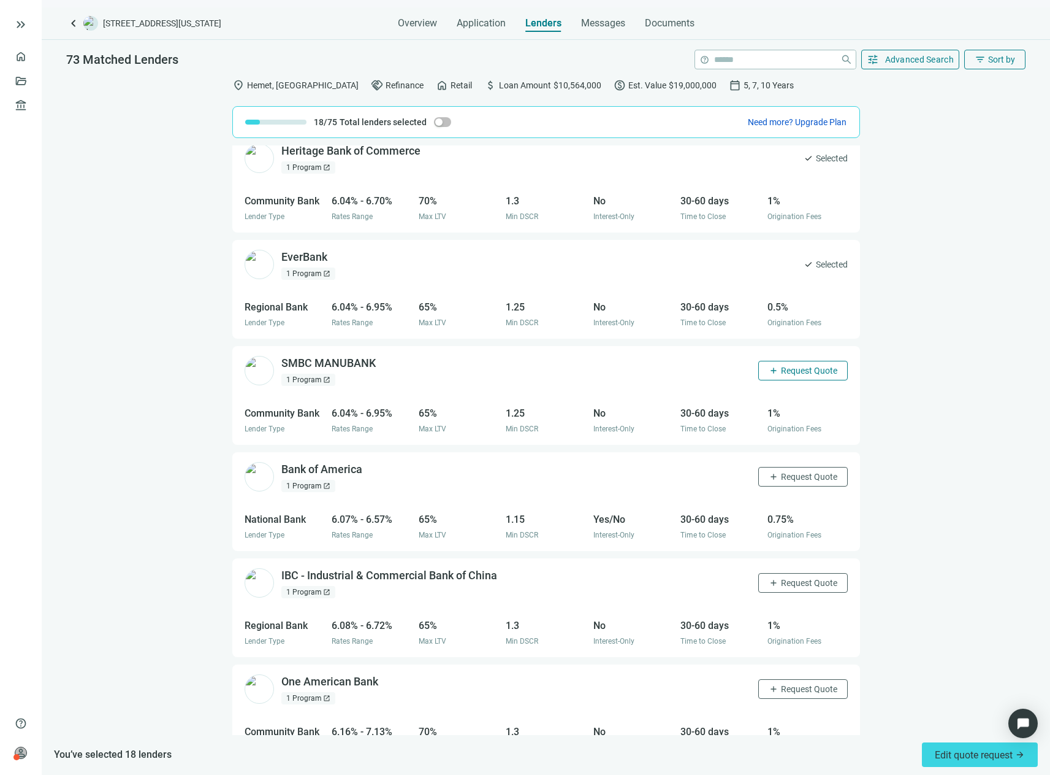
click at [800, 378] on button "add Request Quote" at bounding box center [804, 371] width 90 height 20
click at [791, 478] on span "Request Quote" at bounding box center [809, 477] width 56 height 10
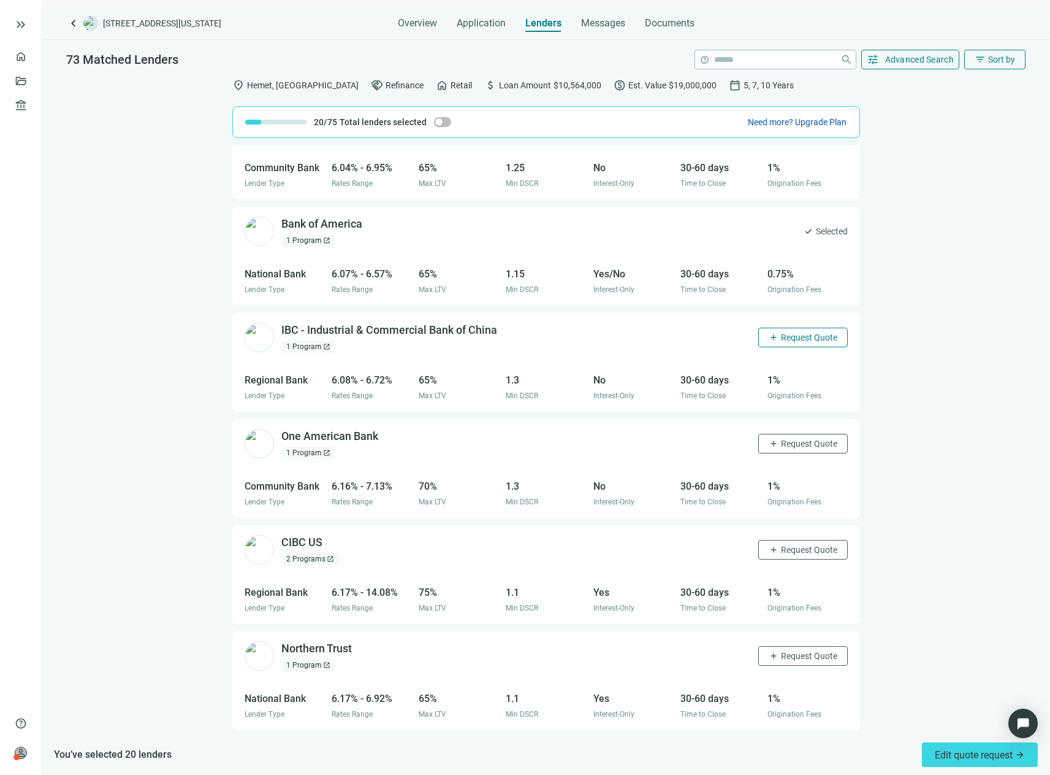
click at [802, 337] on span "Request Quote" at bounding box center [809, 337] width 56 height 10
click at [802, 441] on span "Request Quote" at bounding box center [809, 443] width 56 height 10
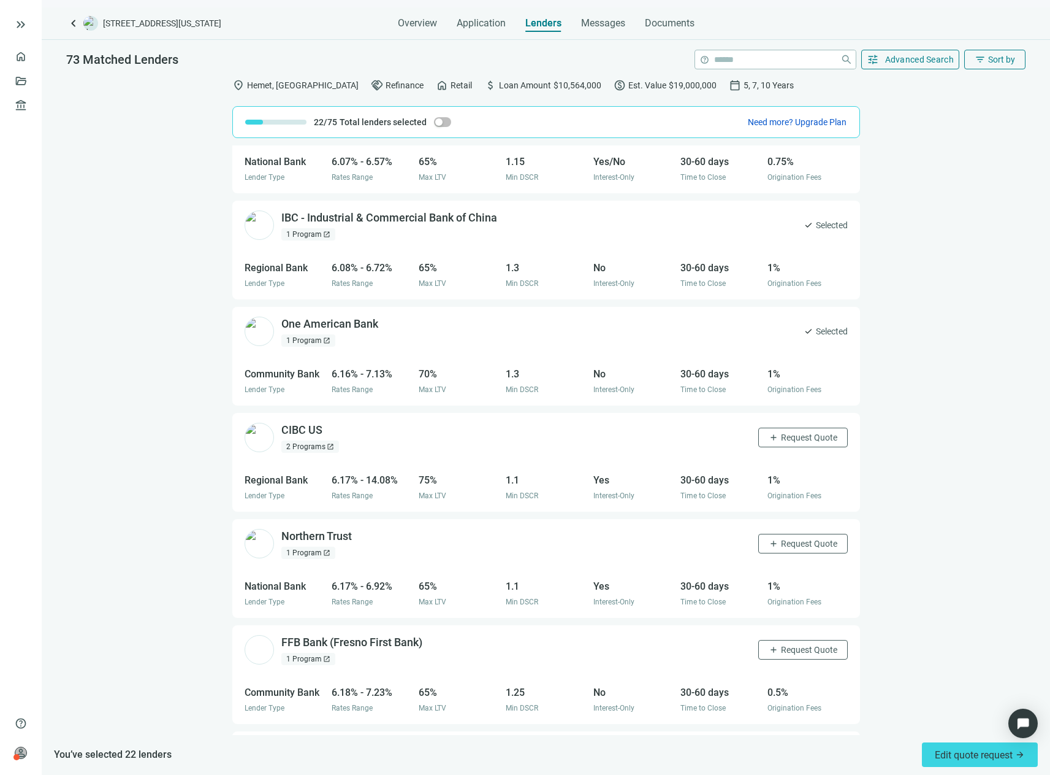
scroll to position [2200, 0]
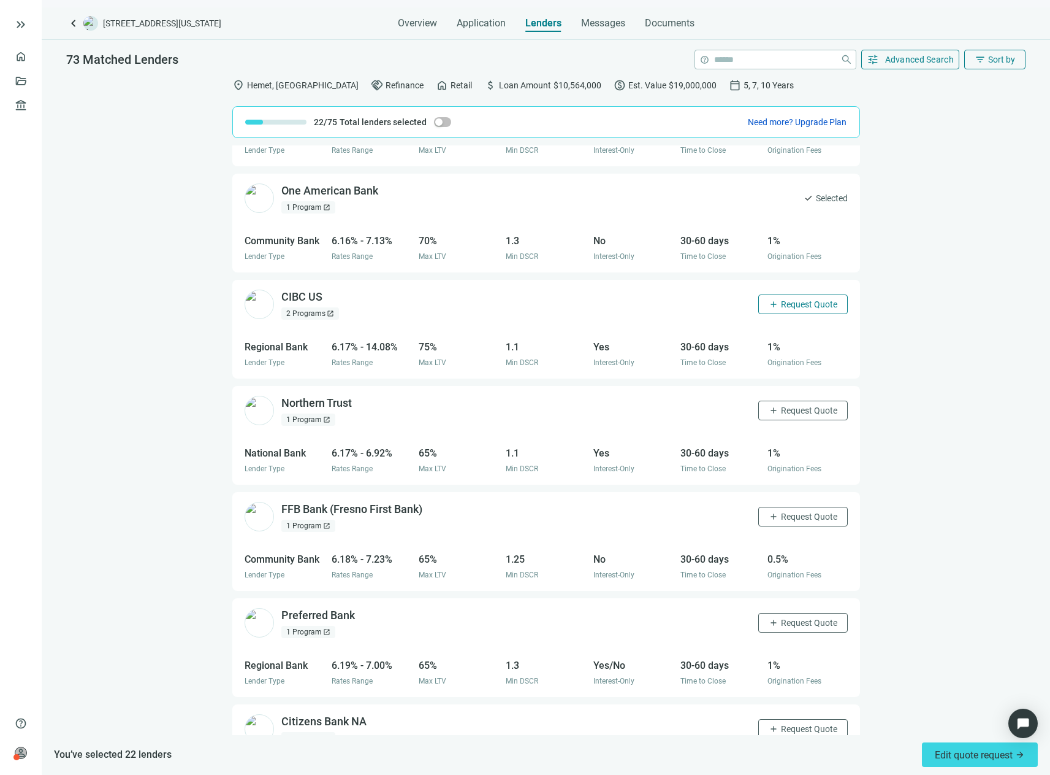
click at [791, 307] on span "Request Quote" at bounding box center [809, 304] width 56 height 10
click at [798, 410] on span "Request Quote" at bounding box center [809, 410] width 56 height 10
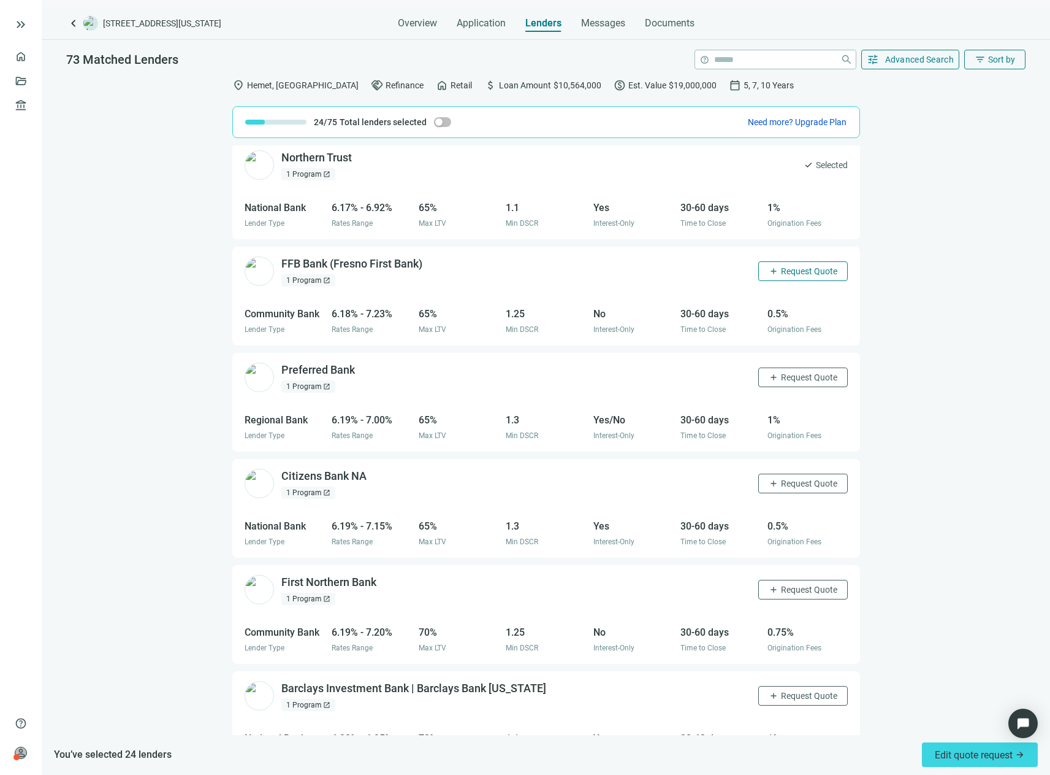
click at [799, 264] on button "add Request Quote" at bounding box center [804, 271] width 90 height 20
click at [794, 376] on span "Request Quote" at bounding box center [809, 377] width 56 height 10
click at [794, 491] on button "add Request Quote" at bounding box center [804, 483] width 90 height 20
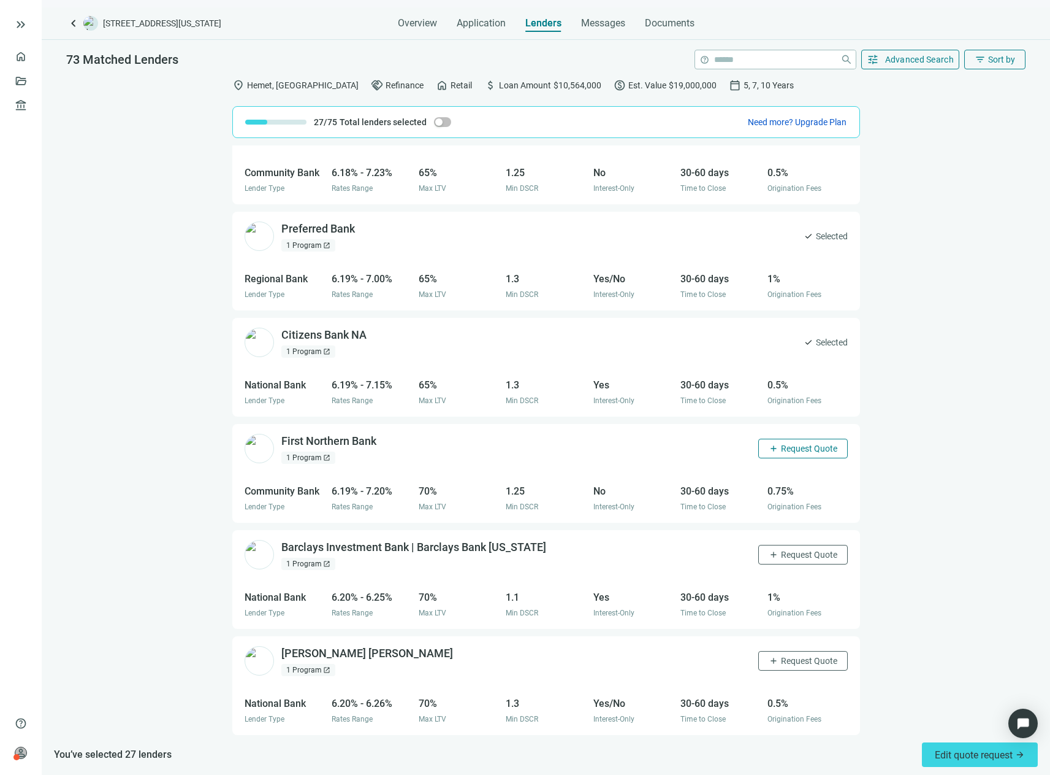
click at [795, 446] on span "Request Quote" at bounding box center [809, 448] width 56 height 10
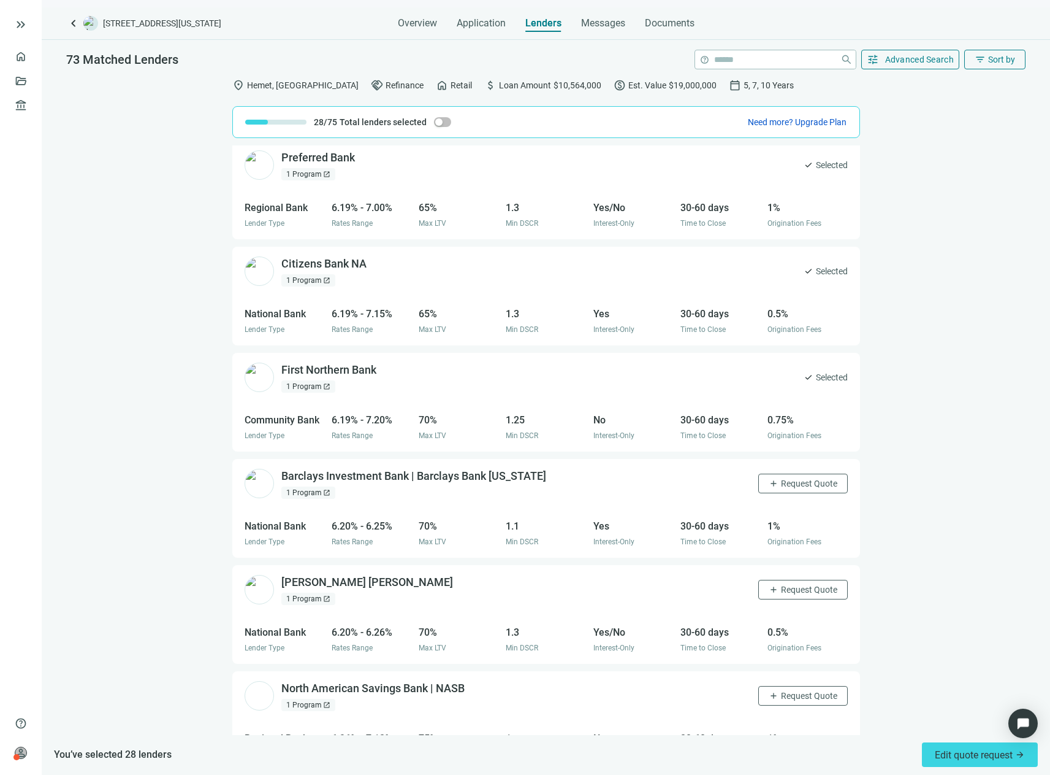
scroll to position [2770, 0]
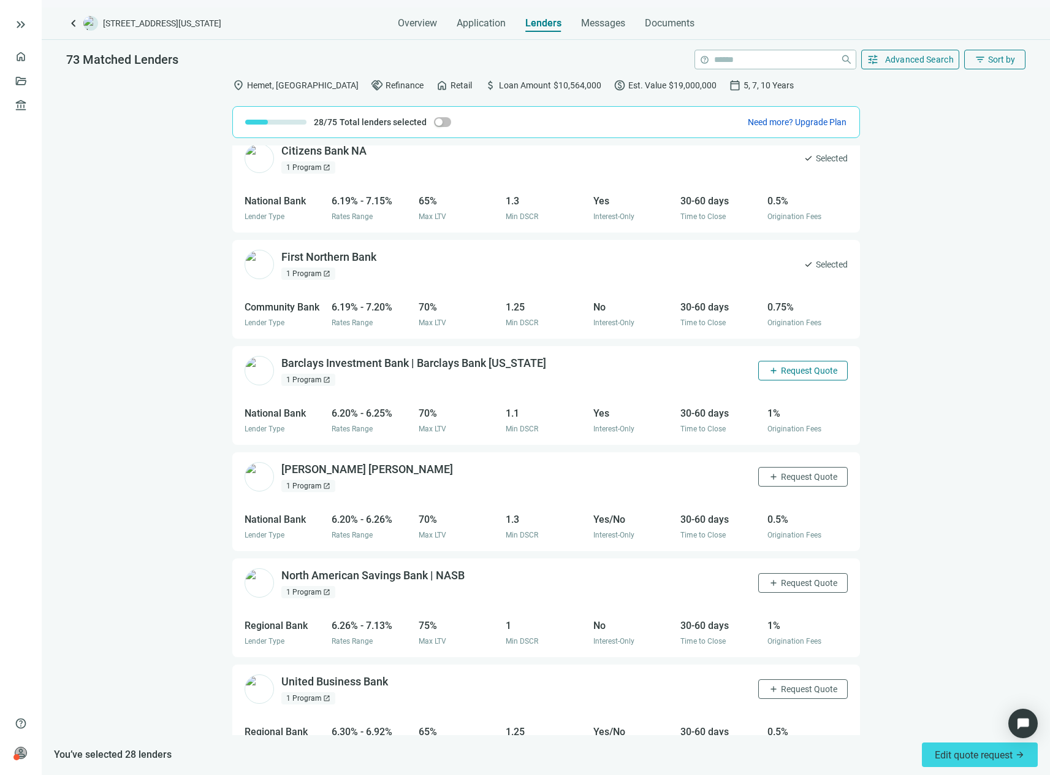
click at [797, 370] on span "Request Quote" at bounding box center [809, 370] width 56 height 10
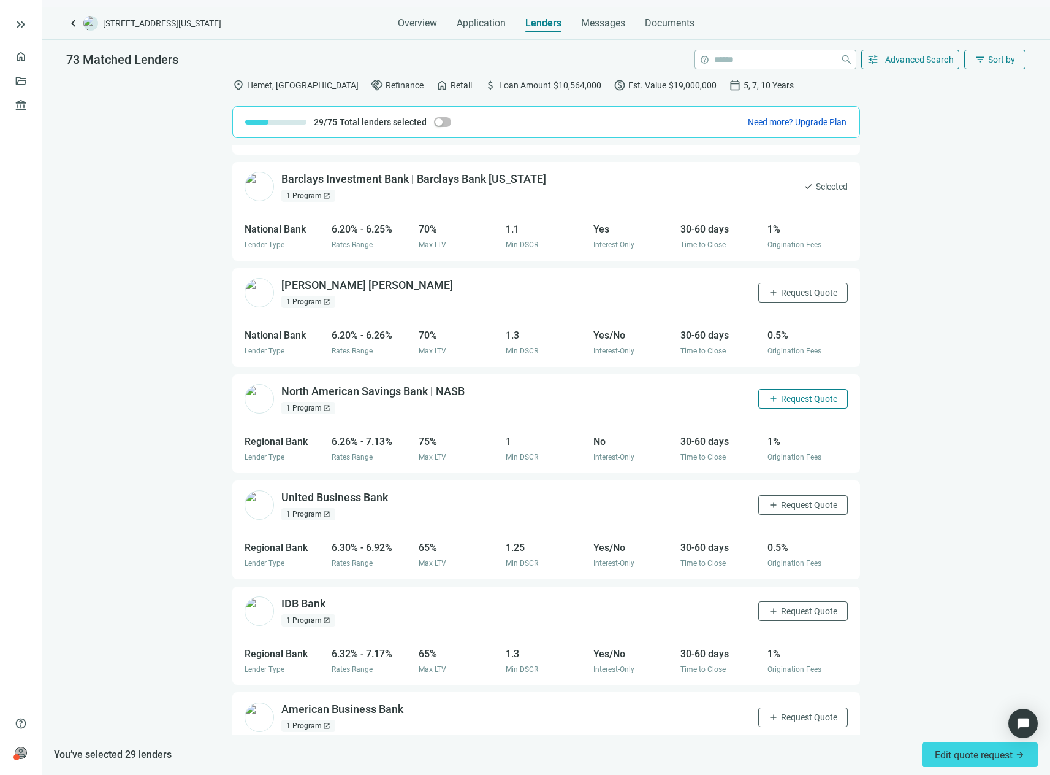
click at [805, 402] on span "Request Quote" at bounding box center [809, 399] width 56 height 10
click at [781, 507] on span "Request Quote" at bounding box center [809, 505] width 56 height 10
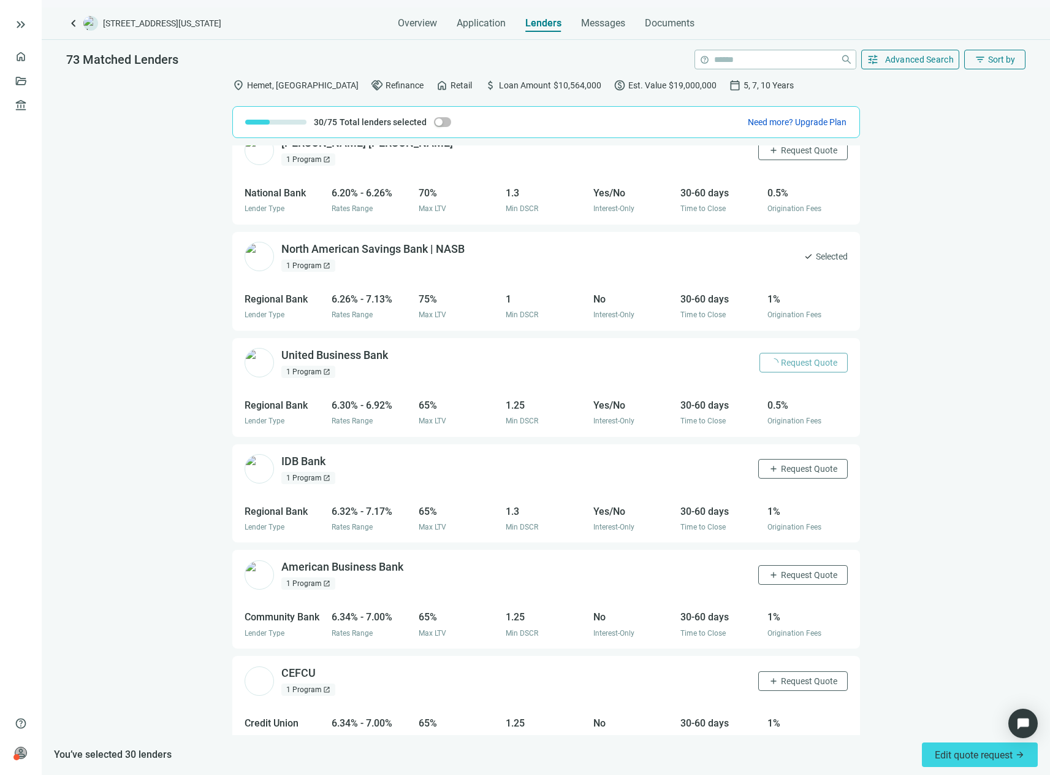
scroll to position [3261, 0]
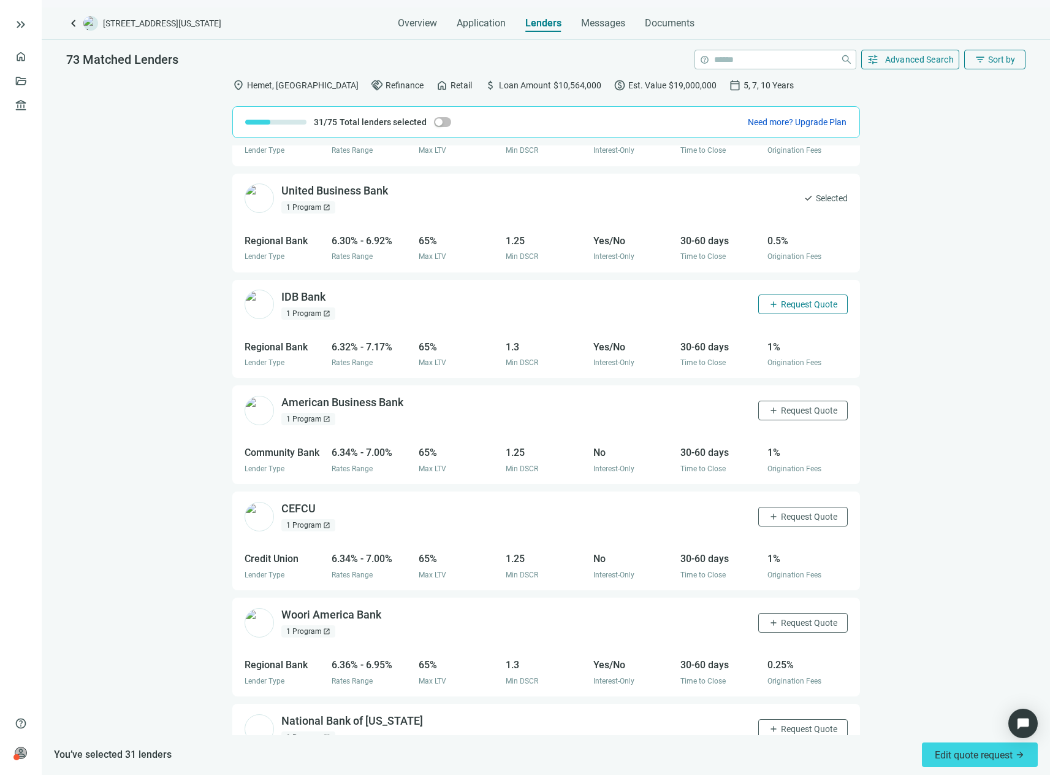
click at [794, 305] on span "Request Quote" at bounding box center [809, 304] width 56 height 10
click at [802, 415] on span "Request Quote" at bounding box center [809, 410] width 56 height 10
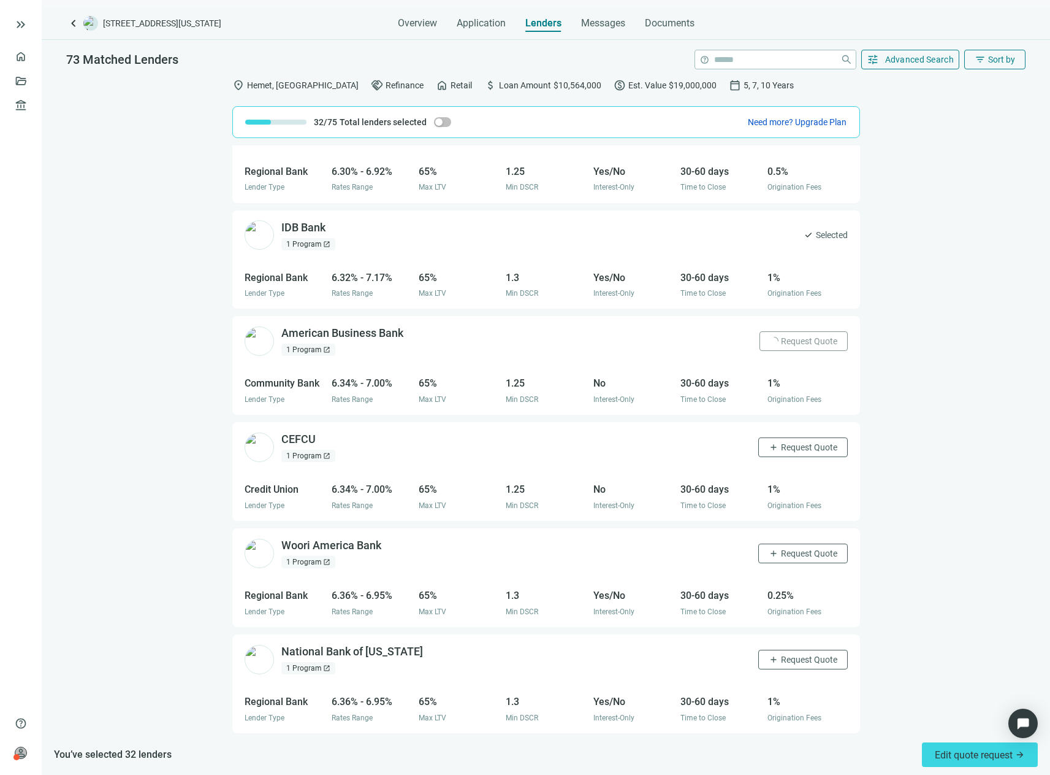
scroll to position [3445, 0]
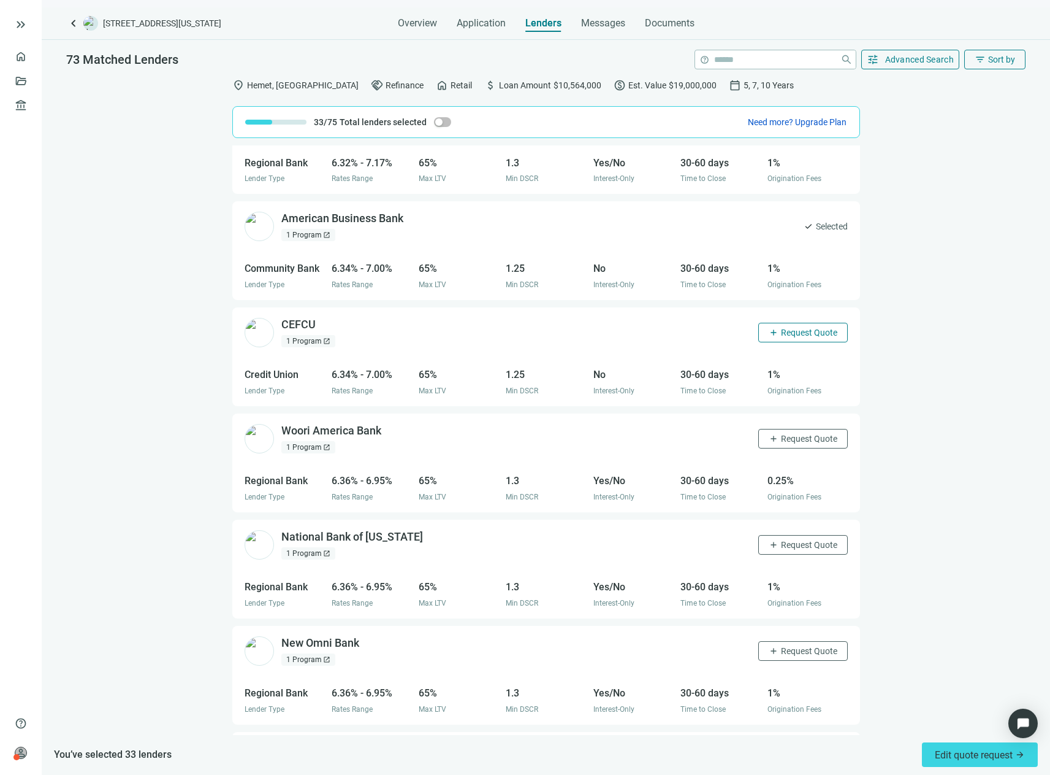
click at [799, 333] on span "Request Quote" at bounding box center [809, 332] width 56 height 10
click at [802, 437] on span "Request Quote" at bounding box center [809, 439] width 56 height 10
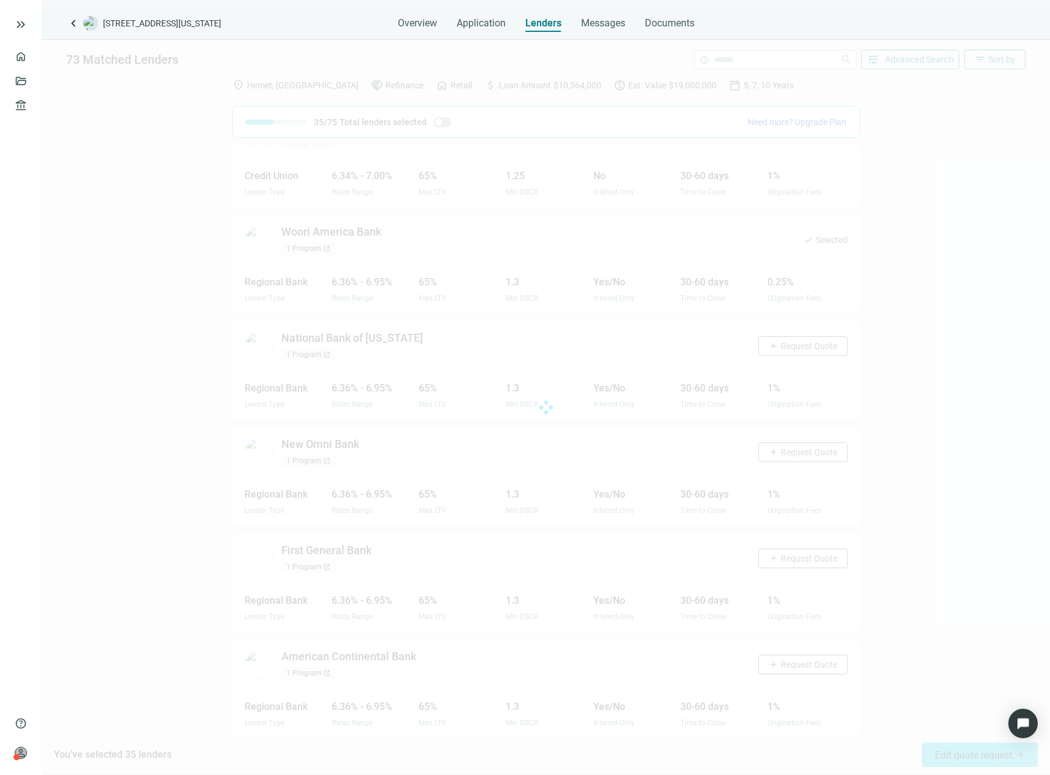
scroll to position [3646, 0]
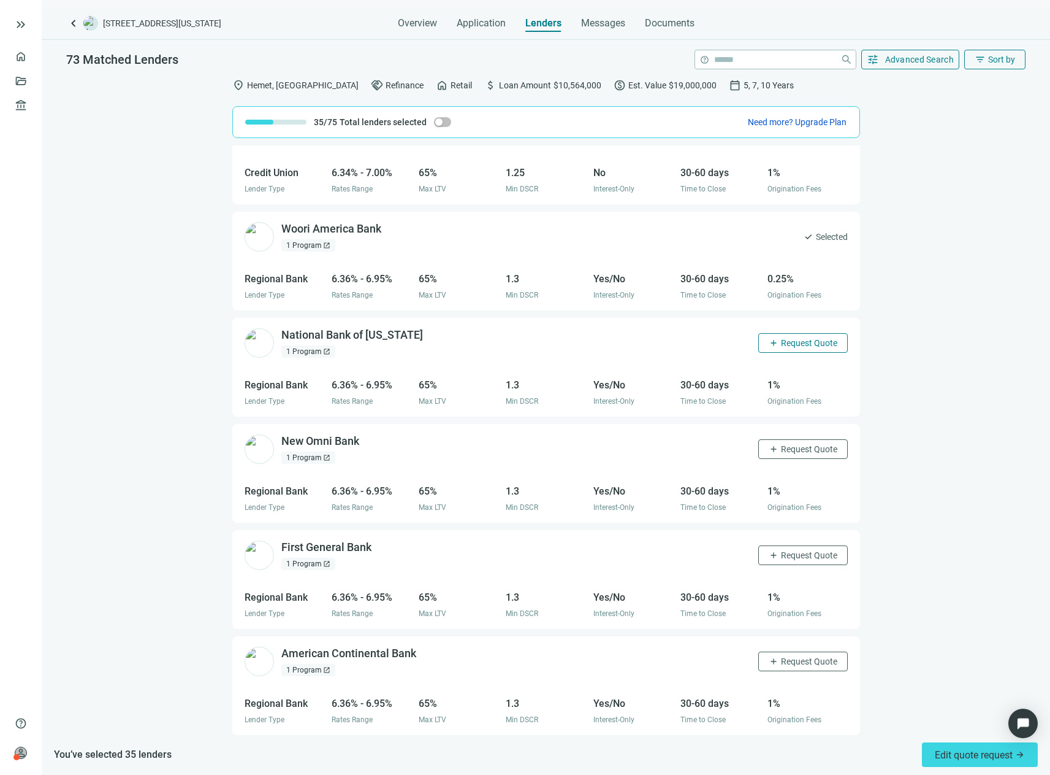
click at [793, 346] on span "Request Quote" at bounding box center [809, 343] width 56 height 10
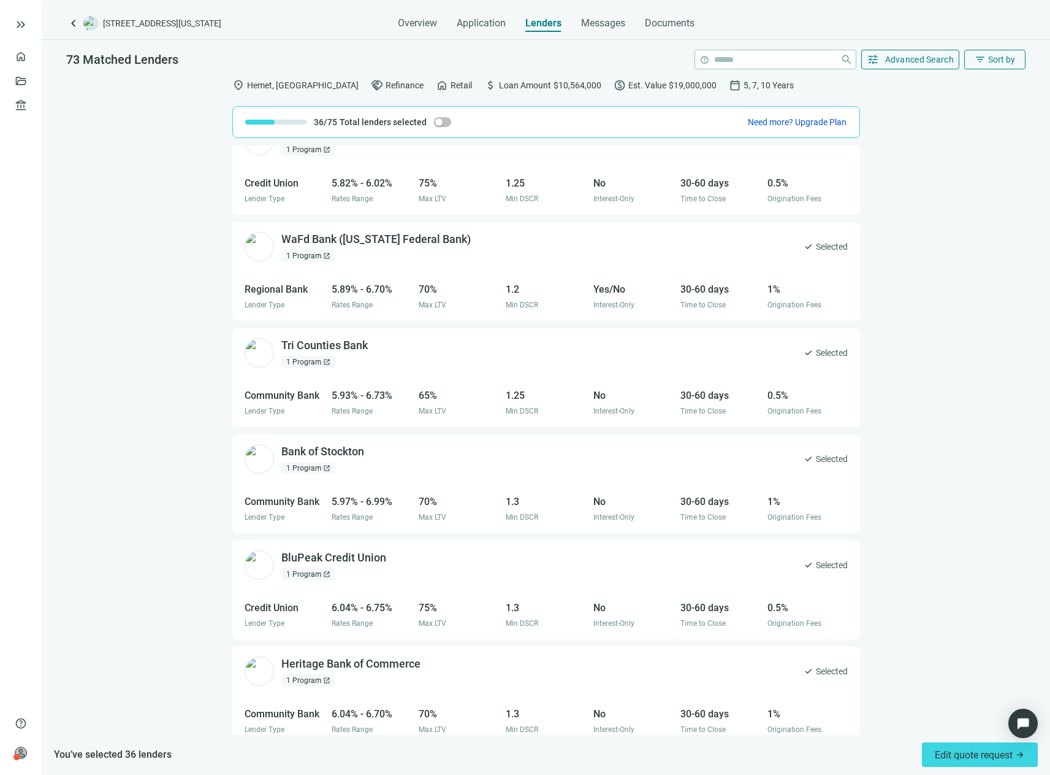
scroll to position [0, 0]
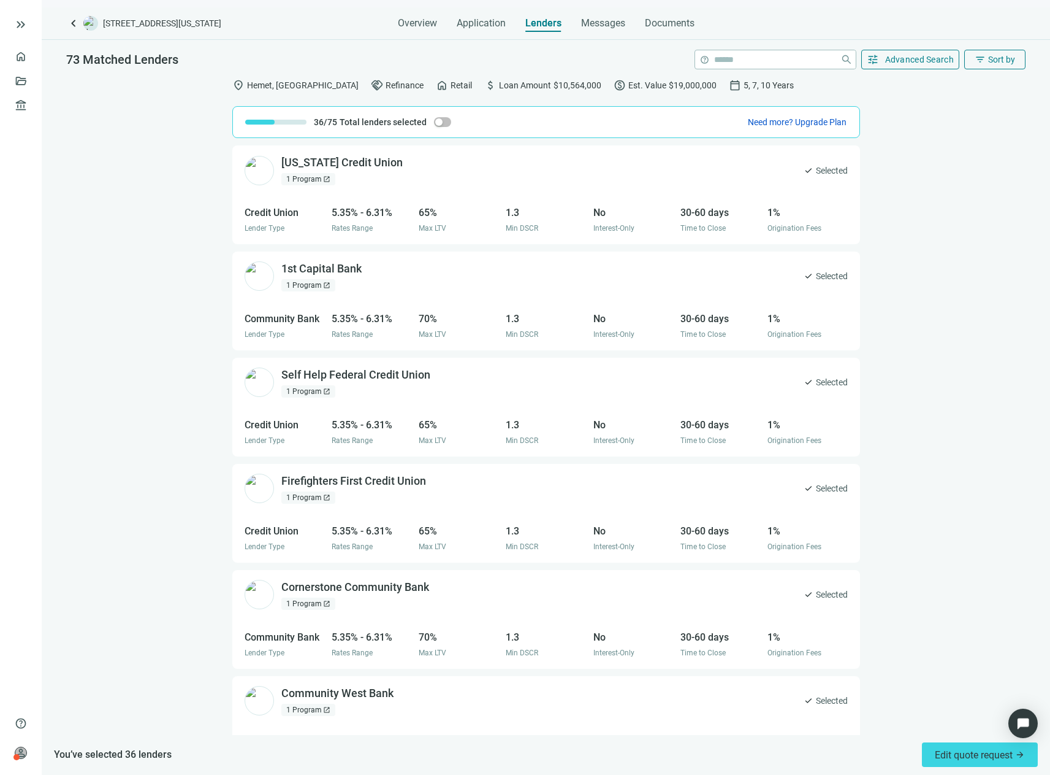
click at [978, 767] on div "You’ve selected 36 lenders Edit quote request arrow_forward" at bounding box center [546, 754] width 1009 height 39
click at [978, 763] on button "Edit quote request arrow_forward" at bounding box center [980, 754] width 116 height 25
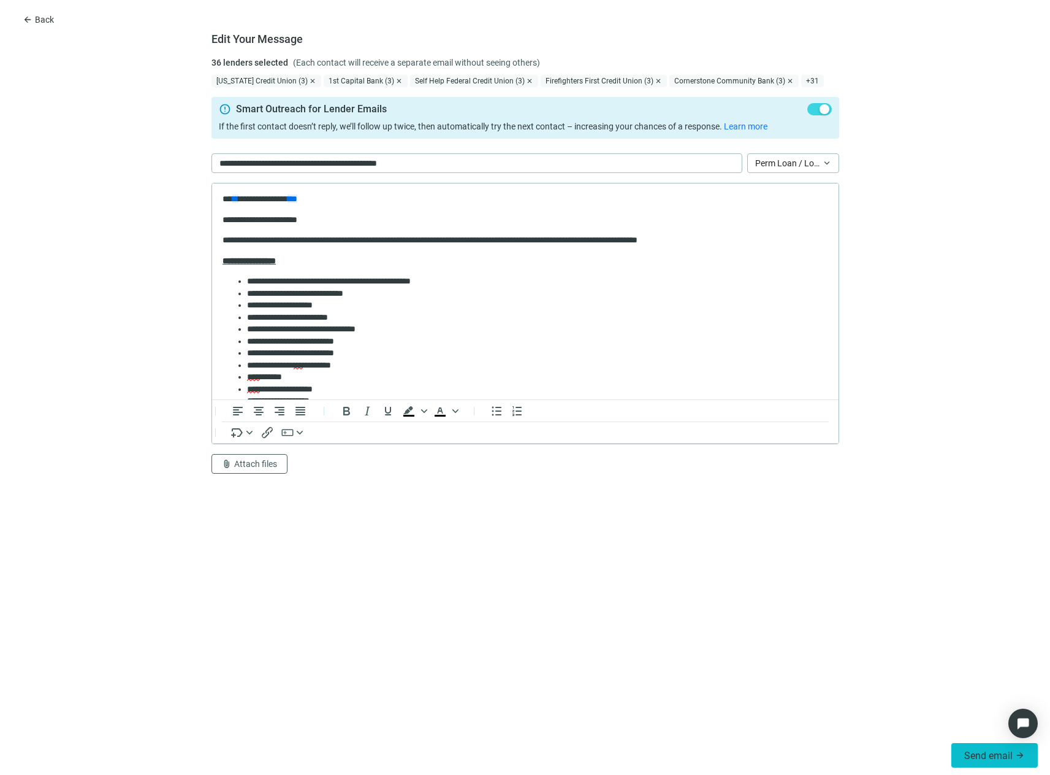
click at [978, 757] on span "Send email" at bounding box center [989, 755] width 48 height 12
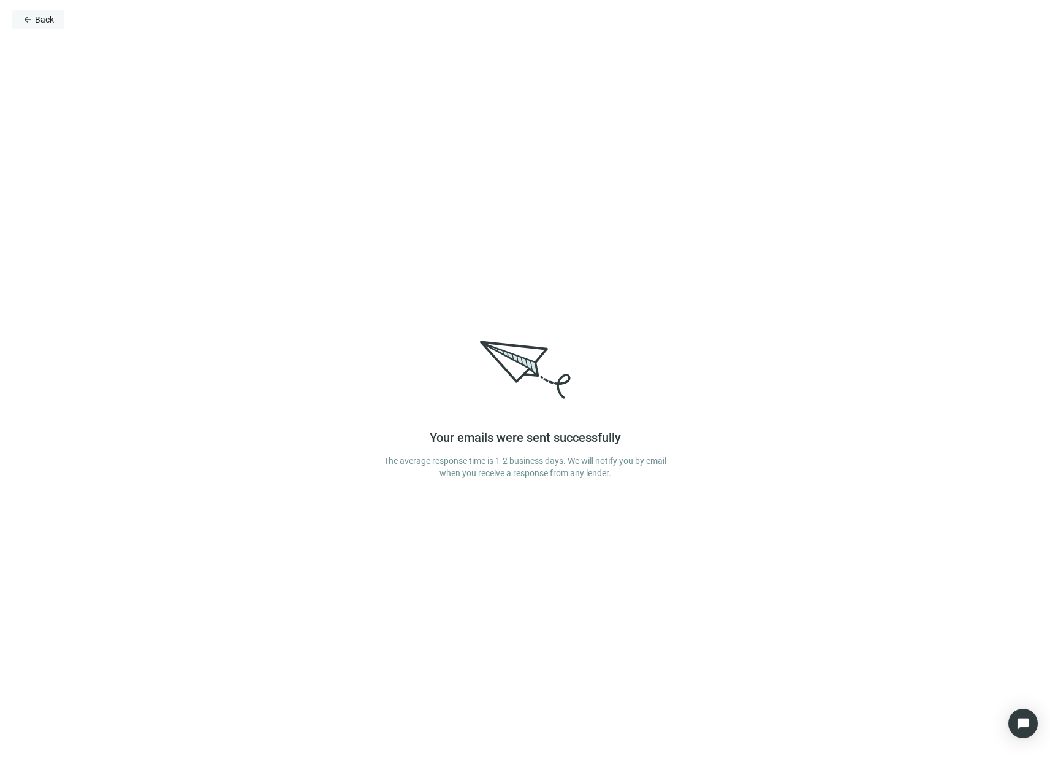
click at [37, 18] on span "Back" at bounding box center [44, 20] width 19 height 10
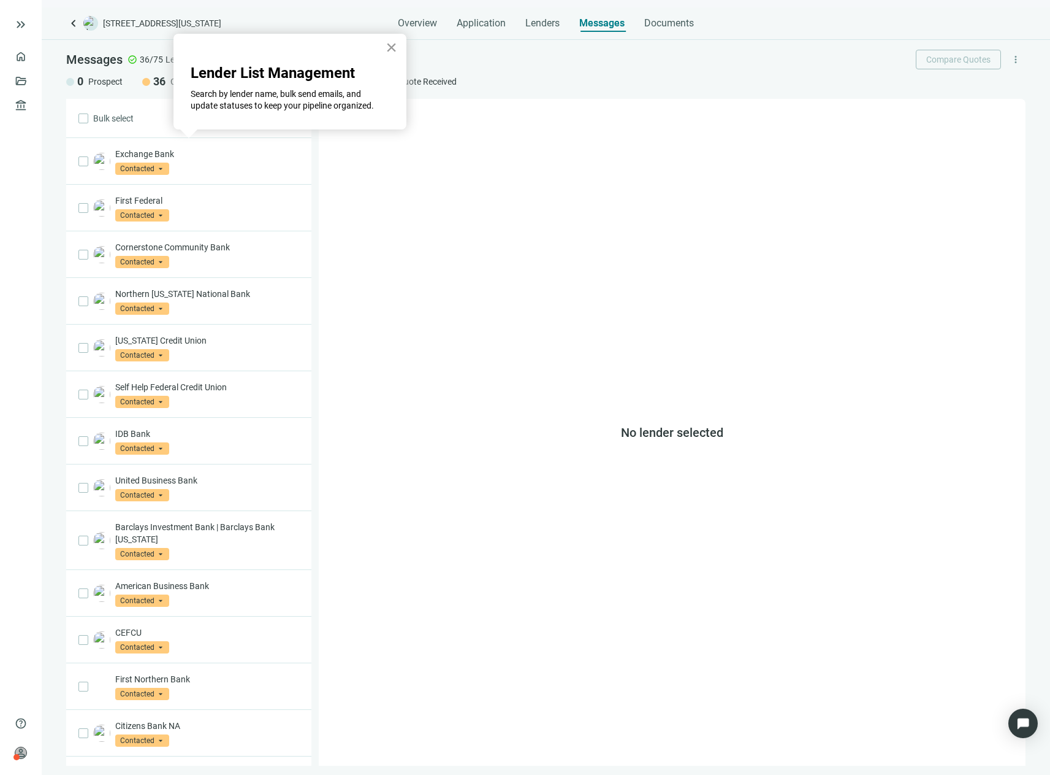
click at [394, 53] on button "×" at bounding box center [392, 47] width 12 height 20
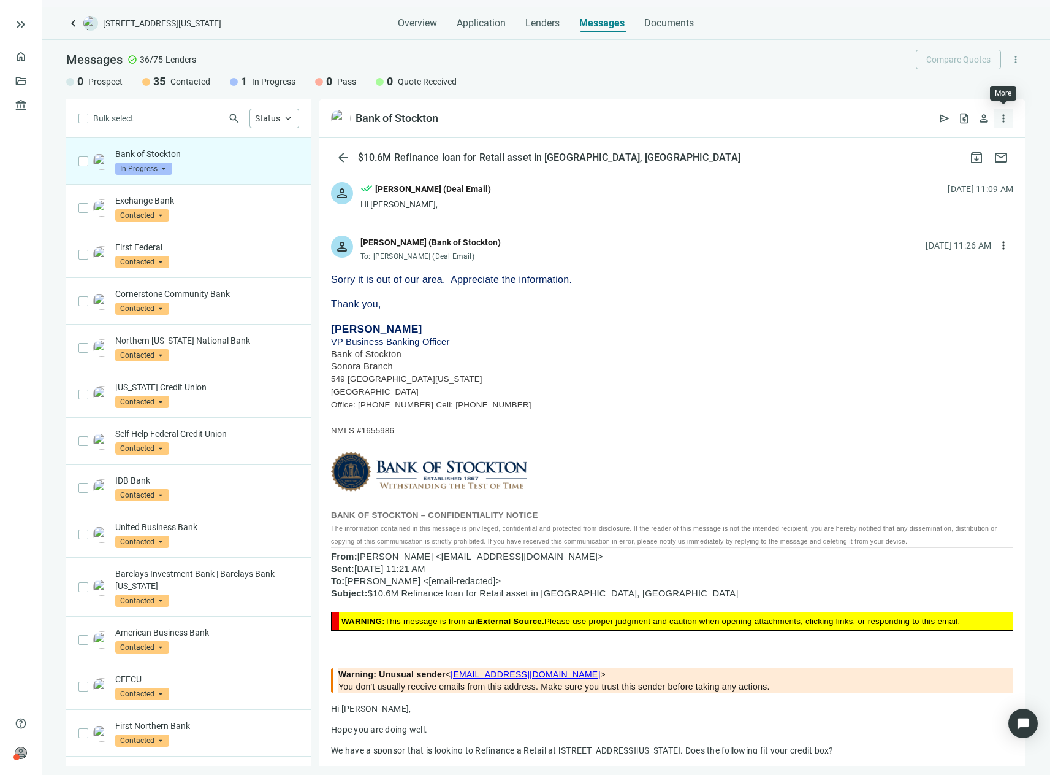
click at [1005, 117] on span "more_vert" at bounding box center [1004, 118] width 12 height 12
click at [978, 150] on span "archive" at bounding box center [977, 157] width 15 height 15
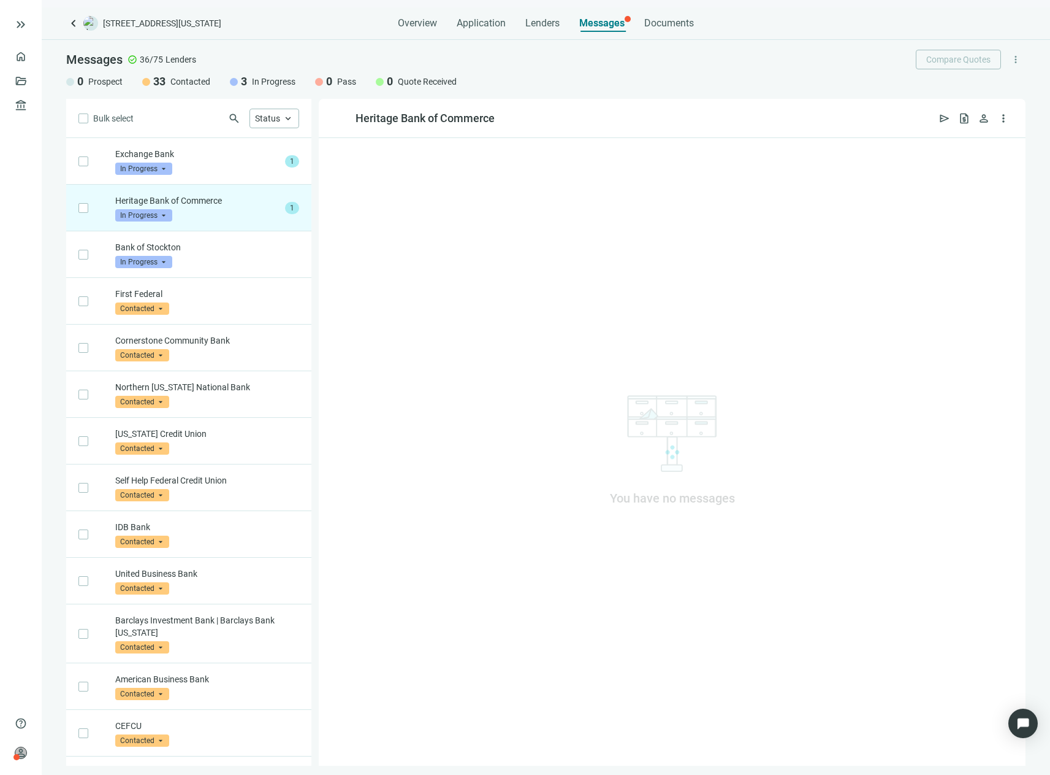
scroll to position [47, 0]
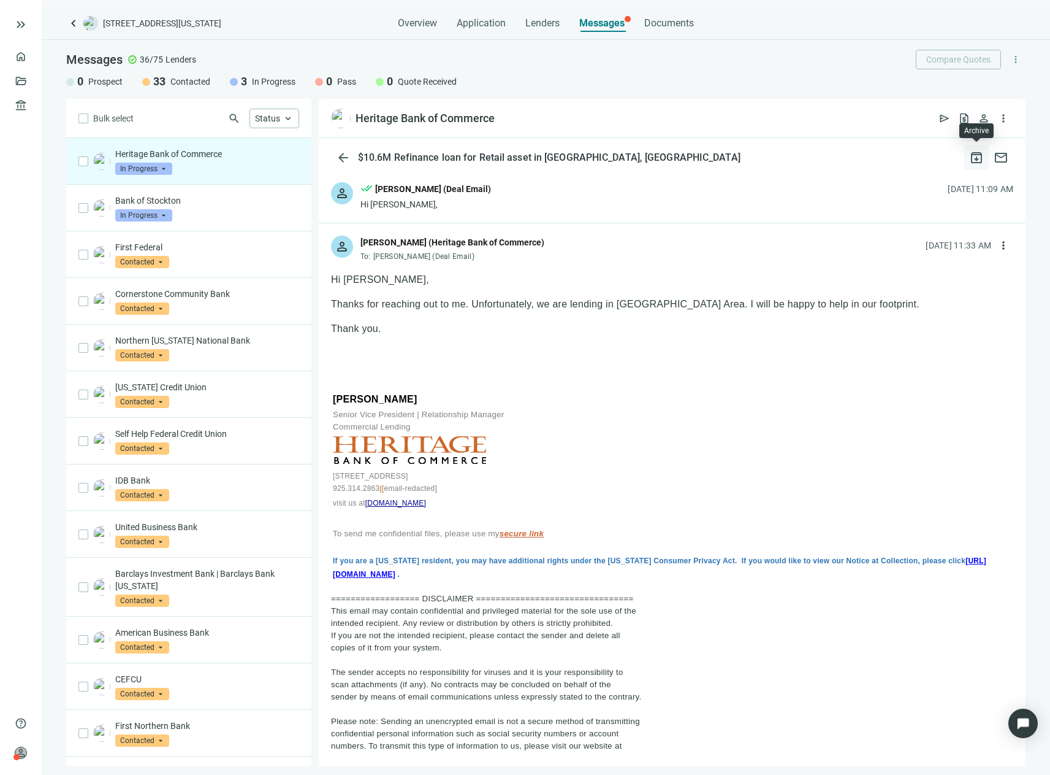
click at [979, 155] on span "archive" at bounding box center [977, 157] width 15 height 15
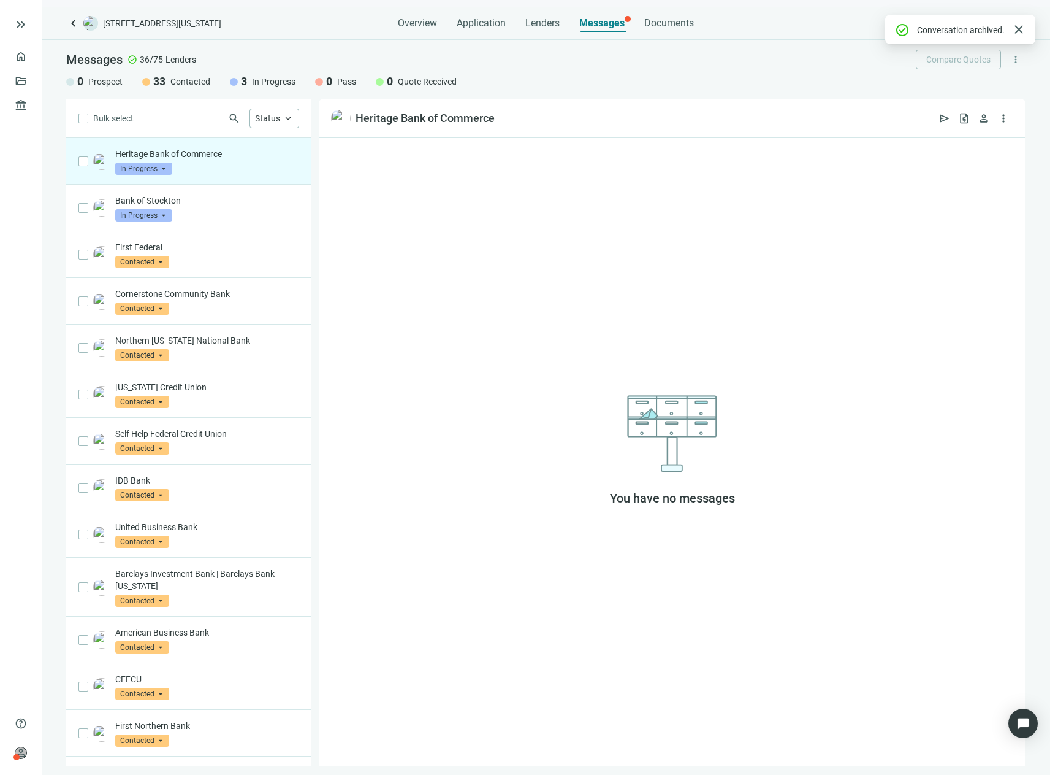
click at [210, 159] on p "Heritage Bank of Commerce" at bounding box center [207, 154] width 184 height 12
click at [127, 158] on p "Heritage Bank of Commerce" at bounding box center [207, 154] width 184 height 12
click at [138, 200] on p "Bank of Stockton" at bounding box center [207, 200] width 184 height 12
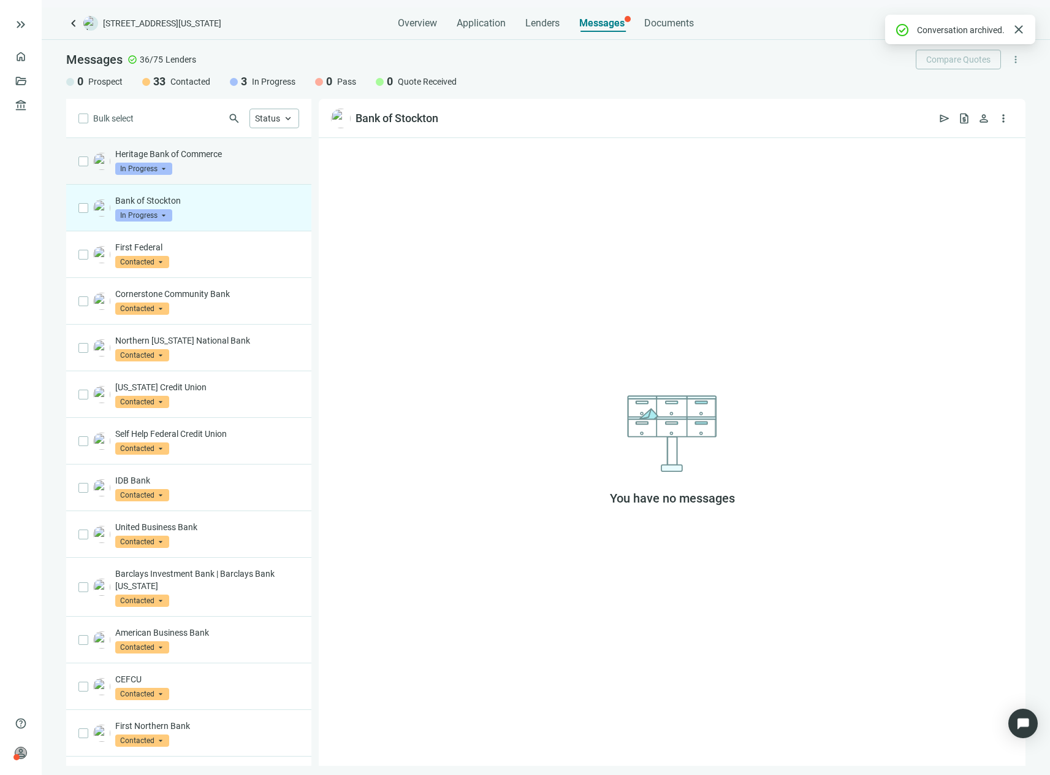
click at [145, 155] on p "Heritage Bank of Commerce" at bounding box center [207, 154] width 184 height 12
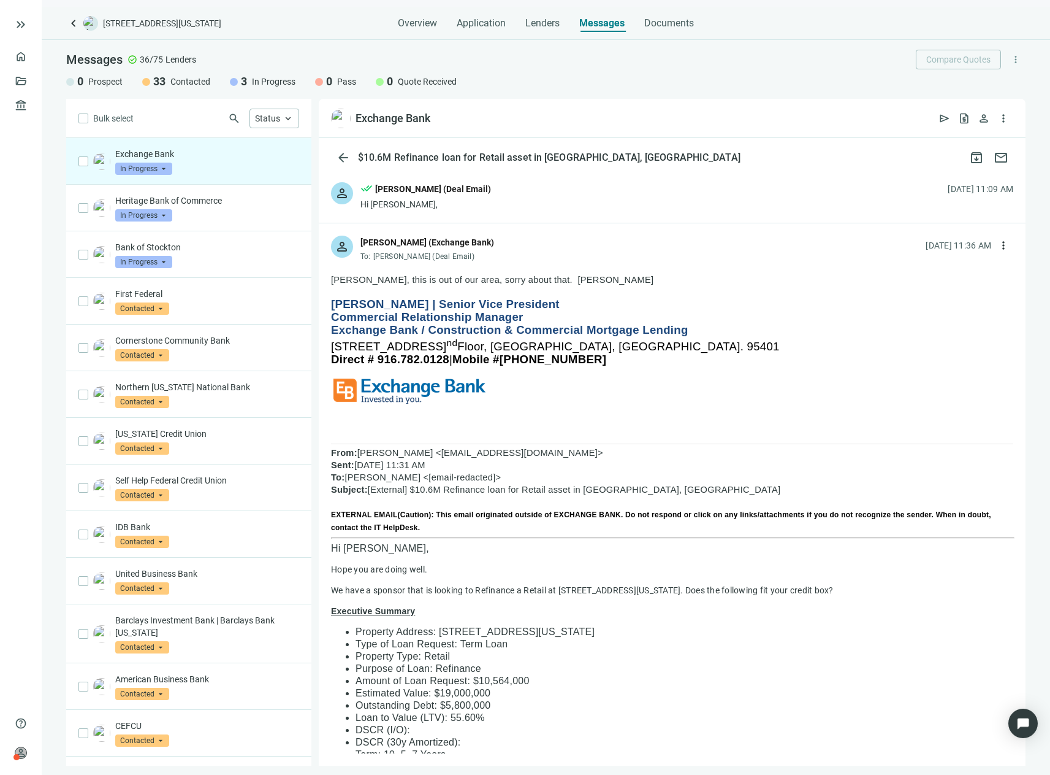
click at [963, 196] on div "person done_all Frank Mushmel (Deal Email) Hi Terry, 09.02.2025, 11:09 AM" at bounding box center [672, 196] width 707 height 53
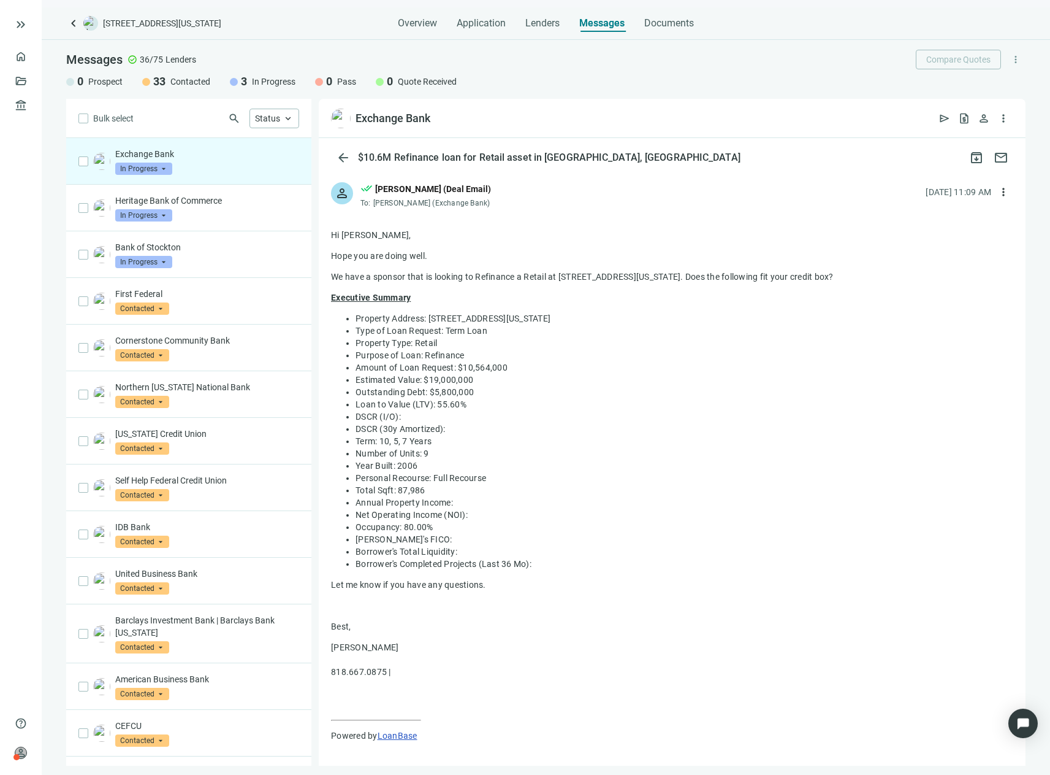
click at [963, 196] on div "[DATE] 11:09 AM" at bounding box center [959, 191] width 66 height 13
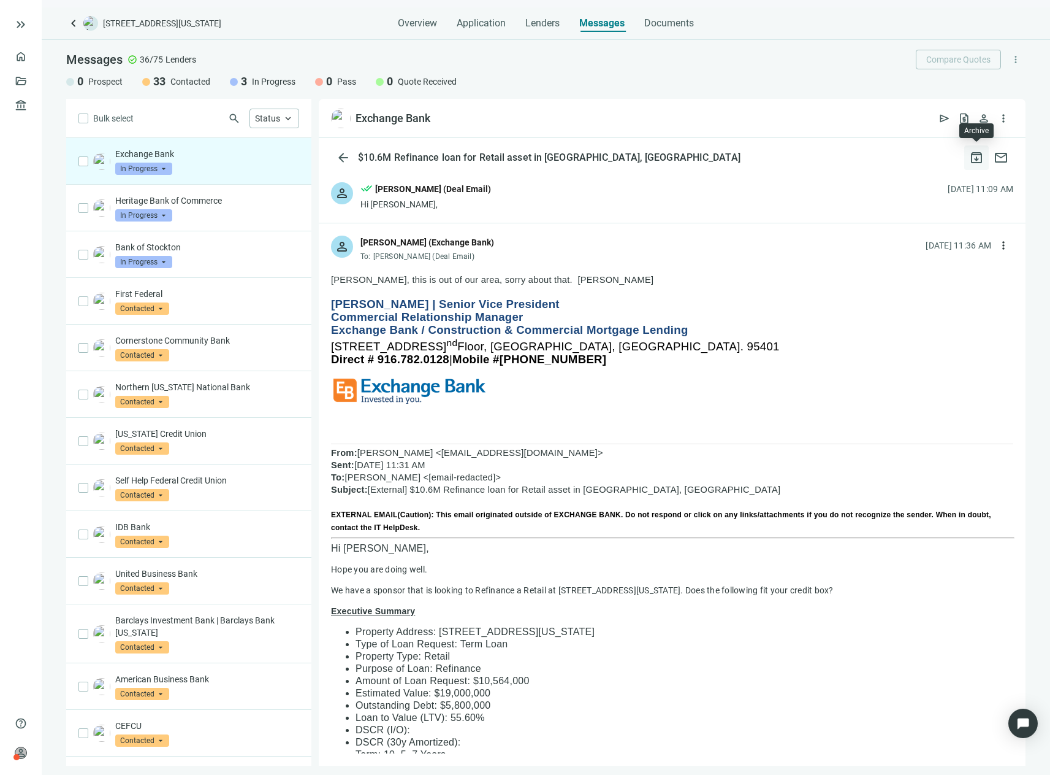
click at [973, 153] on span "archive" at bounding box center [977, 157] width 15 height 15
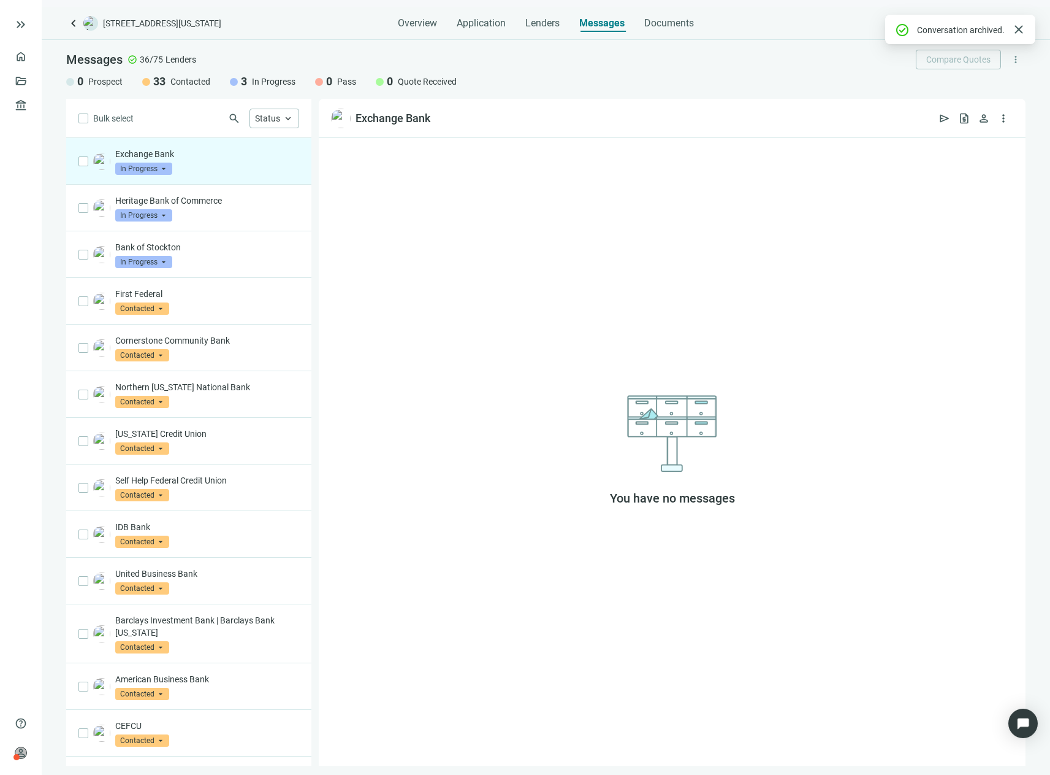
click at [194, 96] on div "Messages check_circle 36/75 Lenders Compare Quotes more_vert 0 Prospect 33 Cont…" at bounding box center [546, 69] width 1009 height 59
click at [182, 81] on span "Contacted" at bounding box center [190, 81] width 40 height 12
click at [278, 81] on span "In Progress" at bounding box center [274, 81] width 44 height 12
click at [78, 167] on label at bounding box center [83, 161] width 10 height 13
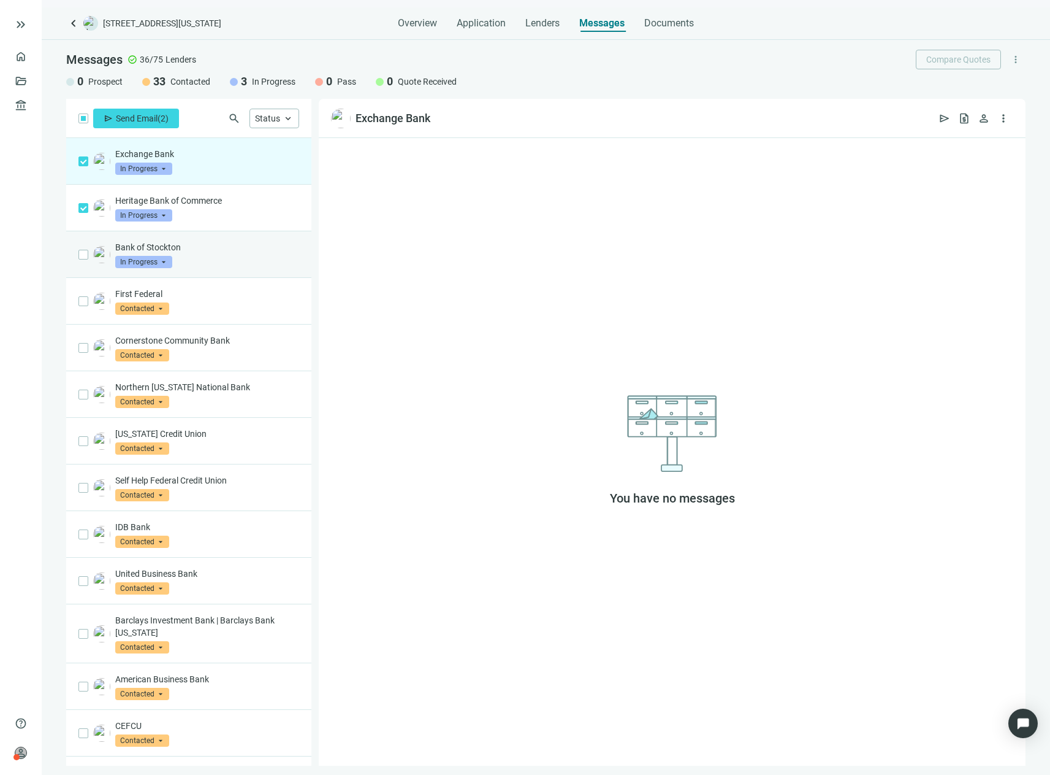
click at [83, 261] on div "Bank of Stockton In Progress arrow_drop_down" at bounding box center [188, 254] width 245 height 47
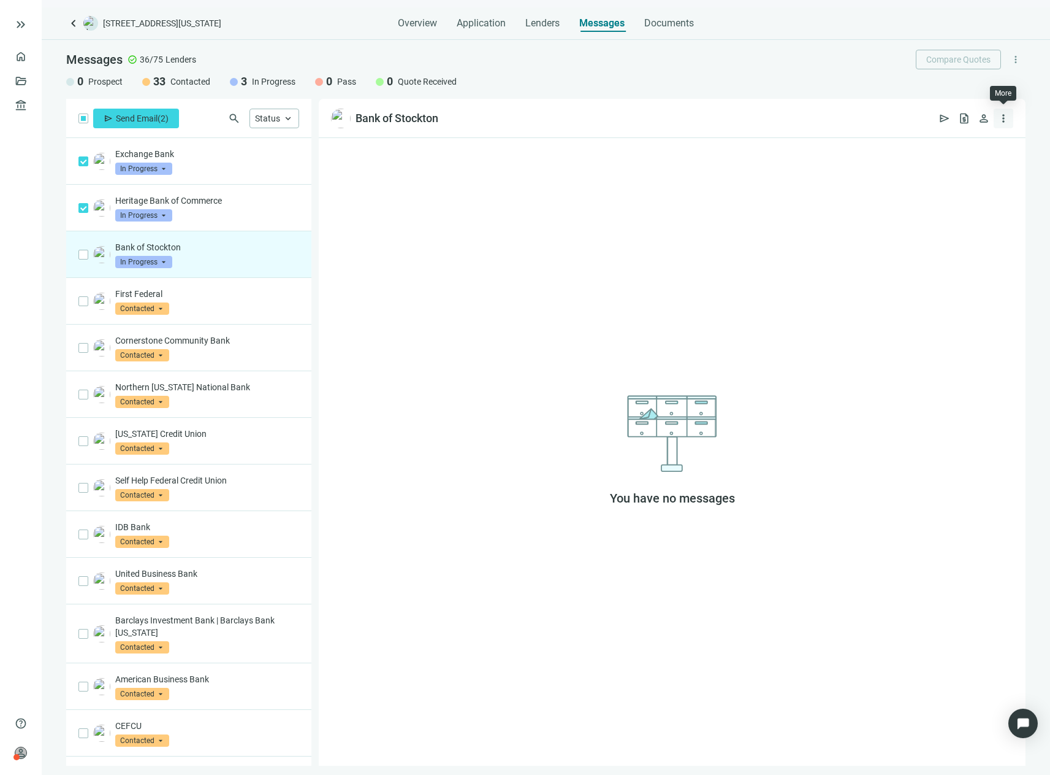
click at [1010, 117] on button "more_vert" at bounding box center [1004, 119] width 20 height 20
click at [225, 168] on div "Exchange Bank In Progress arrow_drop_down" at bounding box center [207, 161] width 184 height 27
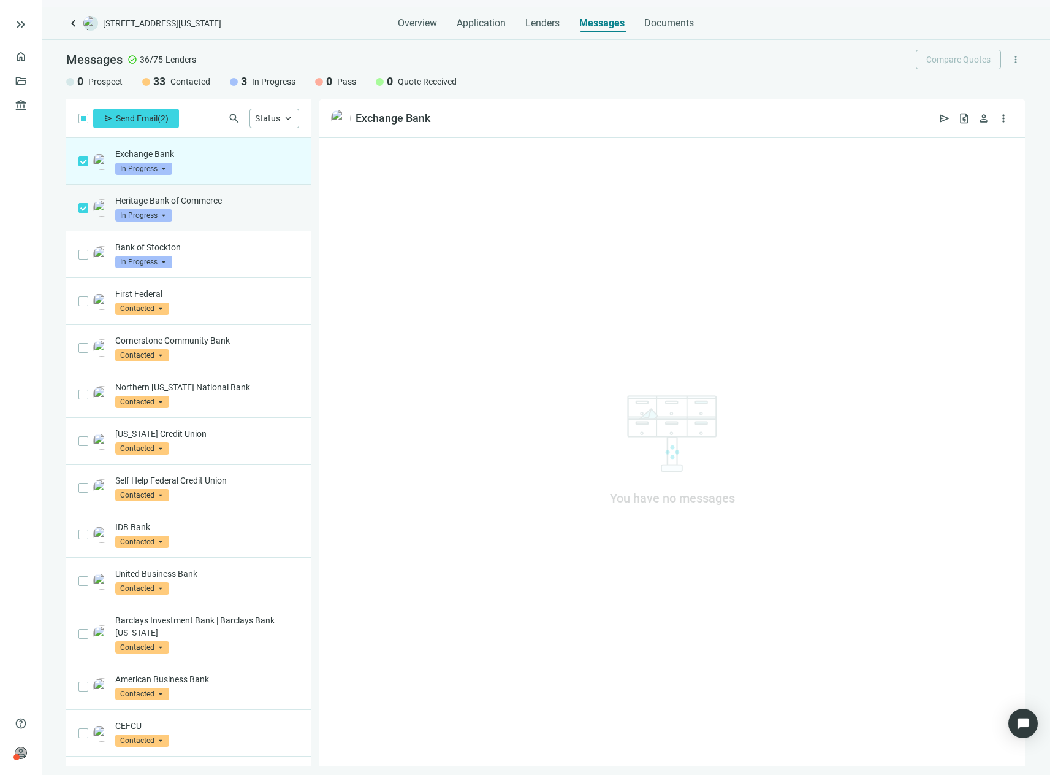
click at [239, 226] on div "Heritage Bank of Commerce In Progress arrow_drop_down" at bounding box center [188, 208] width 245 height 47
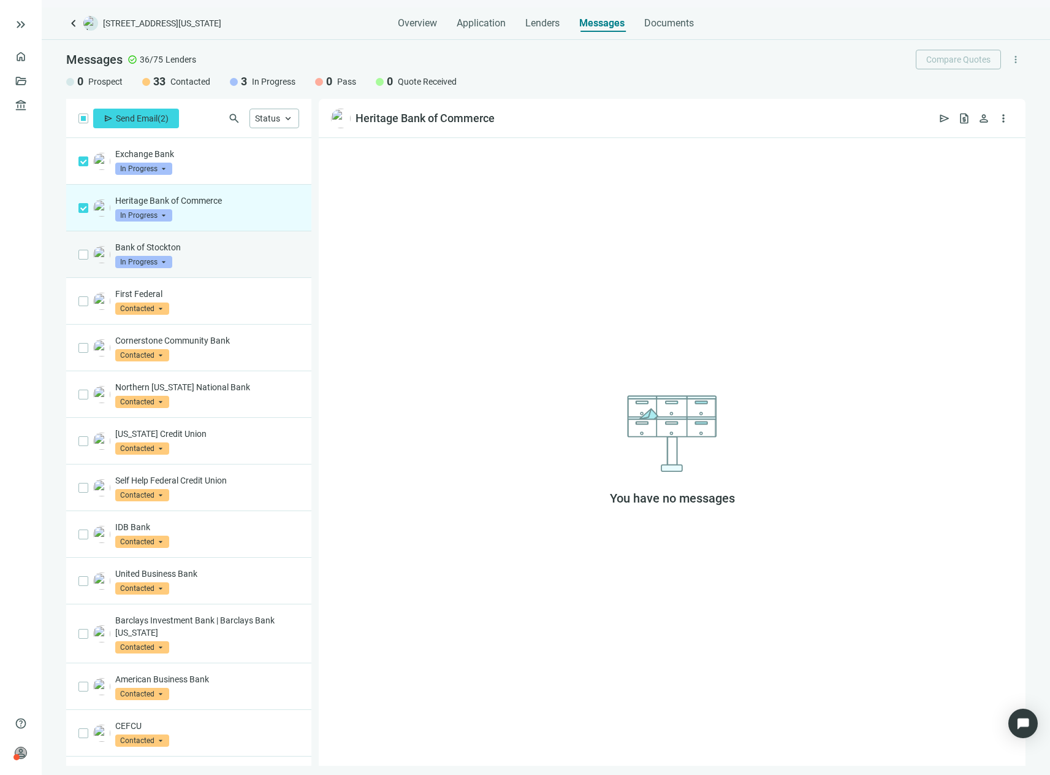
click at [232, 258] on div "Bank of Stockton In Progress arrow_drop_down" at bounding box center [207, 254] width 184 height 27
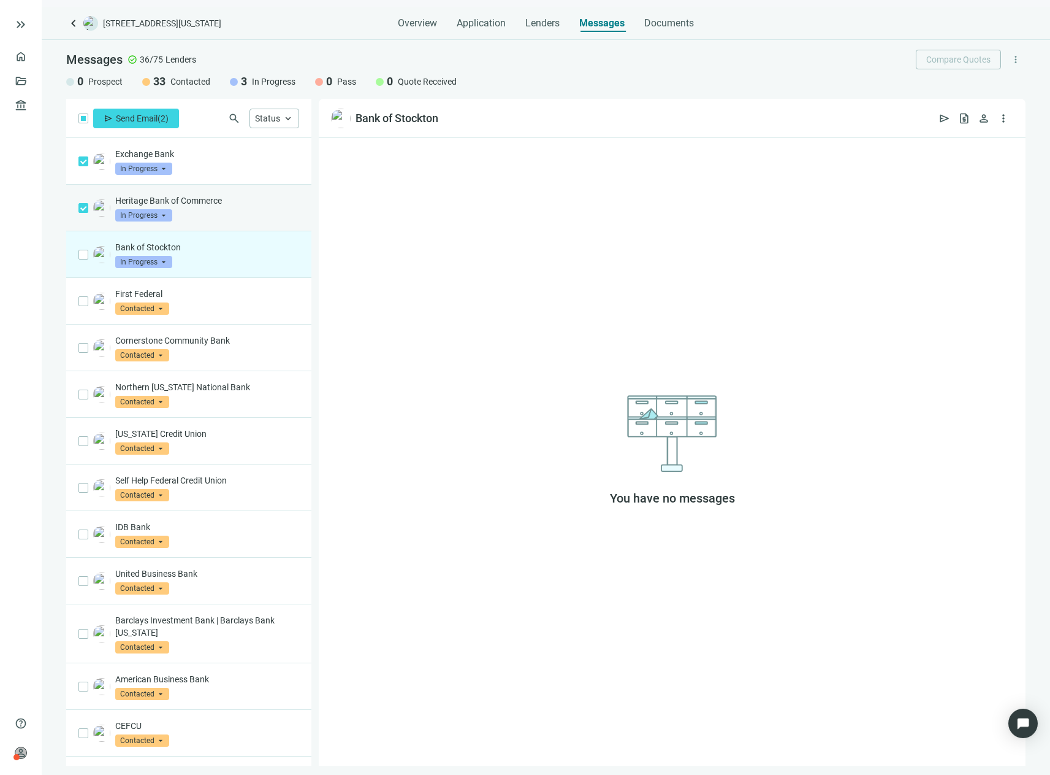
click at [233, 220] on div "Heritage Bank of Commerce In Progress arrow_drop_down" at bounding box center [207, 207] width 184 height 27
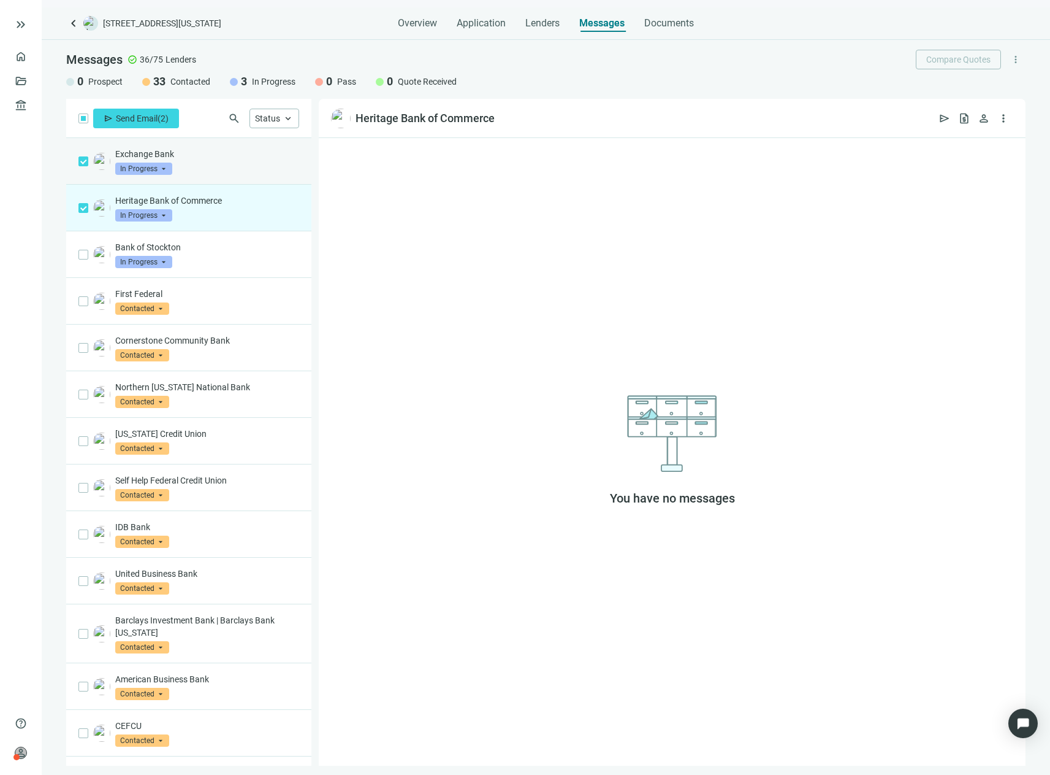
click at [232, 163] on div "Exchange Bank In Progress arrow_drop_down" at bounding box center [207, 161] width 184 height 27
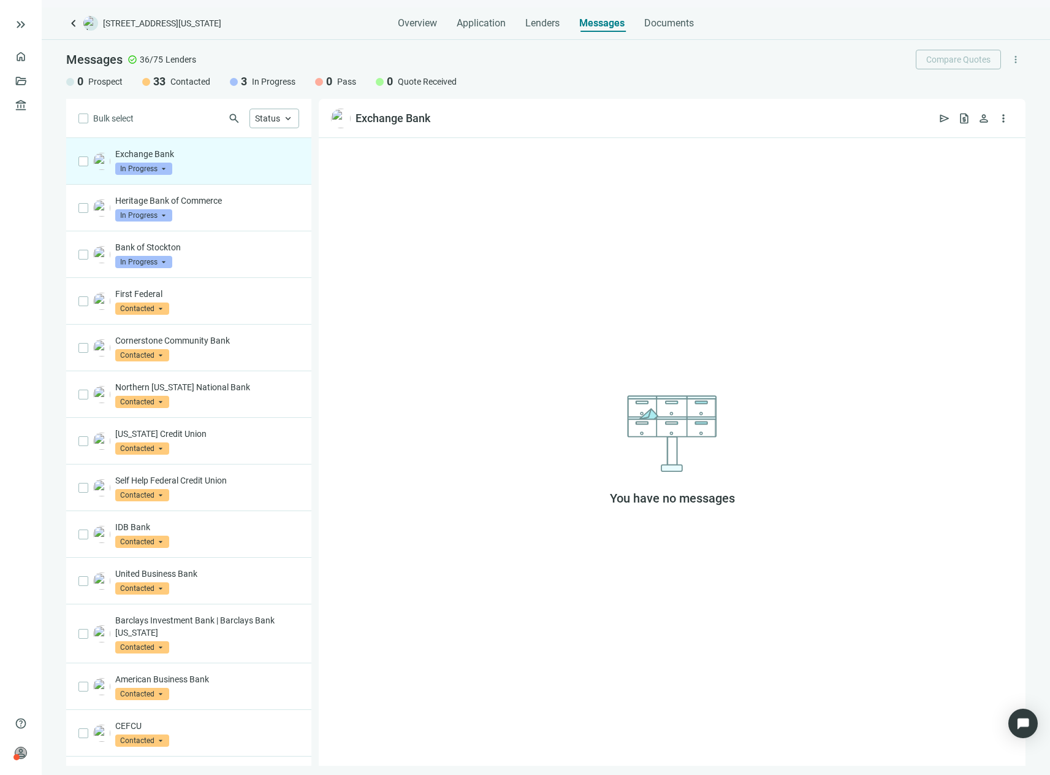
click at [232, 166] on div "Exchange Bank In Progress arrow_drop_down" at bounding box center [207, 161] width 184 height 27
click at [164, 169] on span "In Progress" at bounding box center [143, 169] width 57 height 12
click at [136, 300] on span "Pass" at bounding box center [141, 301] width 26 height 12
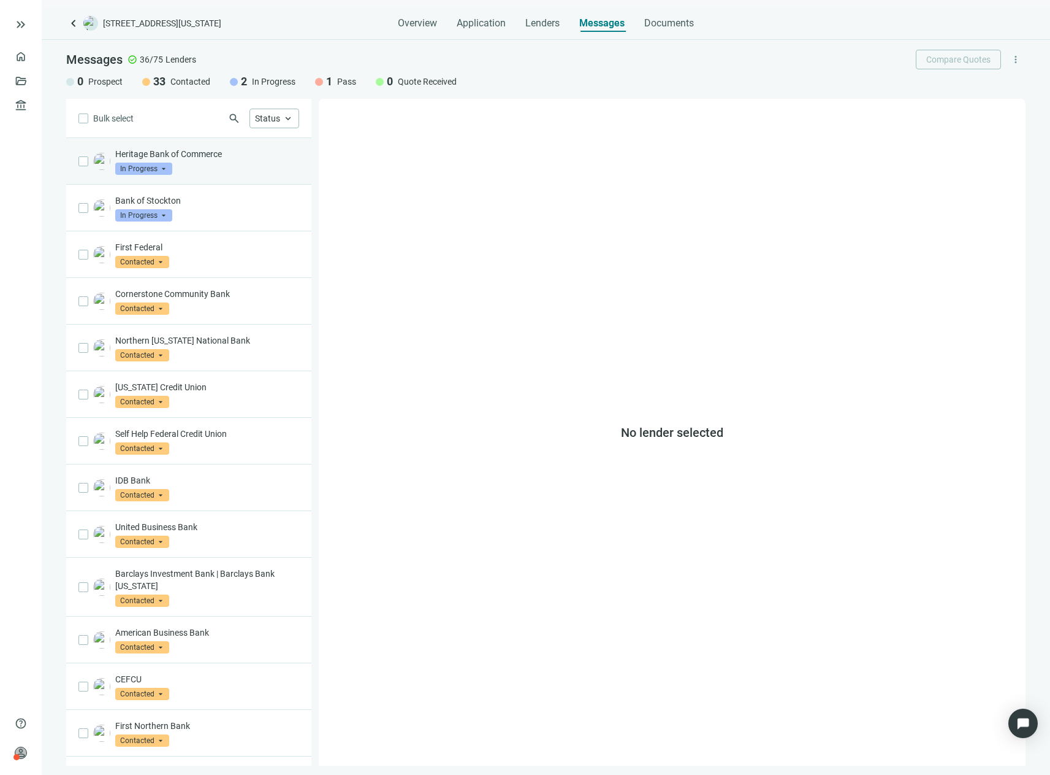
click at [165, 167] on span "In Progress" at bounding box center [143, 169] width 57 height 12
click at [145, 301] on span "Pass" at bounding box center [141, 301] width 26 height 12
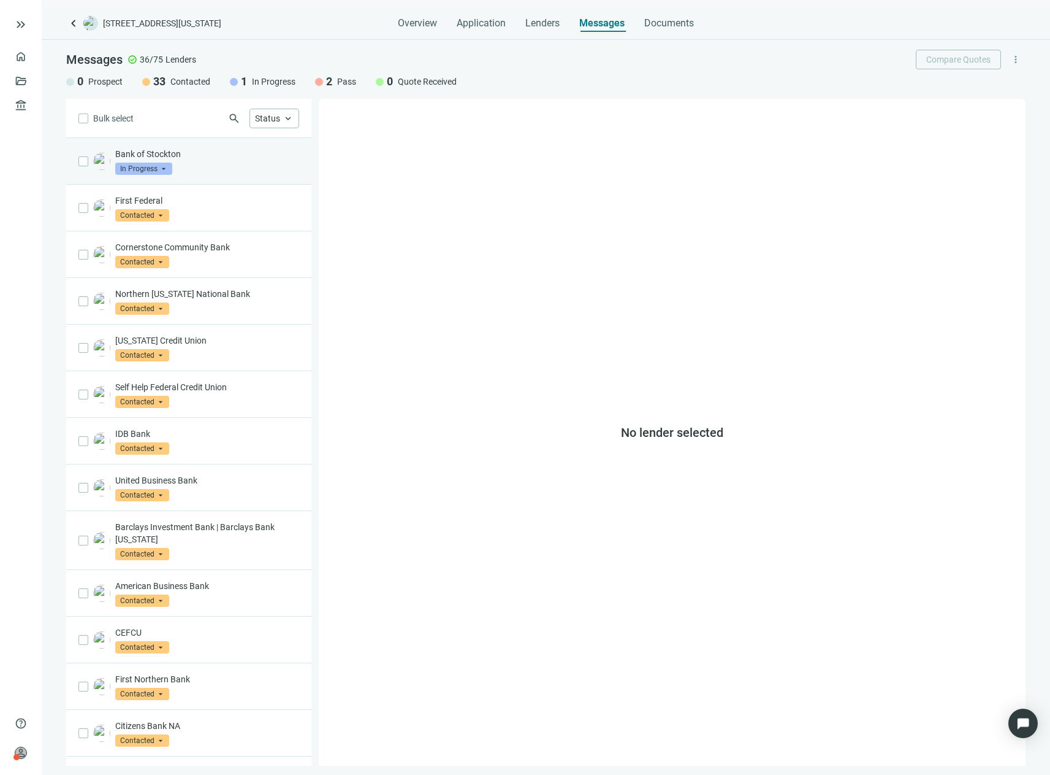
click at [165, 166] on span "In Progress" at bounding box center [143, 169] width 57 height 12
click at [139, 299] on span "Pass" at bounding box center [141, 301] width 26 height 12
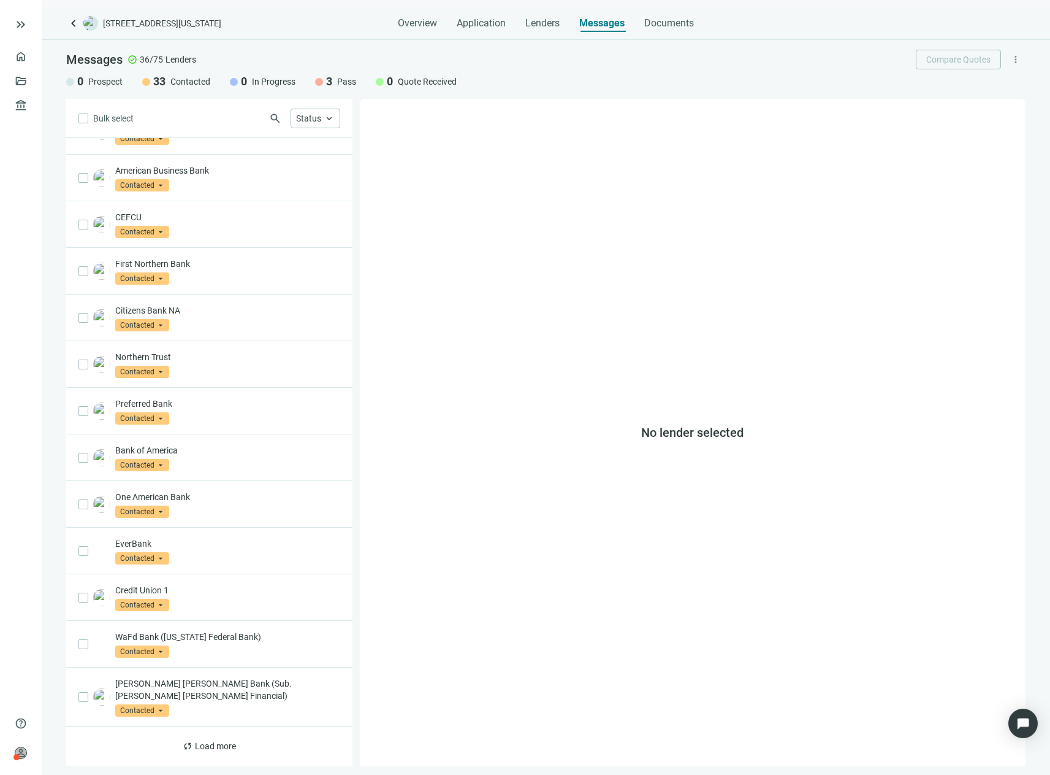
scroll to position [369, 0]
click at [195, 748] on span "Load more" at bounding box center [215, 746] width 41 height 10
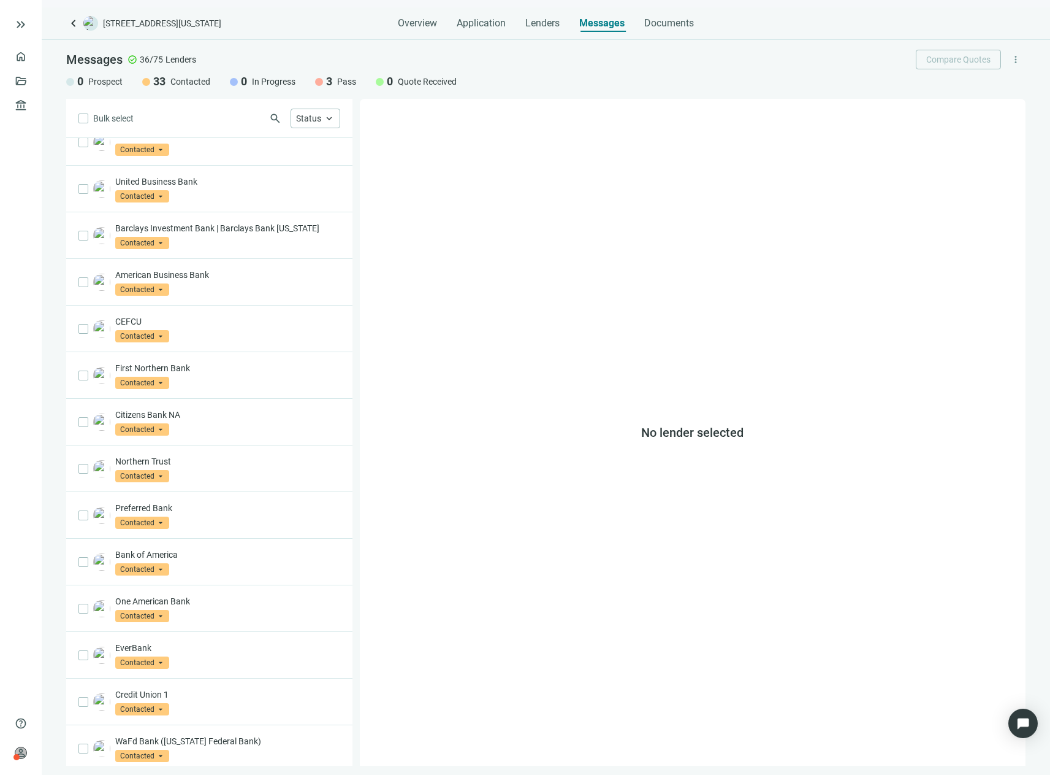
scroll to position [307, 0]
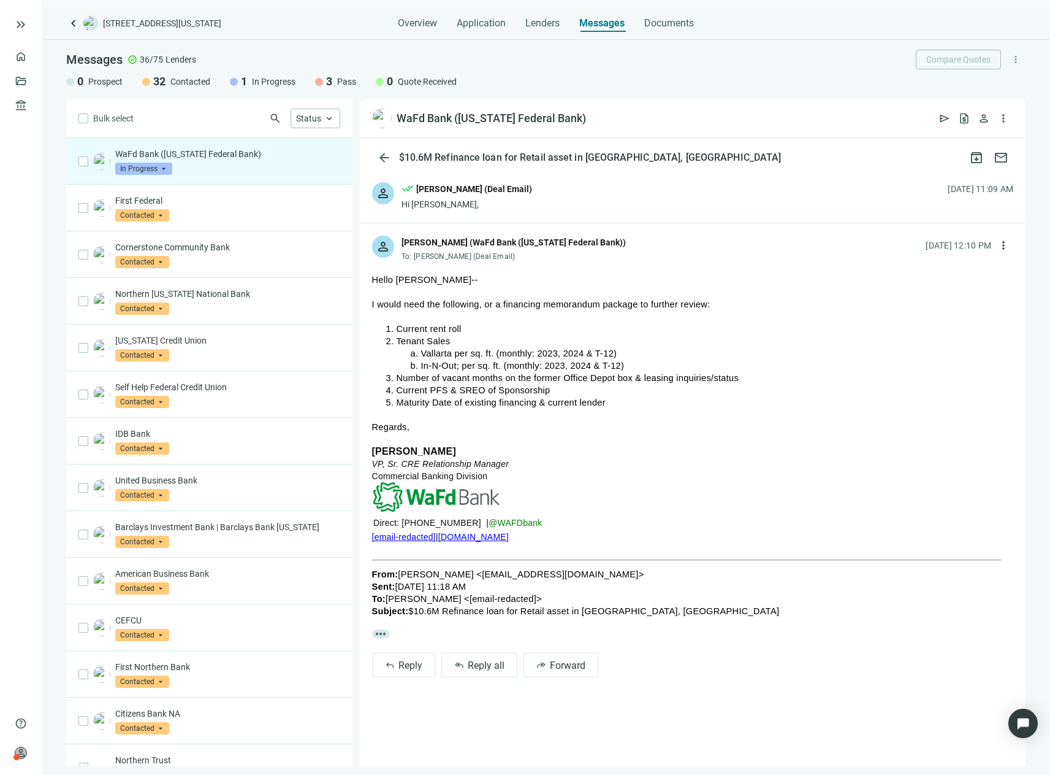
click at [241, 82] on span "1" at bounding box center [244, 81] width 6 height 15
